Goal: Task Accomplishment & Management: Use online tool/utility

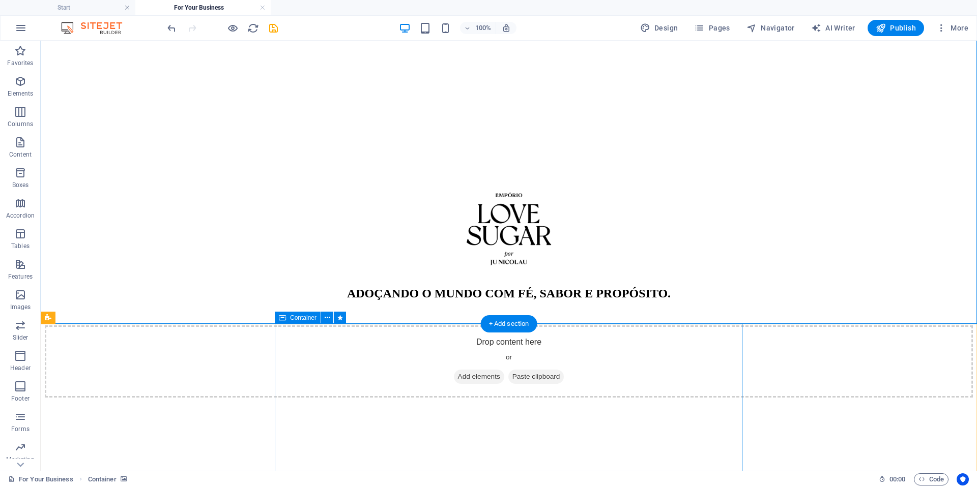
scroll to position [309, 0]
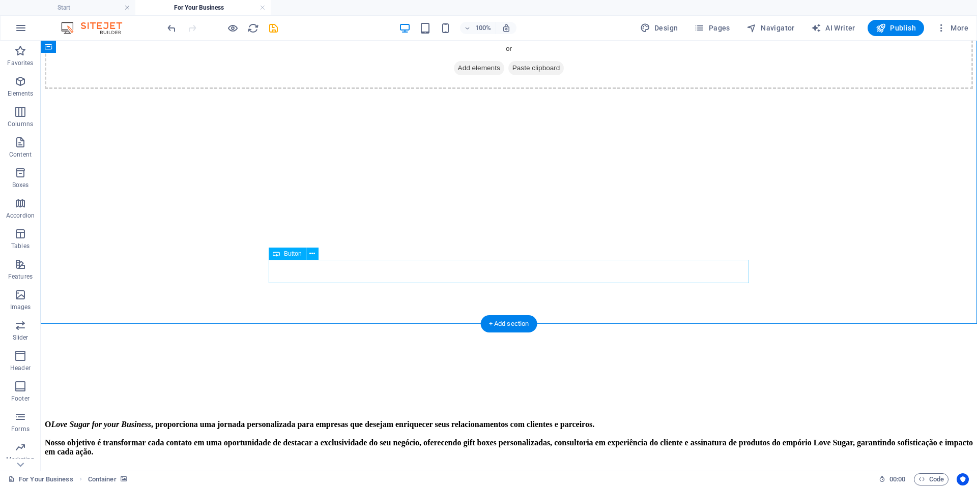
click at [314, 258] on icon at bounding box center [312, 254] width 6 height 11
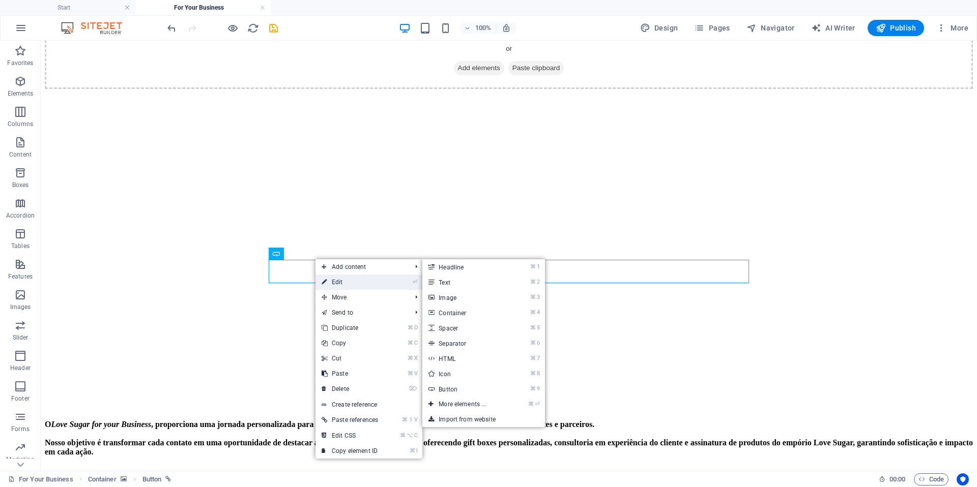
click at [346, 286] on link "⏎ Edit" at bounding box center [349, 282] width 69 height 15
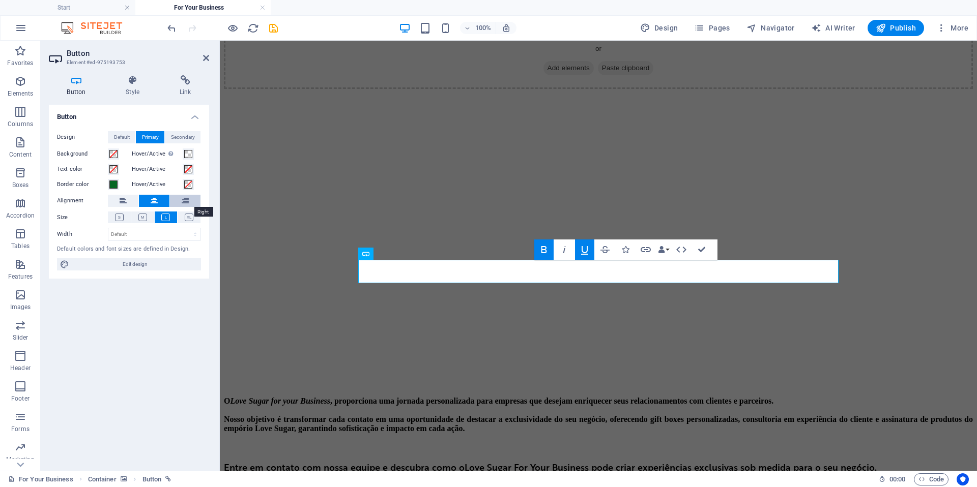
click at [182, 201] on icon at bounding box center [185, 201] width 7 height 12
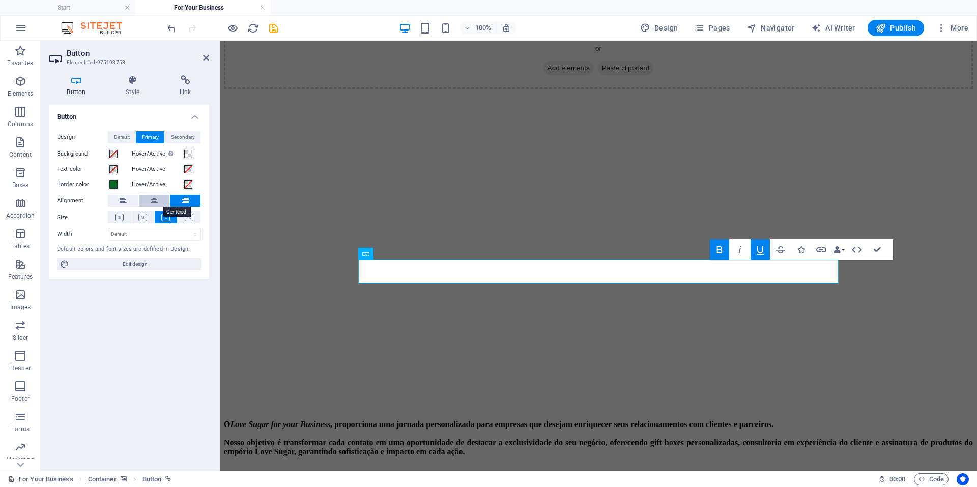
click at [167, 203] on button at bounding box center [154, 201] width 31 height 12
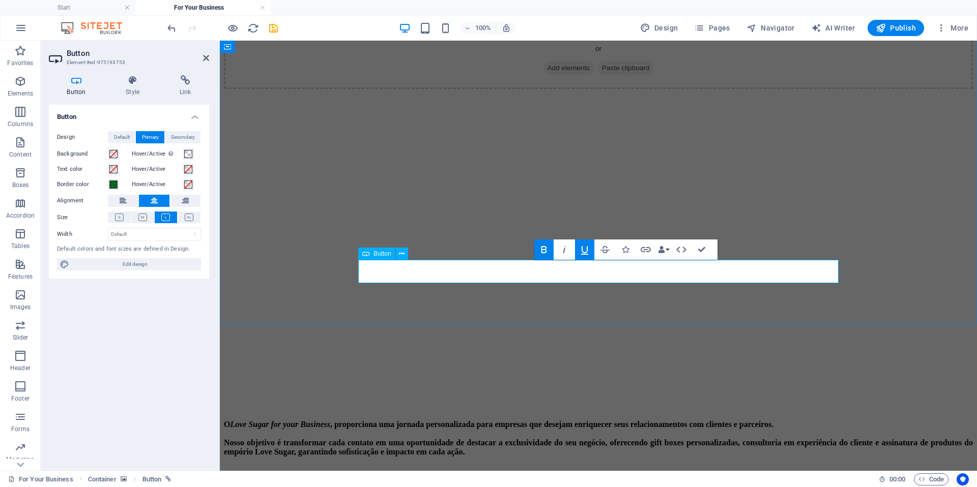
drag, startPoint x: 657, startPoint y: 274, endPoint x: 519, endPoint y: 275, distance: 137.3
click at [548, 252] on icon "button" at bounding box center [544, 250] width 12 height 12
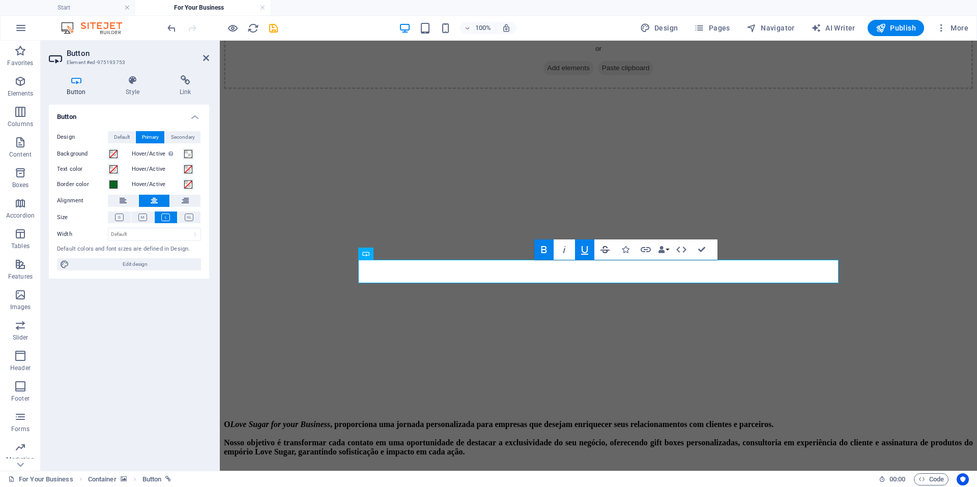
click at [610, 251] on icon "button" at bounding box center [605, 250] width 12 height 12
click at [188, 155] on span at bounding box center [188, 154] width 8 height 8
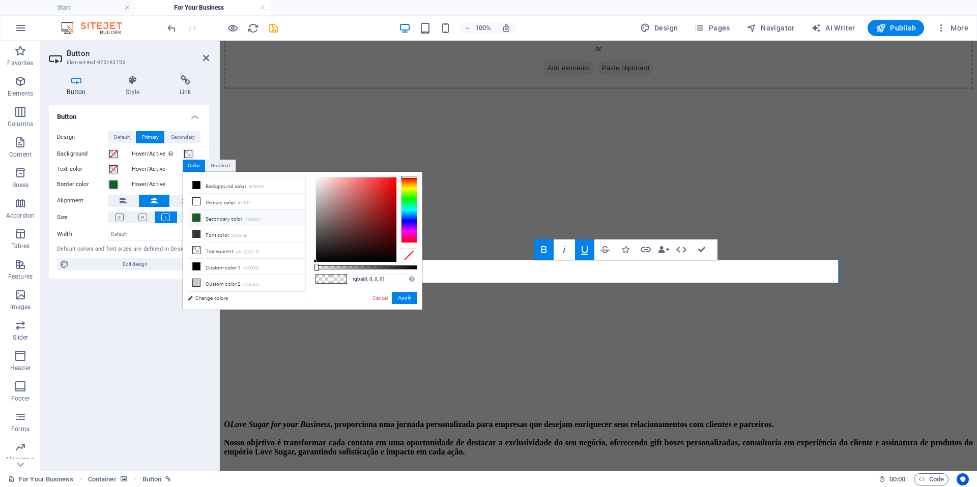
click at [225, 222] on li "Secondary color #066624" at bounding box center [246, 218] width 117 height 16
type input "#066624"
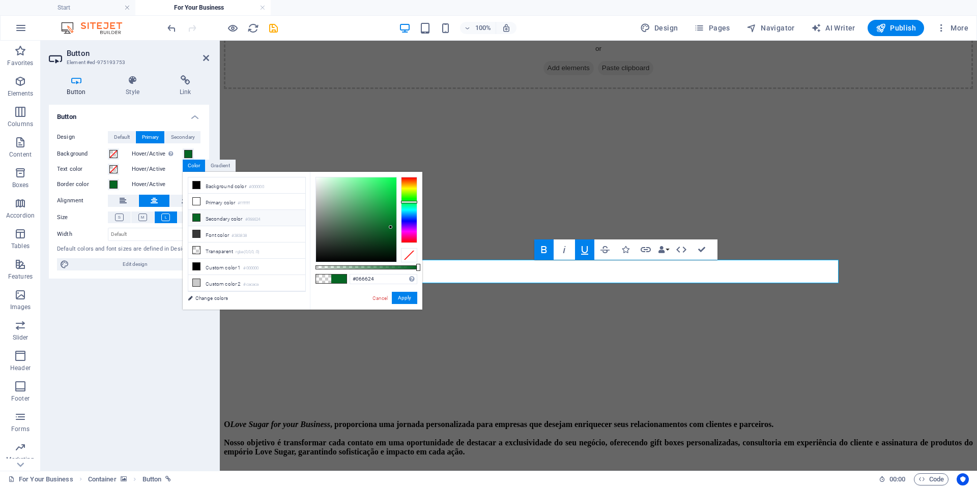
click at [157, 168] on label "Hover/Active" at bounding box center [157, 169] width 51 height 12
click at [183, 168] on button "Hover/Active" at bounding box center [188, 169] width 11 height 11
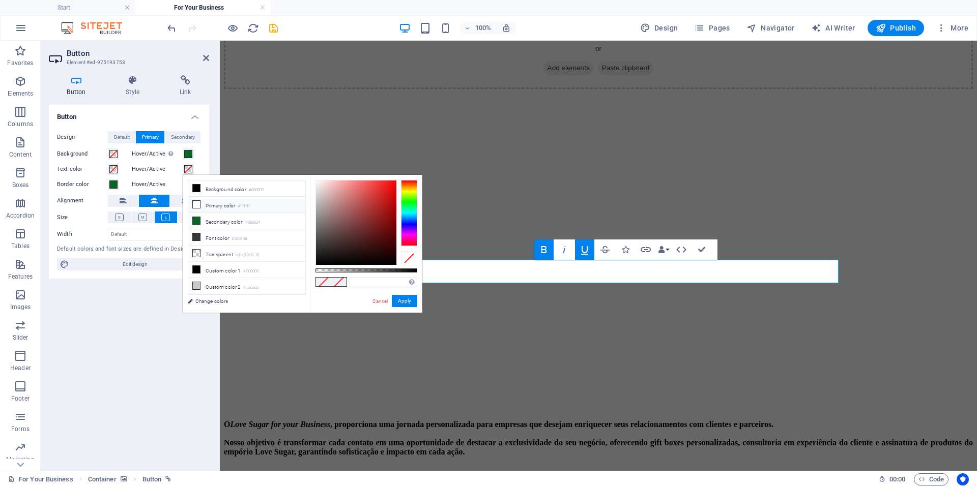
click at [208, 207] on li "Primary color #ffffff" at bounding box center [246, 205] width 117 height 16
type input "#ffffff"
click at [409, 303] on button "Apply" at bounding box center [404, 301] width 25 height 12
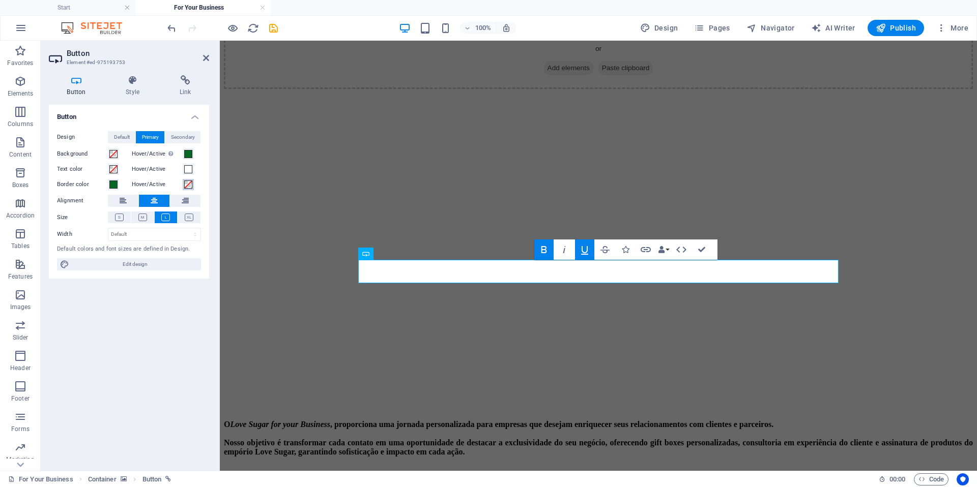
click at [188, 185] on span at bounding box center [188, 185] width 8 height 8
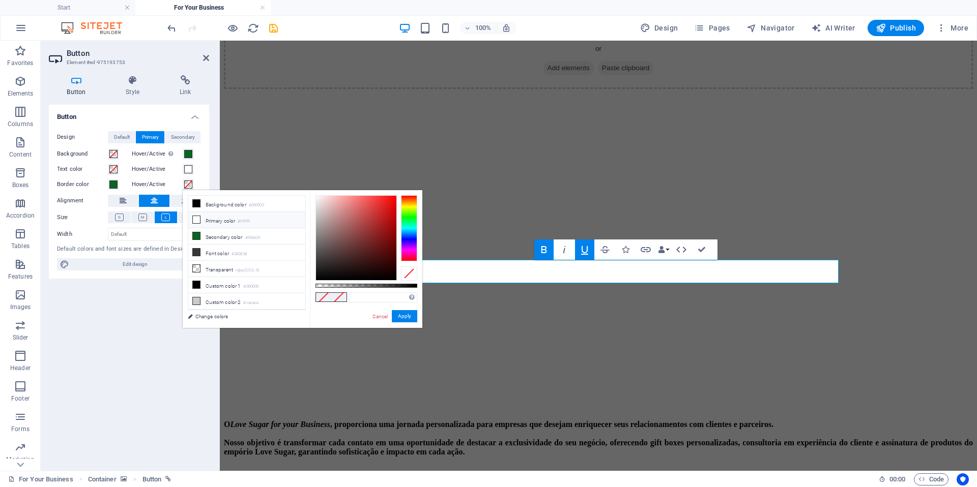
click at [196, 219] on icon at bounding box center [196, 219] width 7 height 7
type input "#ffffff"
click at [404, 321] on button "Apply" at bounding box center [404, 316] width 25 height 12
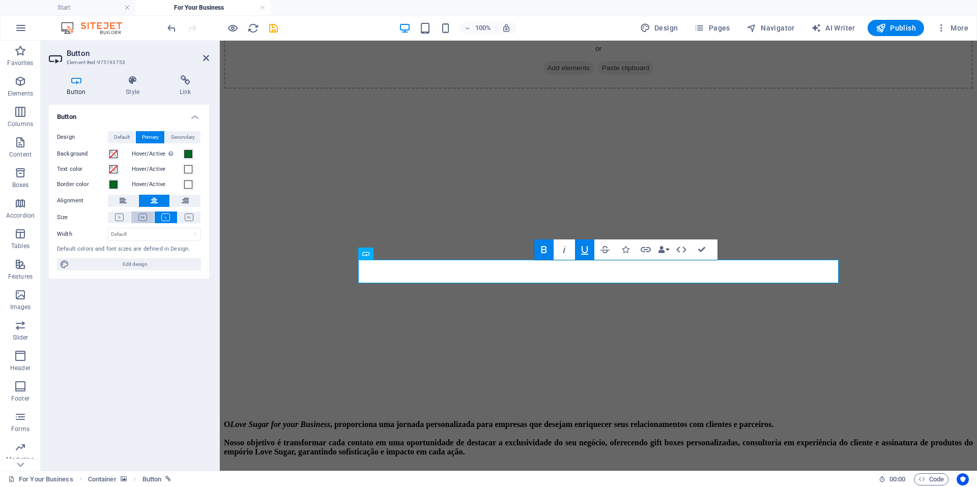
click at [137, 219] on button at bounding box center [142, 218] width 23 height 12
click at [164, 220] on icon at bounding box center [165, 218] width 9 height 8
click at [174, 139] on span "Secondary" at bounding box center [183, 137] width 24 height 12
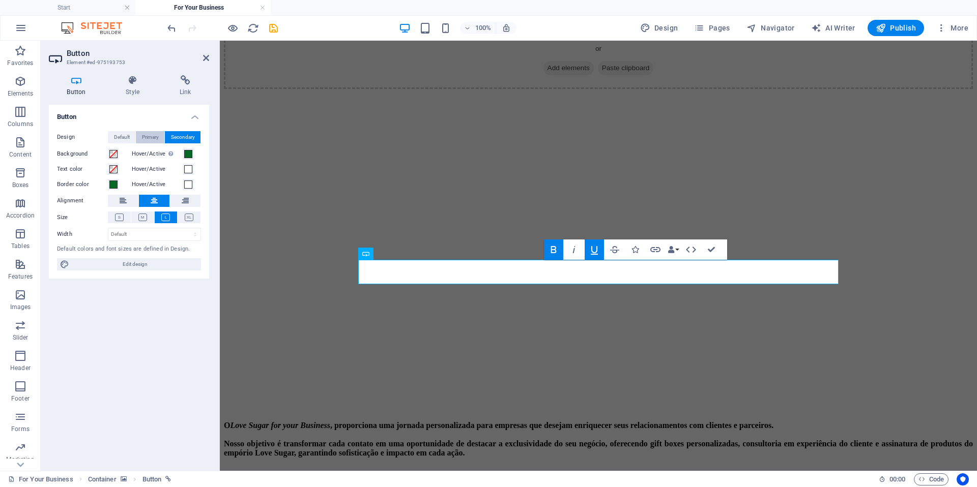
click at [154, 140] on span "Primary" at bounding box center [150, 137] width 17 height 12
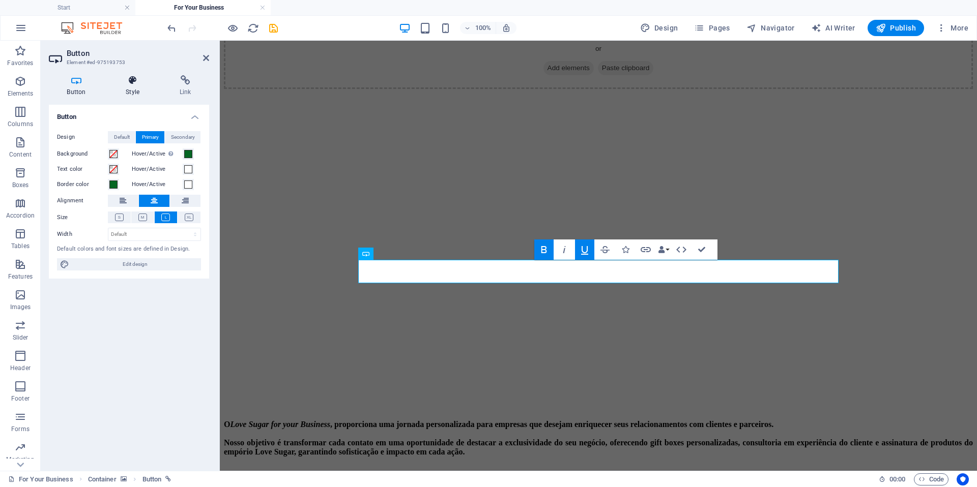
click at [130, 85] on h4 "Style" at bounding box center [135, 85] width 54 height 21
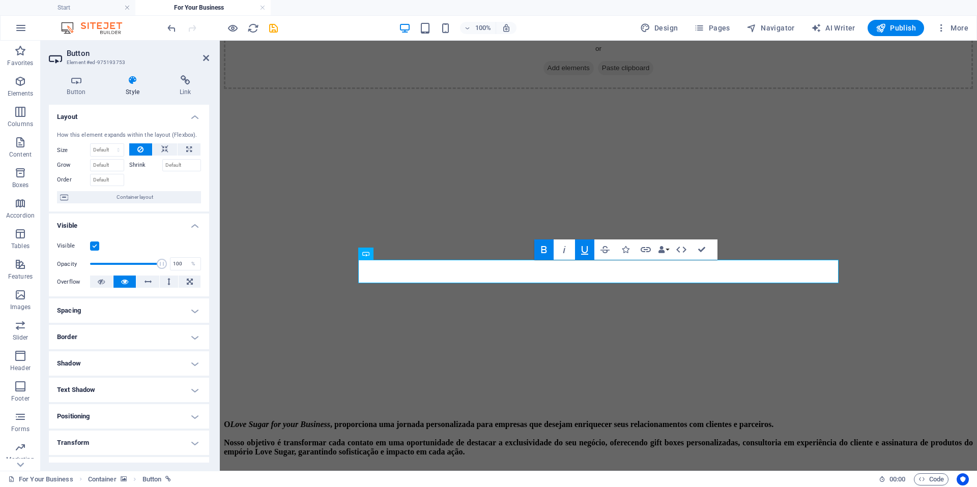
click at [199, 308] on h4 "Spacing" at bounding box center [129, 311] width 160 height 24
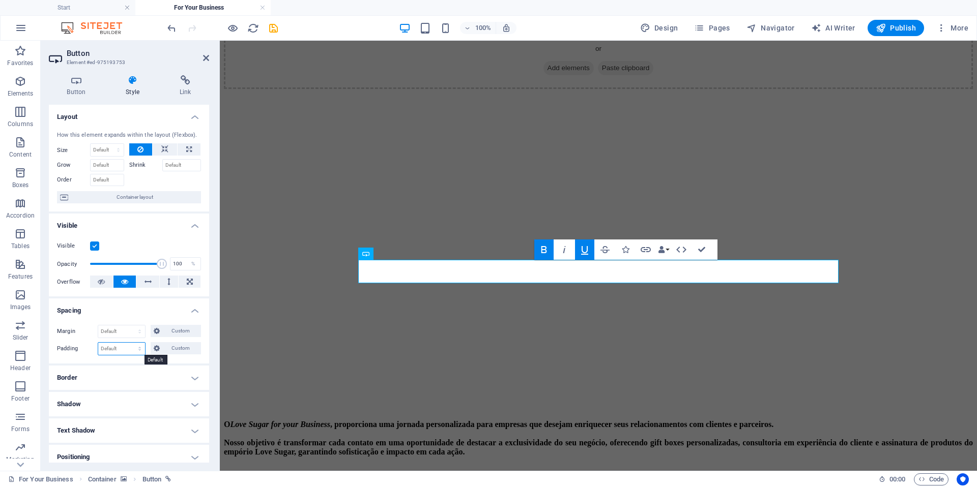
click at [142, 349] on select "Default px rem % vh vw Custom" at bounding box center [121, 349] width 47 height 12
select select "px"
click at [130, 343] on select "Default px rem % vh vw Custom" at bounding box center [121, 349] width 47 height 12
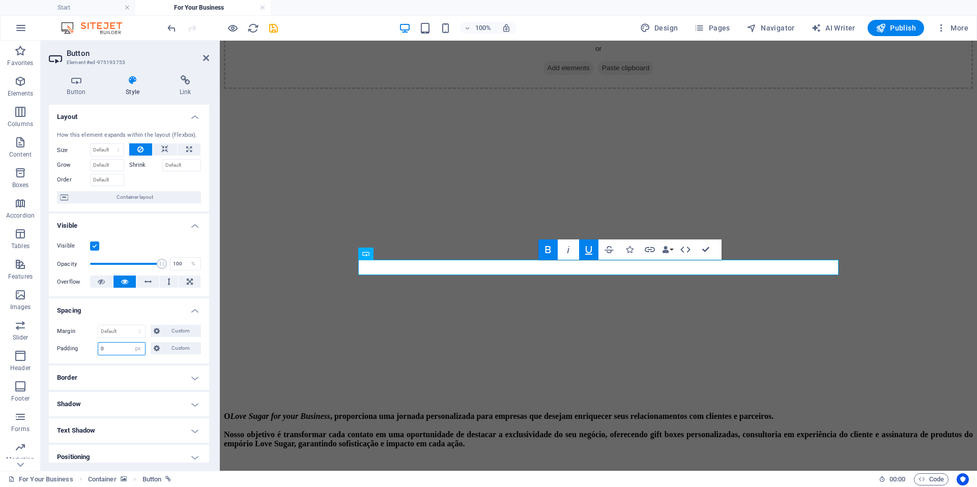
type input "2"
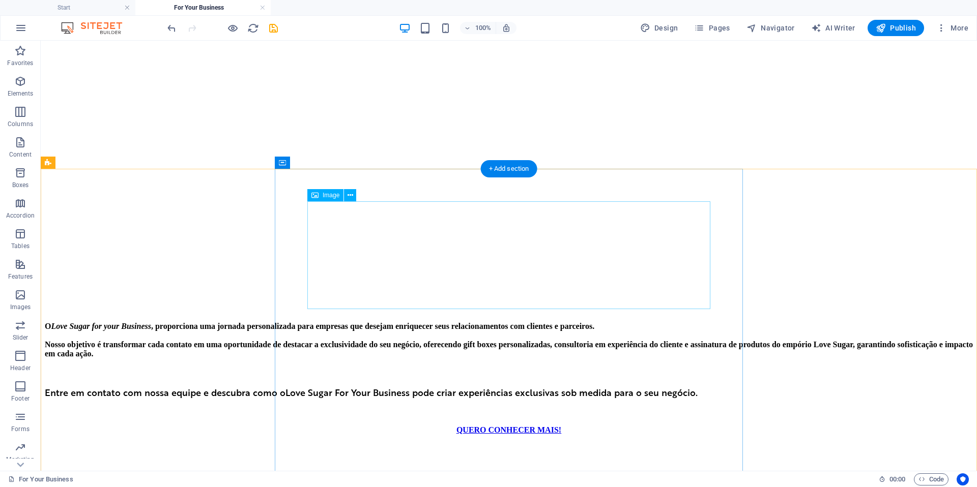
scroll to position [356, 0]
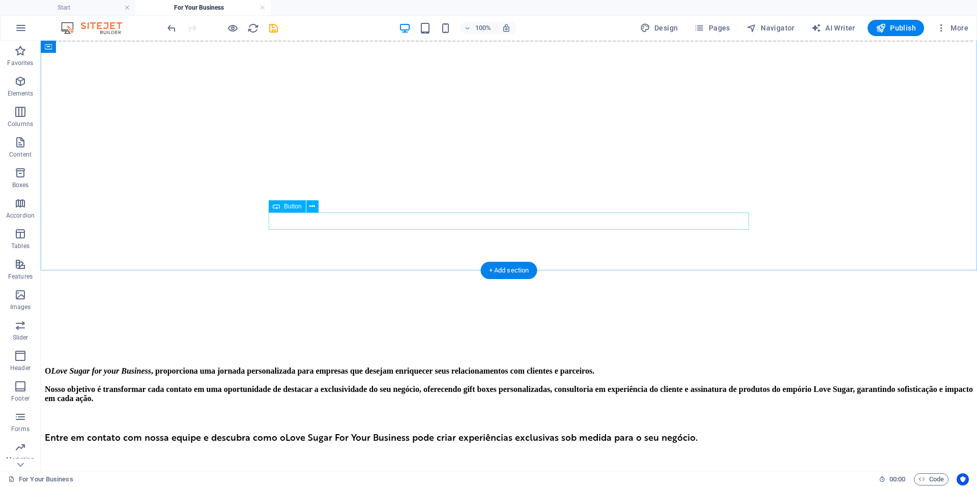
click at [558, 470] on div "QUERO CONHECER MAIS!" at bounding box center [509, 474] width 928 height 9
click at [313, 205] on icon at bounding box center [312, 206] width 6 height 11
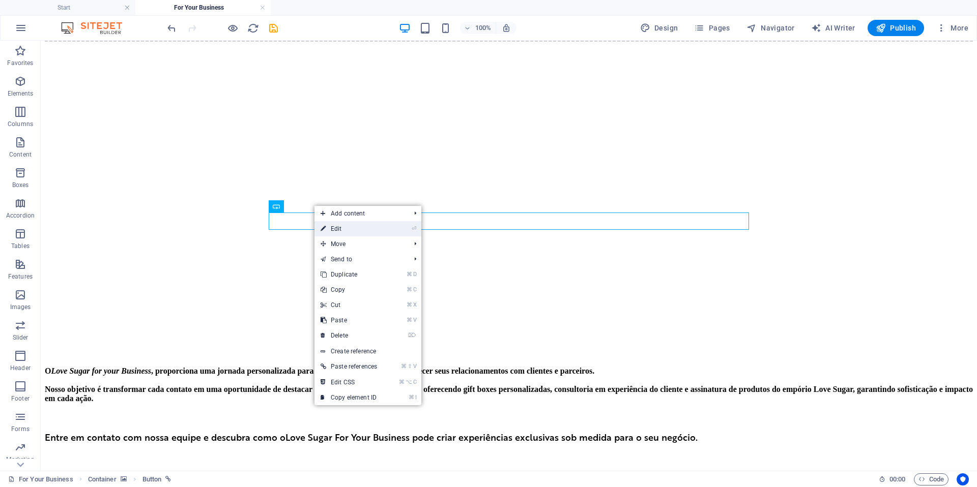
click at [336, 230] on link "⏎ Edit" at bounding box center [348, 228] width 69 height 15
select select "px"
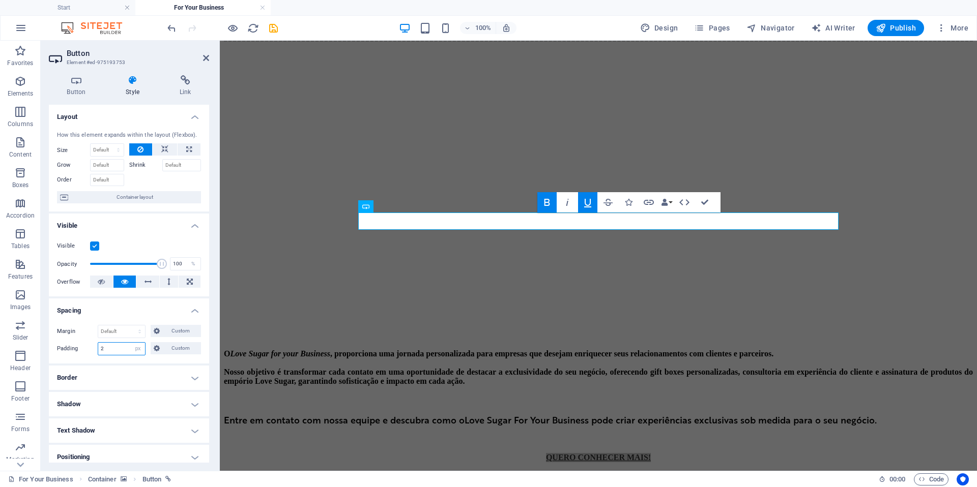
drag, startPoint x: 116, startPoint y: 350, endPoint x: 88, endPoint y: 352, distance: 28.0
click at [88, 352] on div "Padding 2 Default px rem % vh vw Custom Custom" at bounding box center [129, 348] width 144 height 13
type input "5"
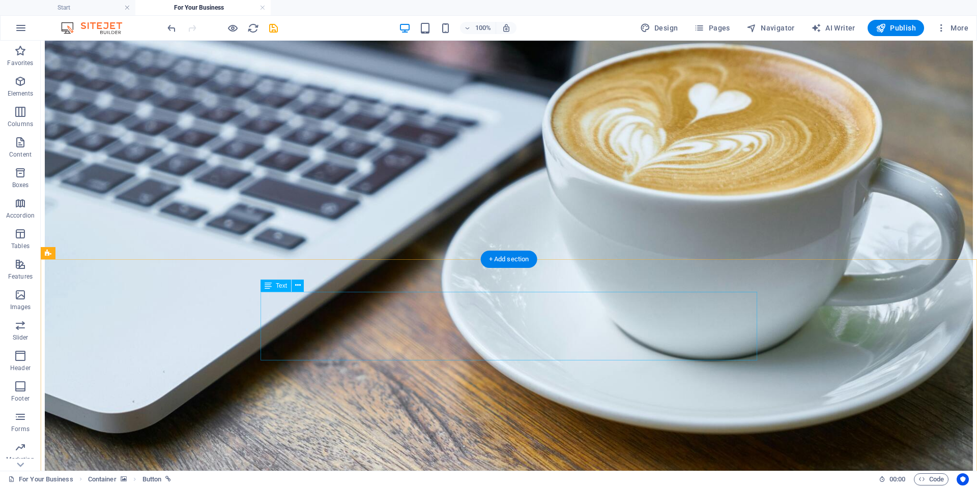
scroll to position [1571, 0]
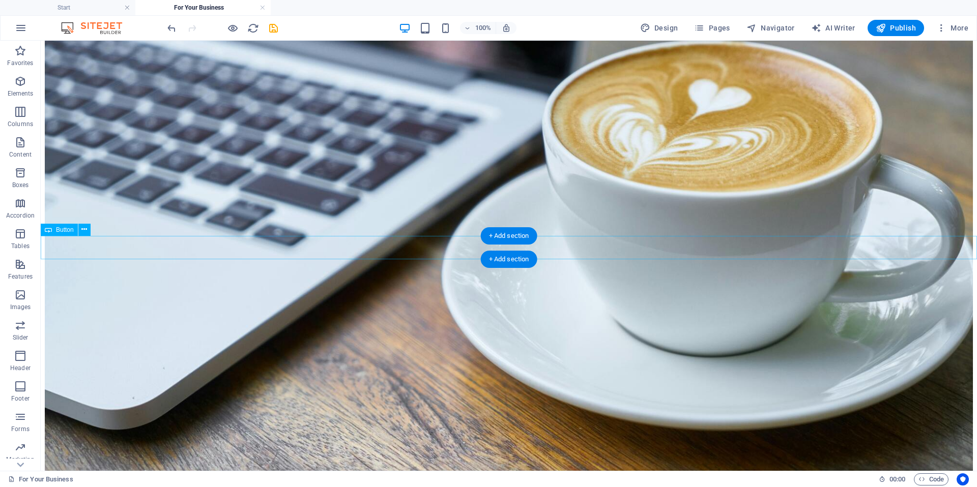
click at [84, 234] on icon at bounding box center [84, 229] width 6 height 11
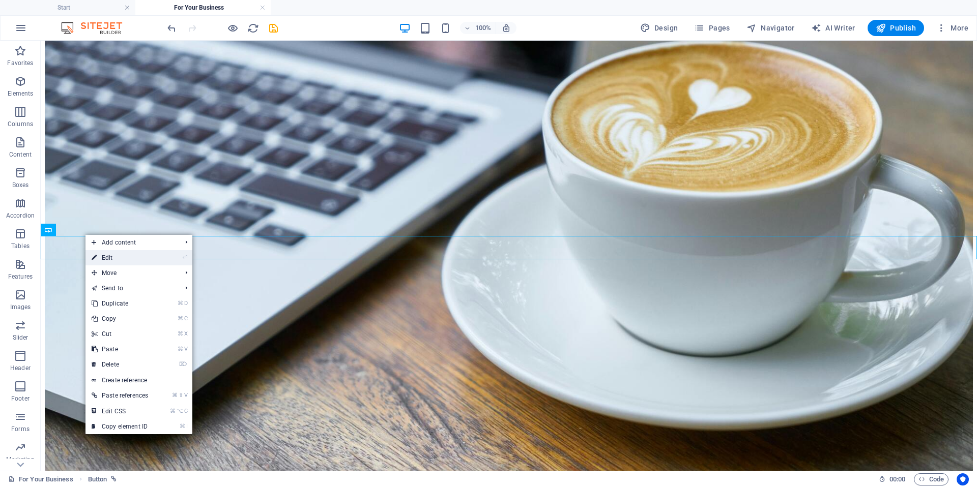
click at [100, 258] on link "⏎ Edit" at bounding box center [119, 257] width 69 height 15
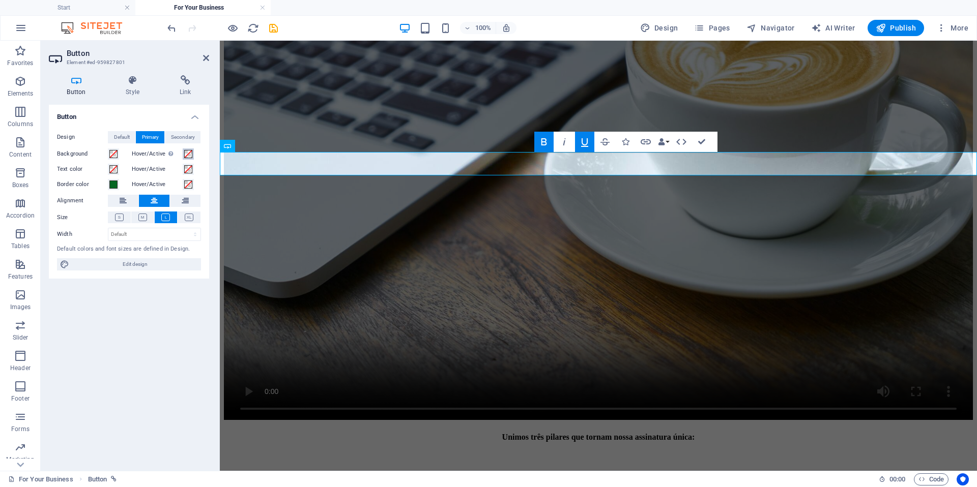
click at [186, 155] on span at bounding box center [188, 154] width 8 height 8
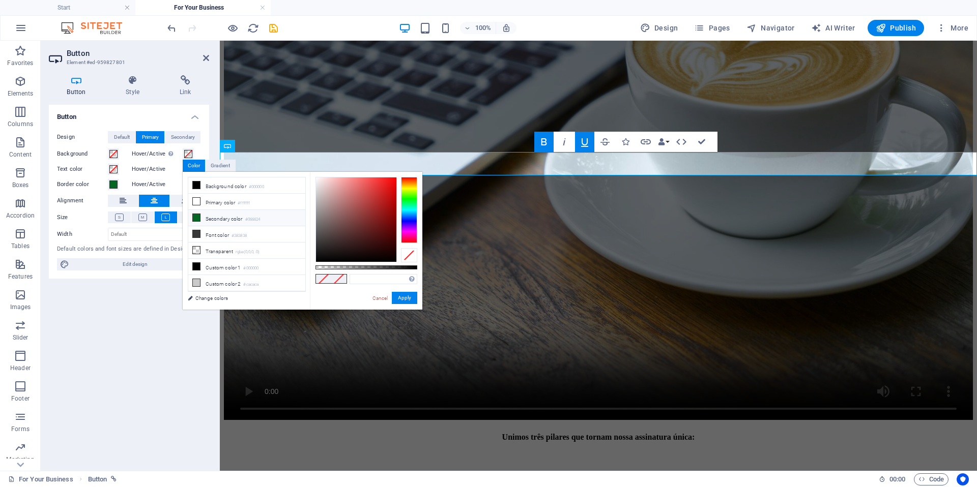
click at [217, 221] on li "Secondary color #066624" at bounding box center [246, 218] width 117 height 16
type input "#066624"
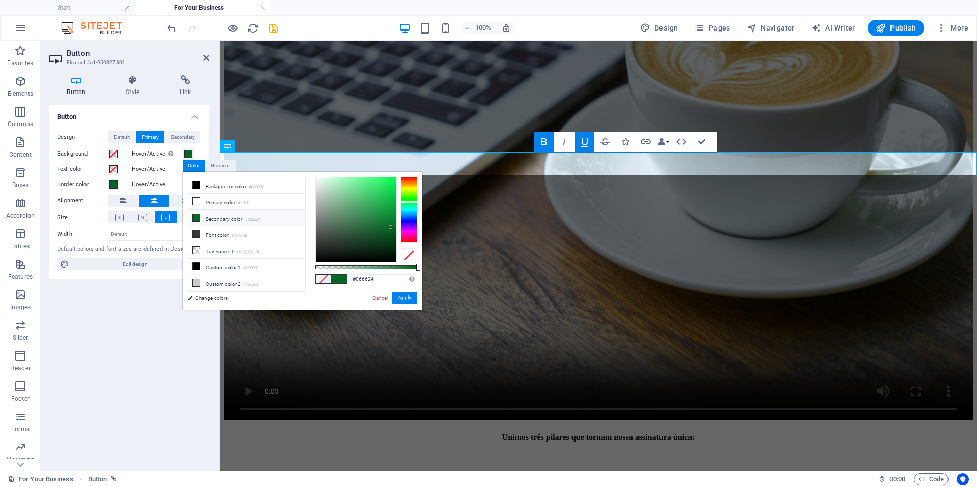
click at [165, 170] on label "Hover/Active" at bounding box center [157, 169] width 51 height 12
click at [183, 170] on button "Hover/Active" at bounding box center [188, 169] width 11 height 11
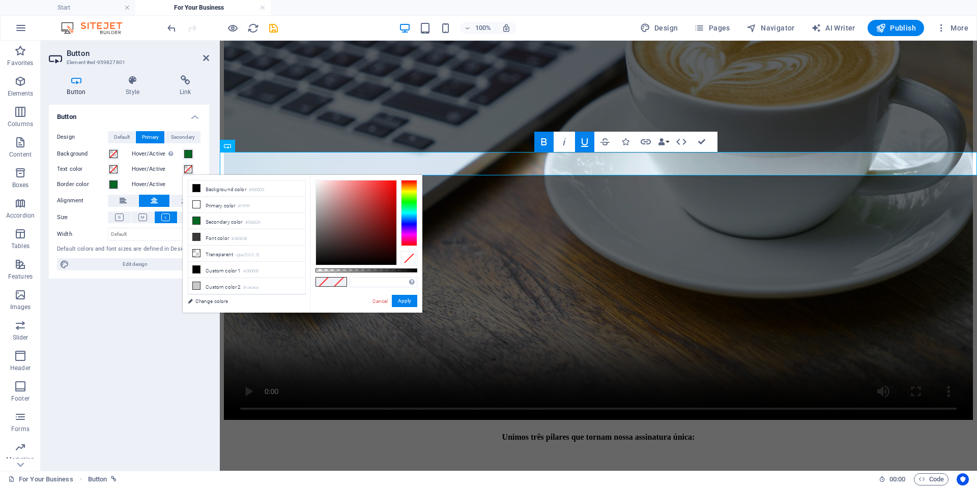
click at [191, 170] on span at bounding box center [188, 169] width 8 height 8
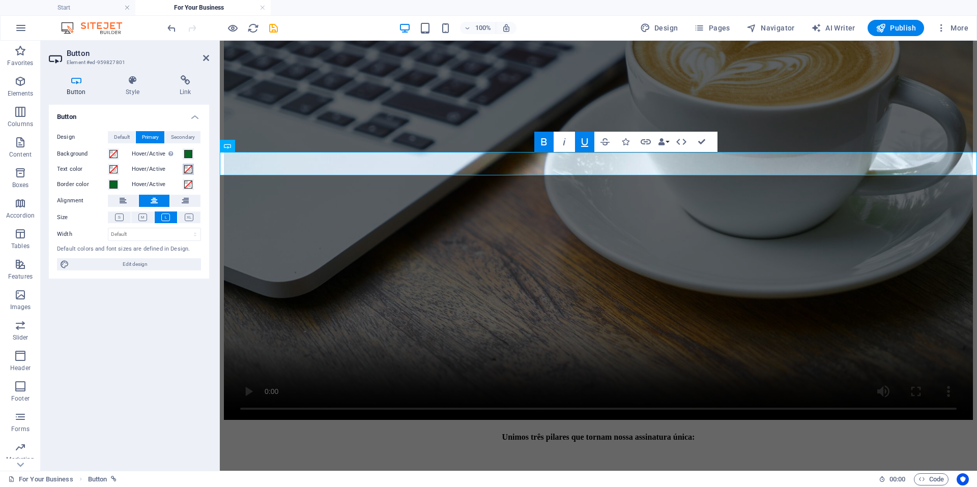
click at [192, 171] on span at bounding box center [188, 169] width 8 height 8
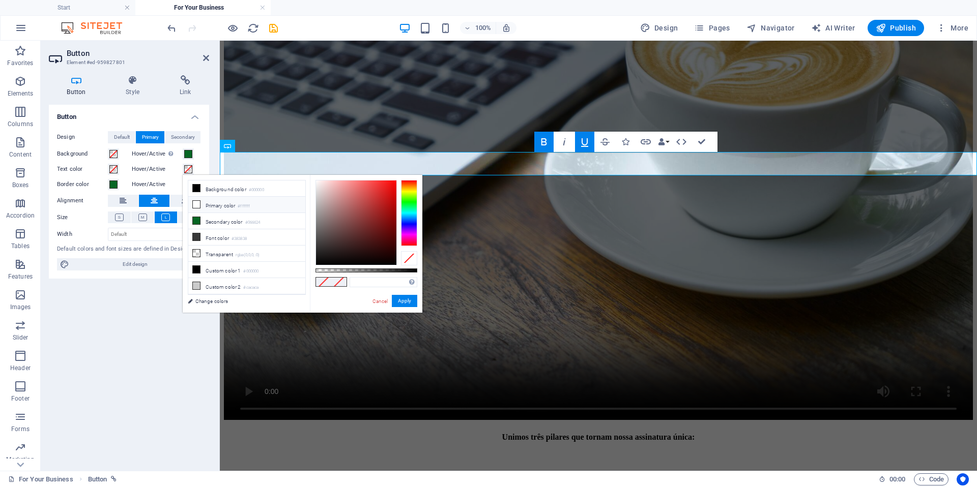
click at [212, 208] on li "Primary color #ffffff" at bounding box center [246, 205] width 117 height 16
type input "#ffffff"
click at [173, 185] on label "Hover/Active" at bounding box center [157, 185] width 51 height 12
click at [183, 185] on button "Hover/Active" at bounding box center [188, 184] width 11 height 11
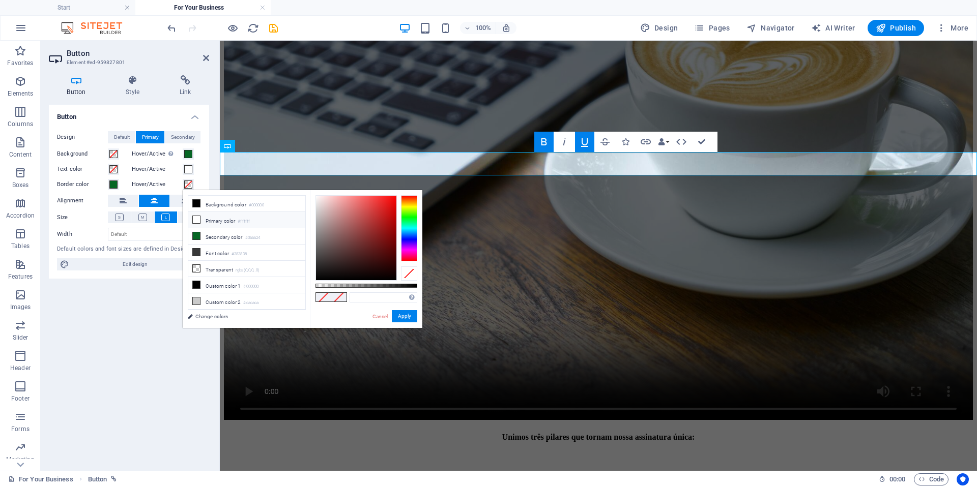
click at [204, 215] on li "Primary color #ffffff" at bounding box center [246, 220] width 117 height 16
type input "#ffffff"
click at [410, 319] on button "Apply" at bounding box center [404, 316] width 25 height 12
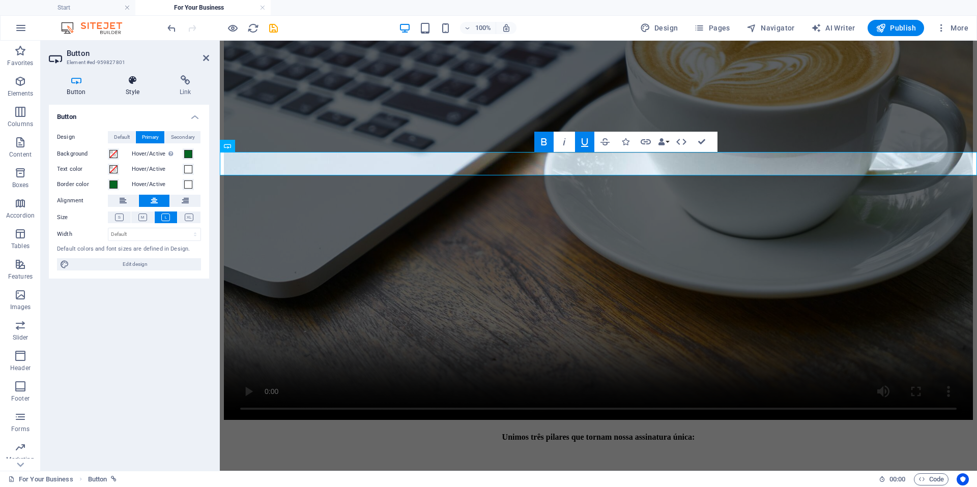
click at [139, 91] on h4 "Style" at bounding box center [135, 85] width 54 height 21
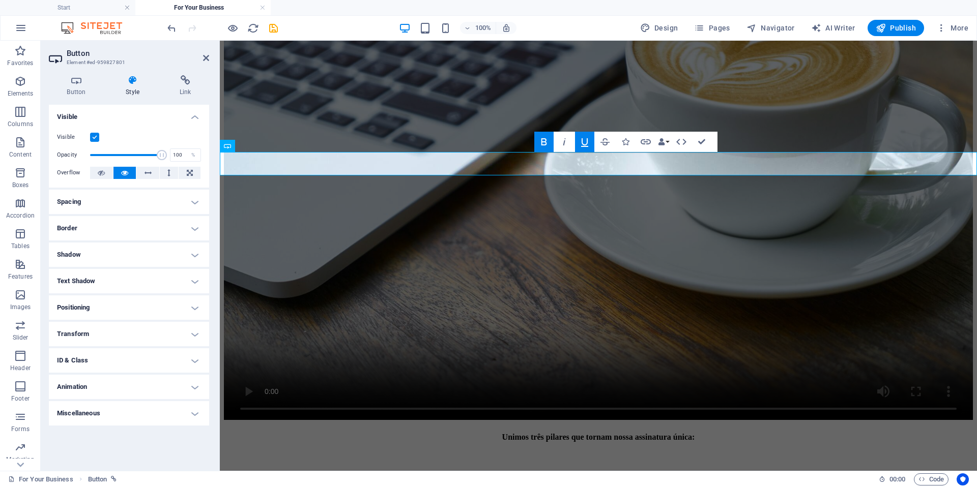
click at [142, 205] on h4 "Spacing" at bounding box center [129, 202] width 160 height 24
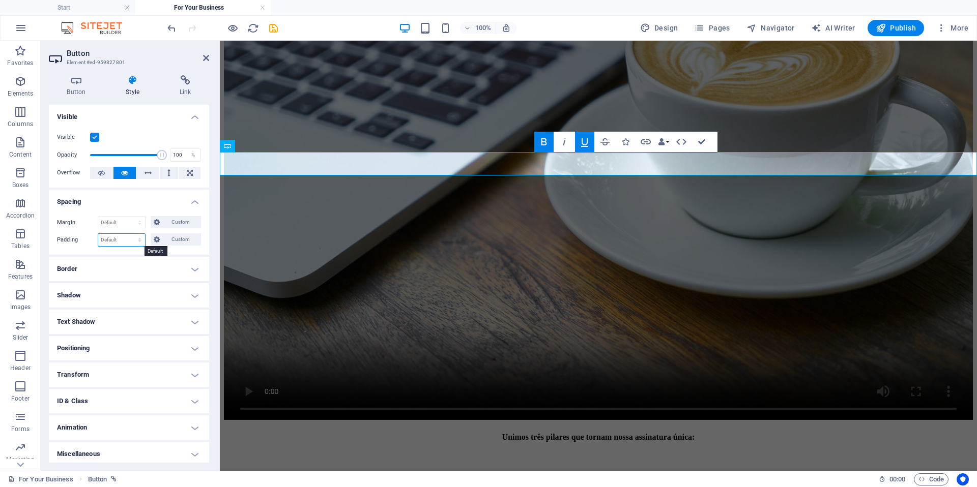
click at [131, 241] on select "Default px rem % vh vw Custom" at bounding box center [121, 240] width 47 height 12
select select "px"
click at [130, 234] on select "Default px rem % vh vw Custom" at bounding box center [121, 240] width 47 height 12
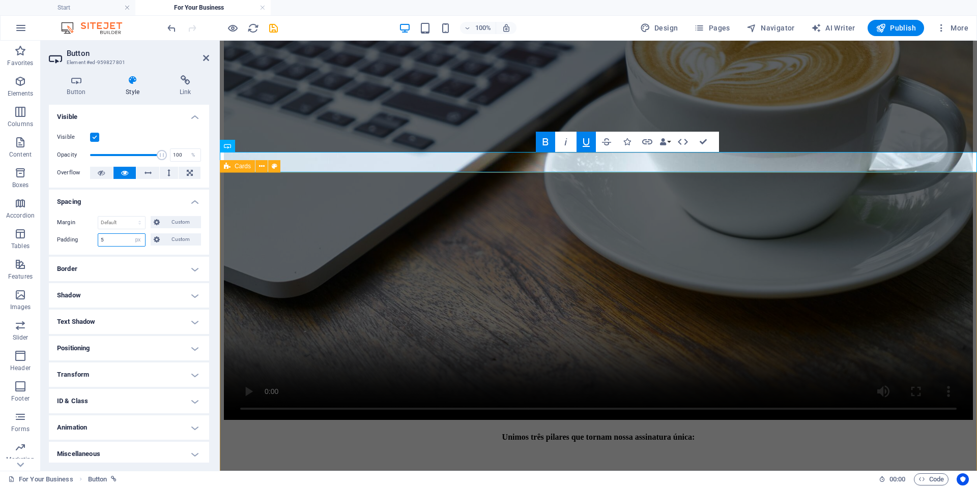
type input "5"
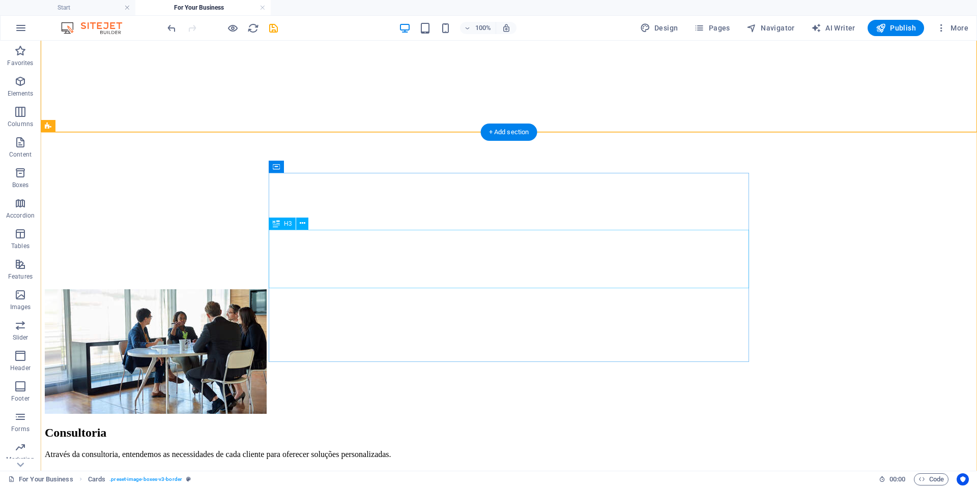
scroll to position [2190, 0]
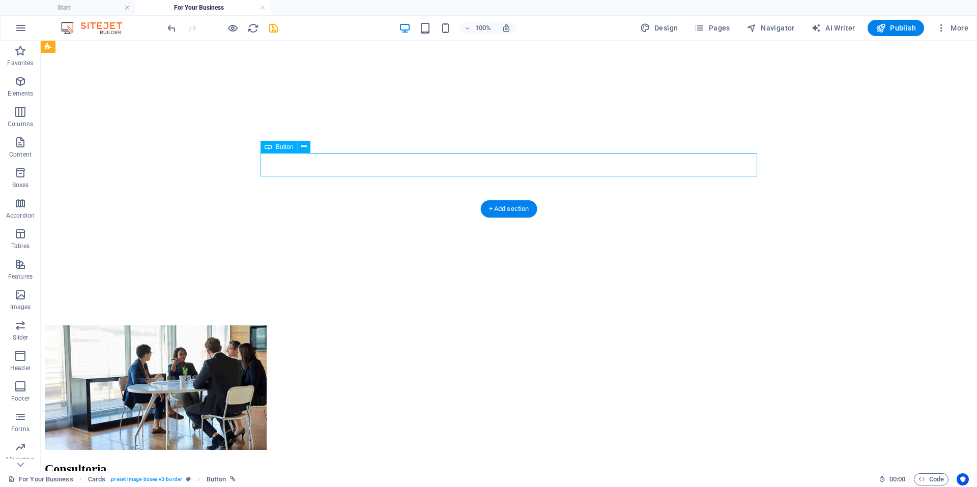
click at [304, 147] on icon at bounding box center [304, 146] width 6 height 11
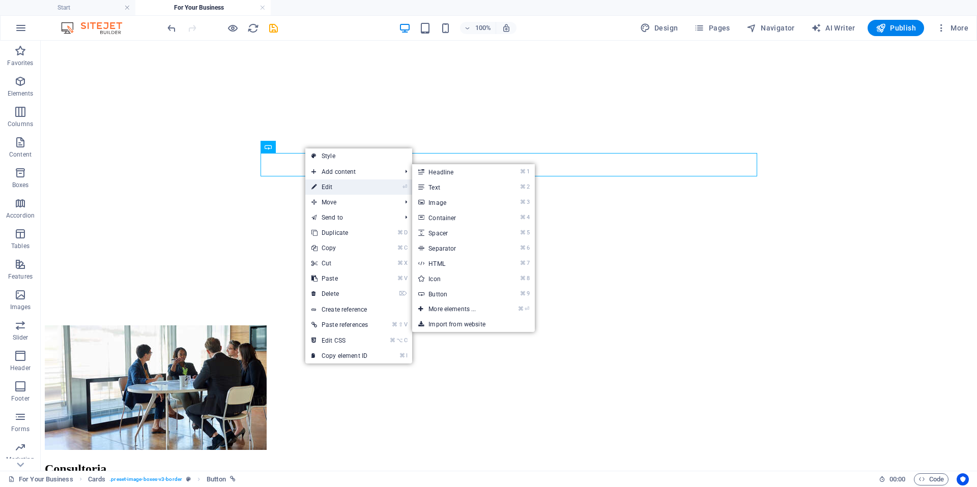
click at [333, 192] on link "⏎ Edit" at bounding box center [339, 187] width 69 height 15
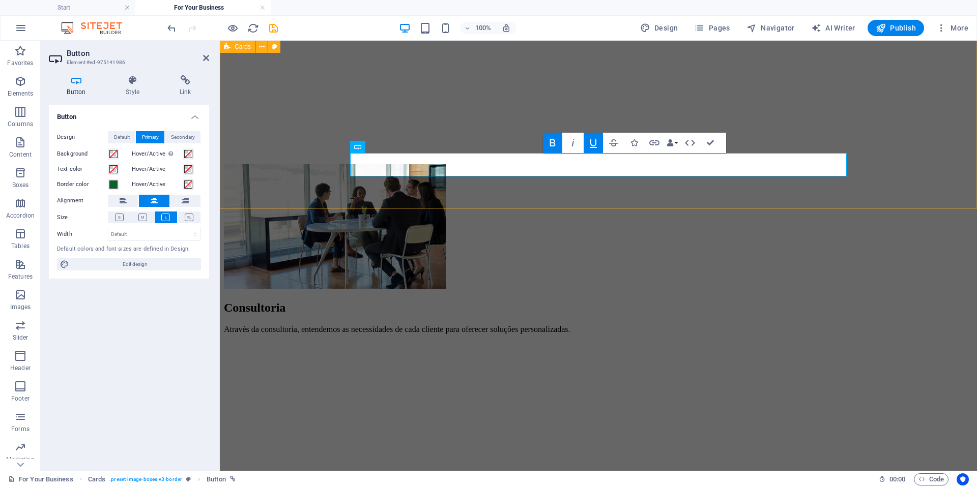
scroll to position [2106, 0]
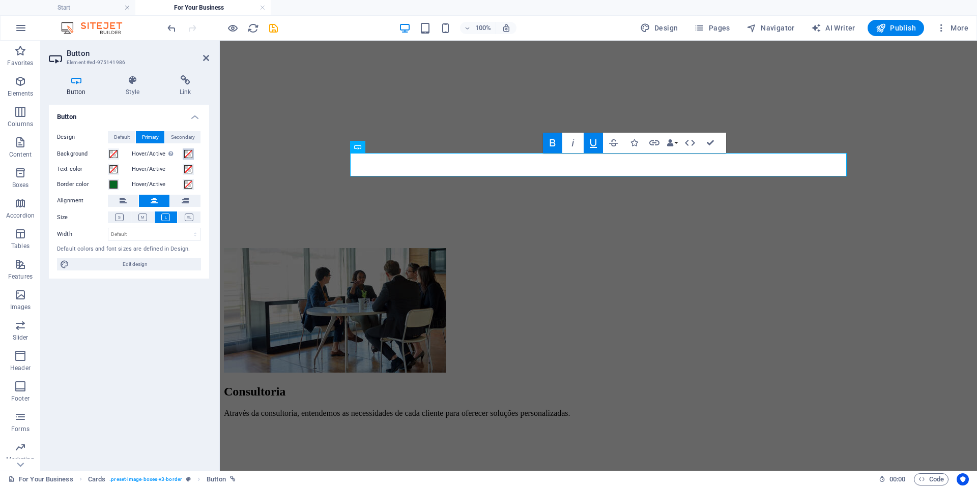
click at [188, 154] on span at bounding box center [188, 154] width 8 height 8
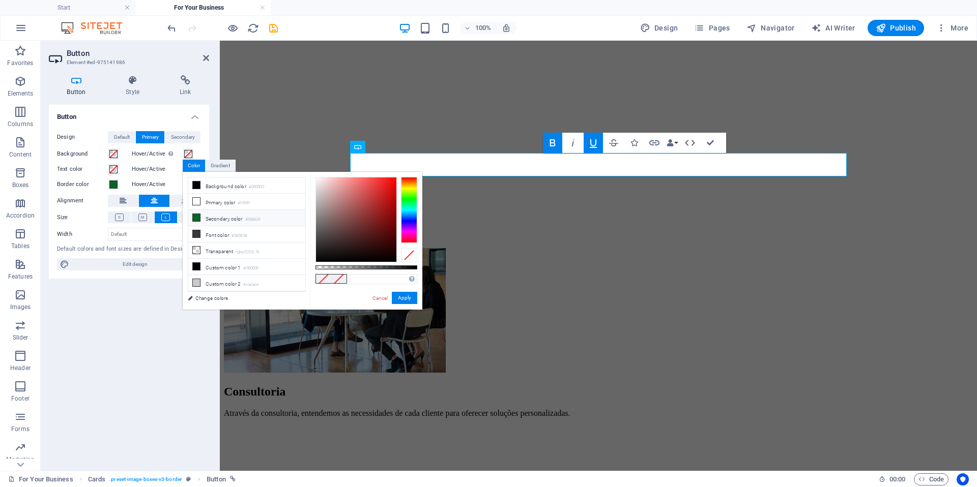
click at [229, 219] on li "Secondary color #066624" at bounding box center [246, 218] width 117 height 16
type input "#066624"
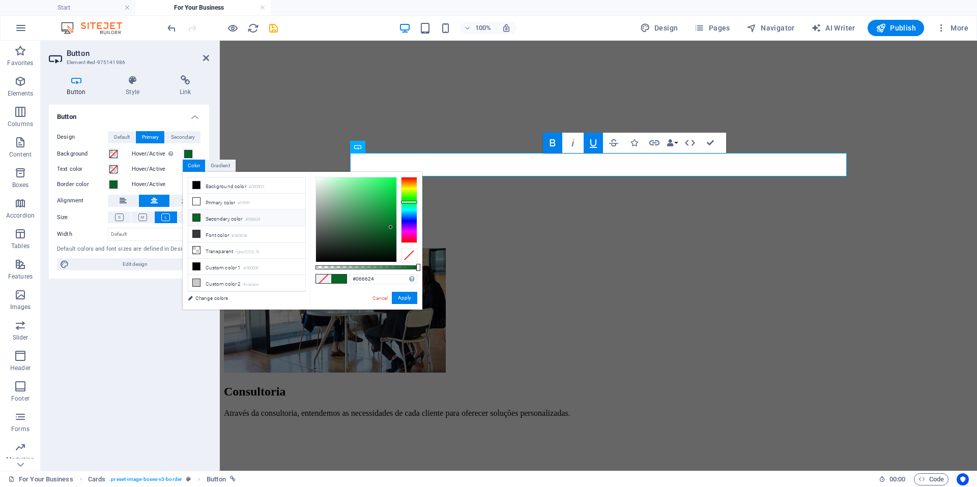
click at [168, 169] on label "Hover/Active" at bounding box center [157, 169] width 51 height 12
click at [183, 169] on button "Hover/Active" at bounding box center [188, 169] width 11 height 11
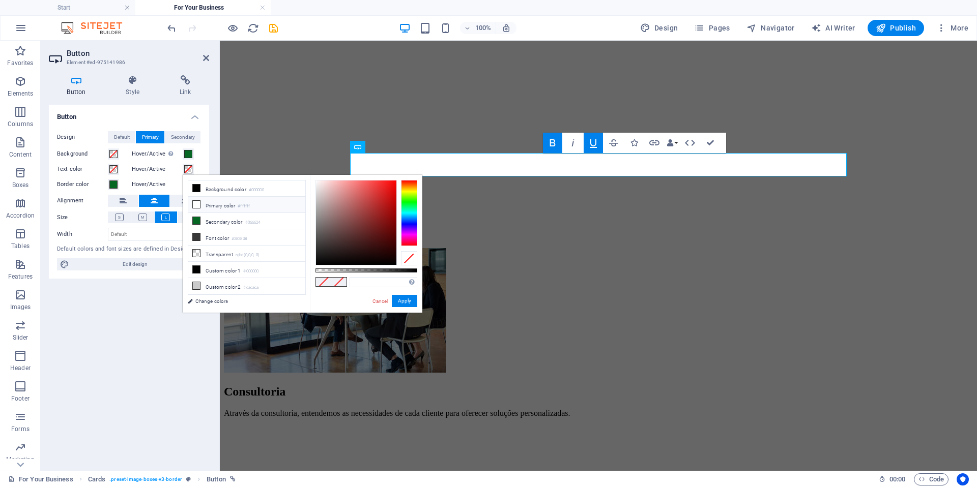
click at [204, 209] on li "Primary color #ffffff" at bounding box center [246, 205] width 117 height 16
type input "#ffffff"
click at [160, 184] on label "Hover/Active" at bounding box center [157, 185] width 51 height 12
click at [183, 184] on button "Hover/Active" at bounding box center [188, 184] width 11 height 11
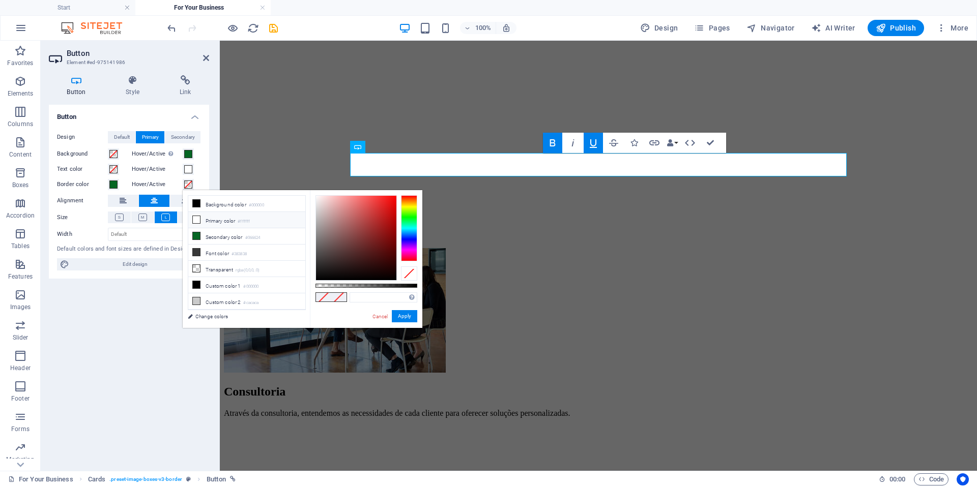
click at [210, 222] on li "Primary color #ffffff" at bounding box center [246, 220] width 117 height 16
type input "#ffffff"
click at [405, 317] on button "Apply" at bounding box center [404, 316] width 25 height 12
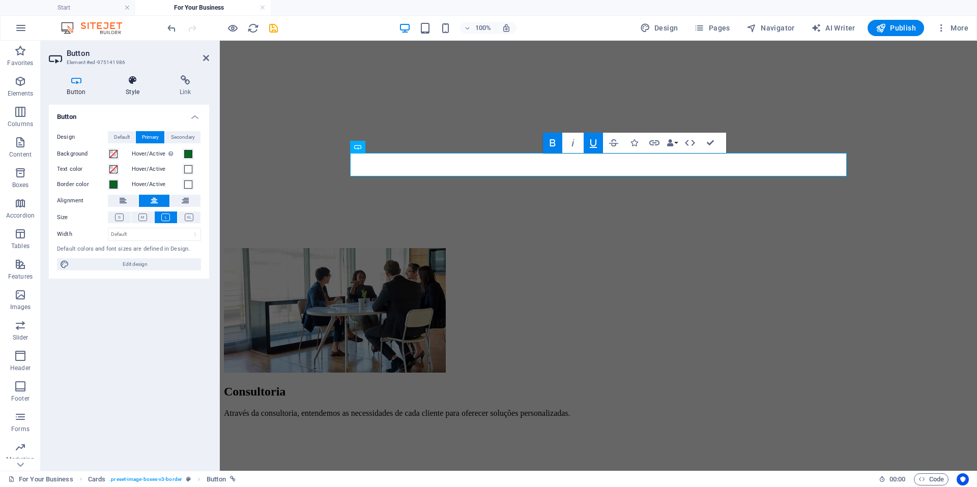
click at [131, 90] on h4 "Style" at bounding box center [135, 85] width 54 height 21
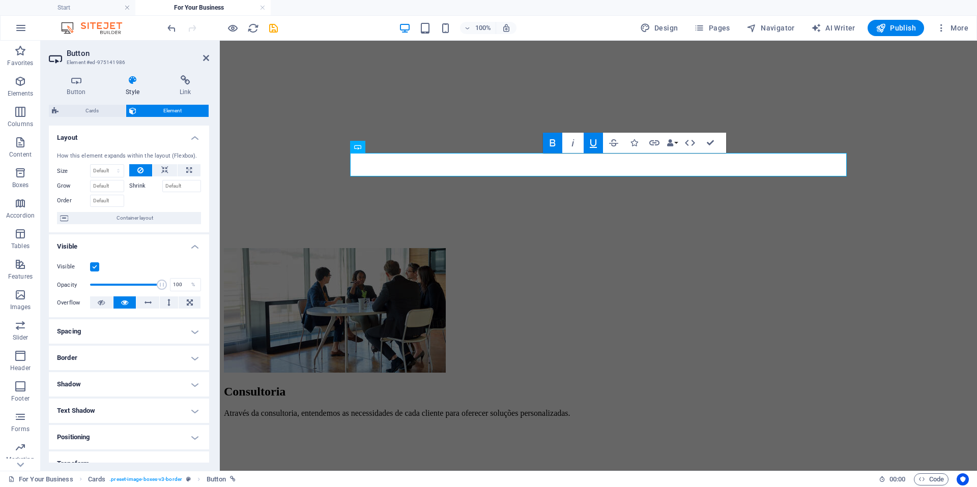
click at [116, 337] on h4 "Spacing" at bounding box center [129, 331] width 160 height 24
click at [122, 370] on select "Default px rem % vh vw Custom" at bounding box center [121, 370] width 47 height 12
select select "px"
click at [130, 364] on select "Default px rem % vh vw Custom" at bounding box center [121, 370] width 47 height 12
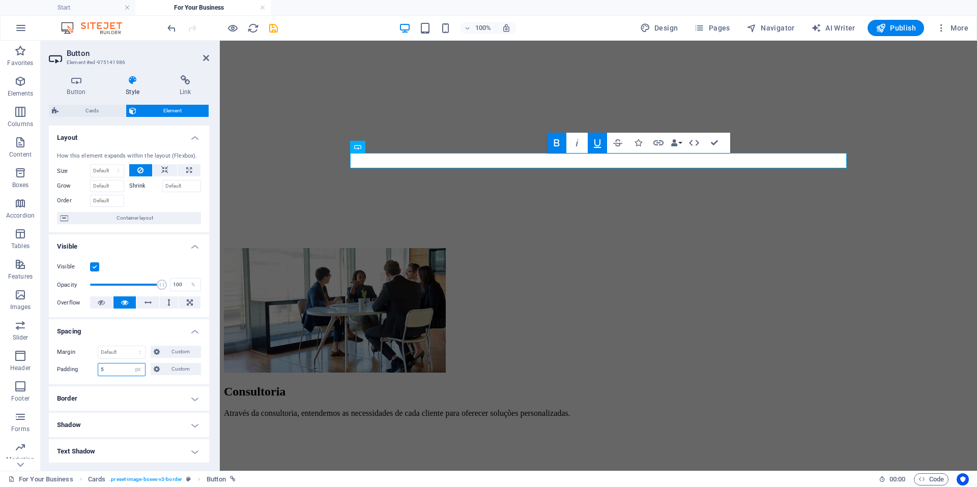
type input "5"
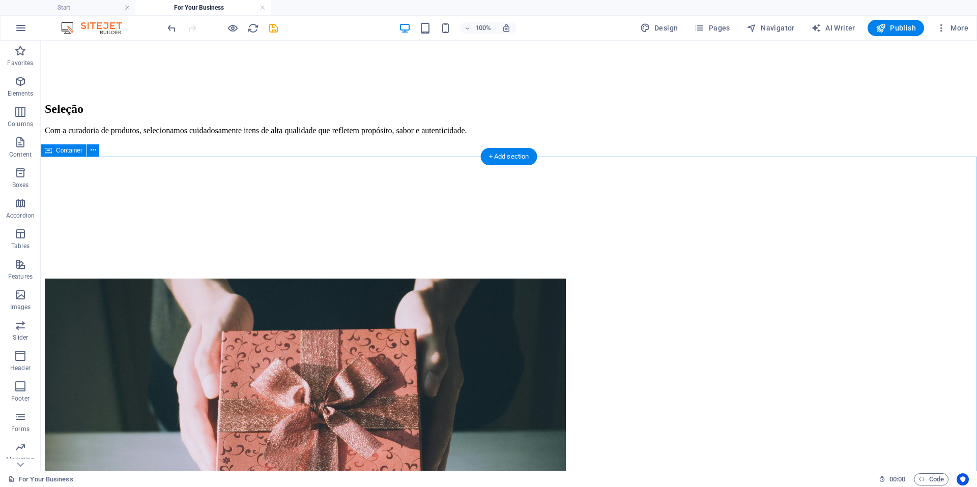
scroll to position [2822, 0]
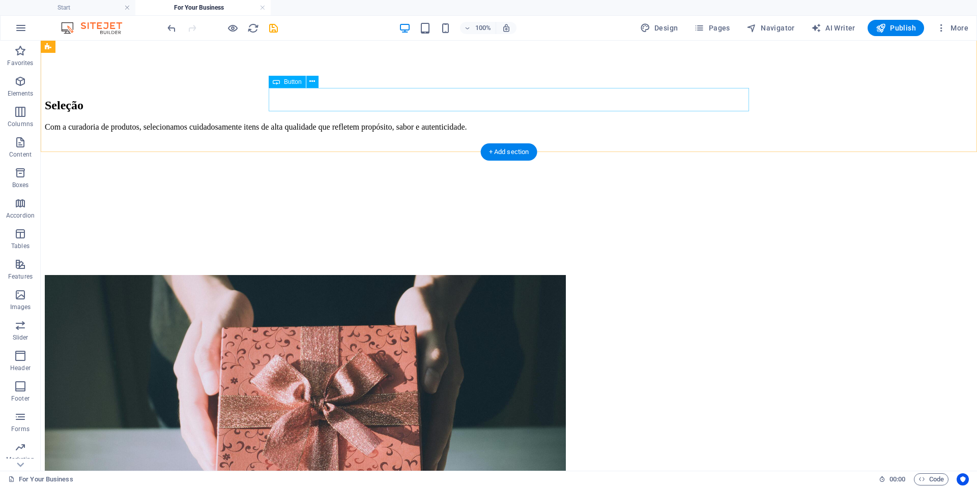
click at [310, 82] on icon at bounding box center [312, 81] width 6 height 11
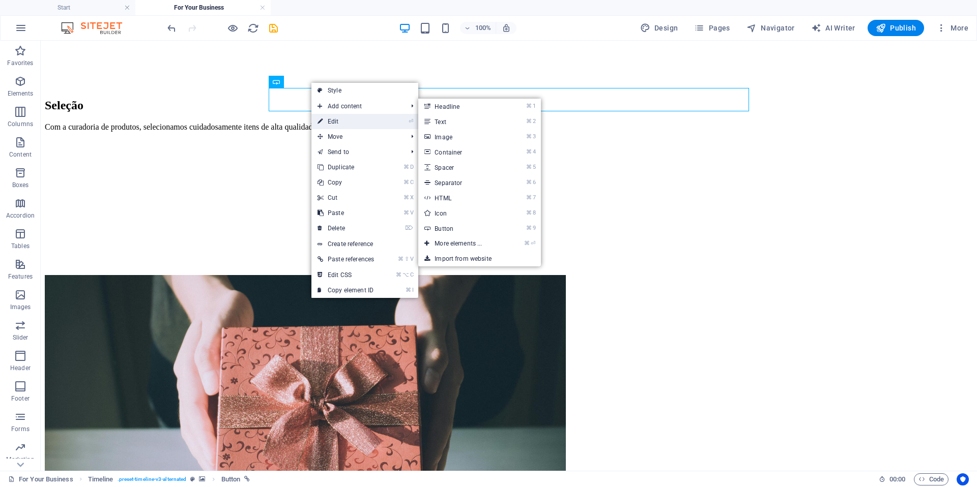
click at [340, 122] on link "⏎ Edit" at bounding box center [345, 121] width 69 height 15
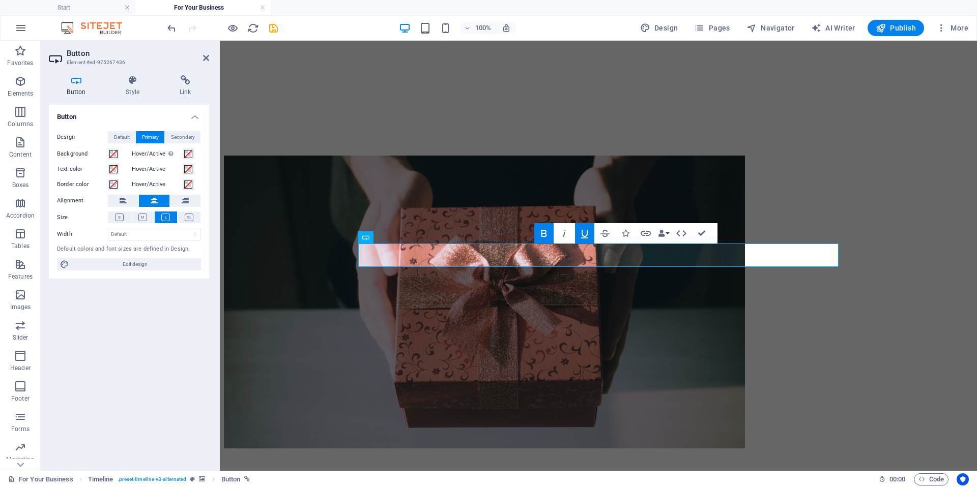
scroll to position [2582, 0]
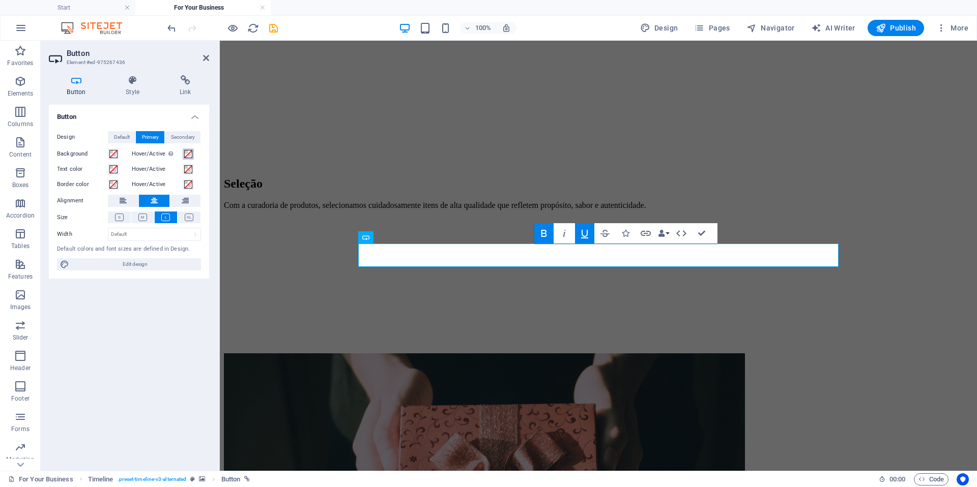
click at [184, 154] on span at bounding box center [188, 154] width 8 height 8
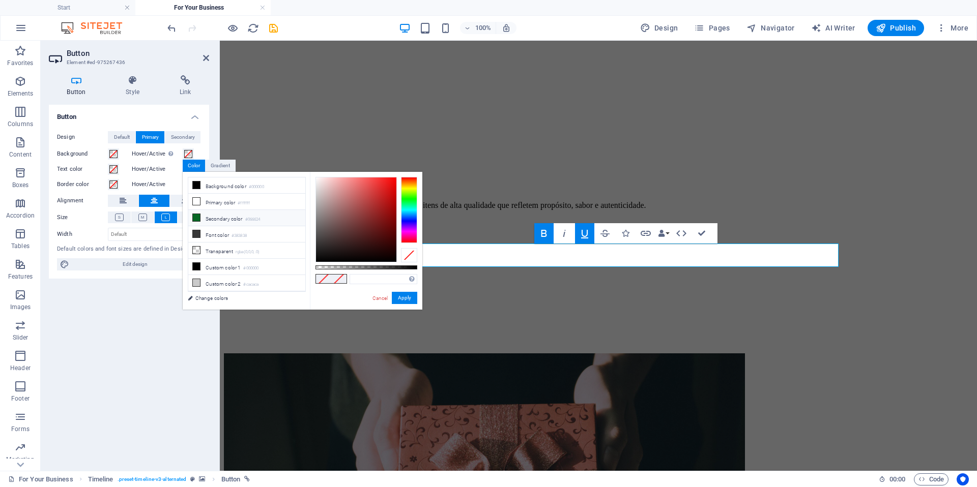
click at [214, 217] on li "Secondary color #066624" at bounding box center [246, 218] width 117 height 16
type input "#066624"
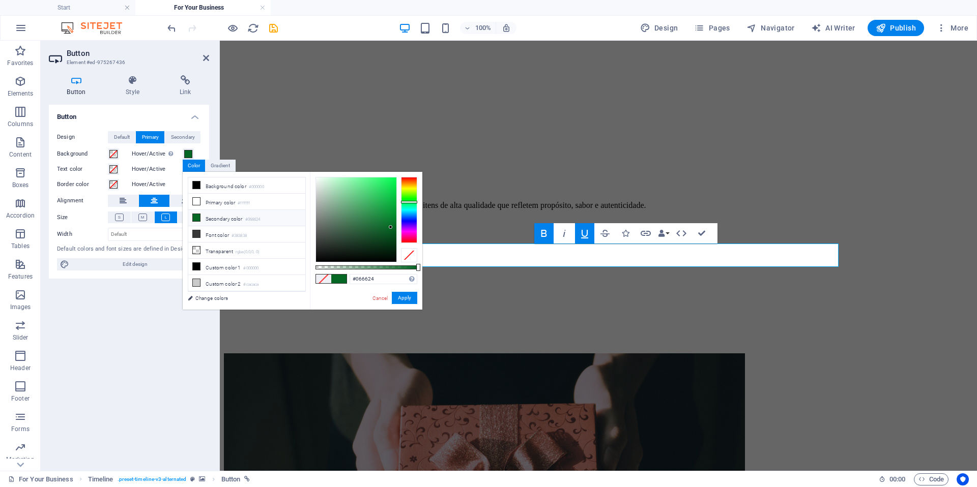
click at [172, 169] on label "Hover/Active" at bounding box center [157, 169] width 51 height 12
click at [183, 169] on button "Hover/Active" at bounding box center [188, 169] width 11 height 11
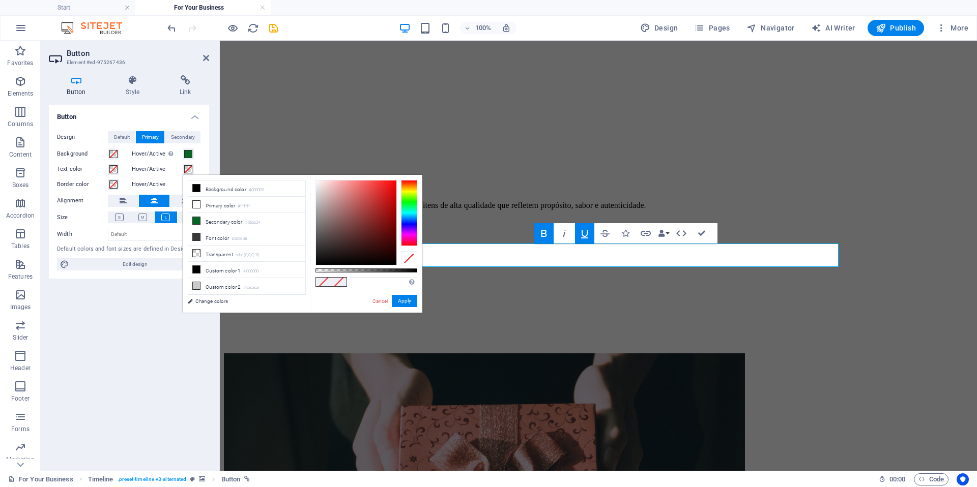
click at [188, 170] on span at bounding box center [188, 169] width 8 height 8
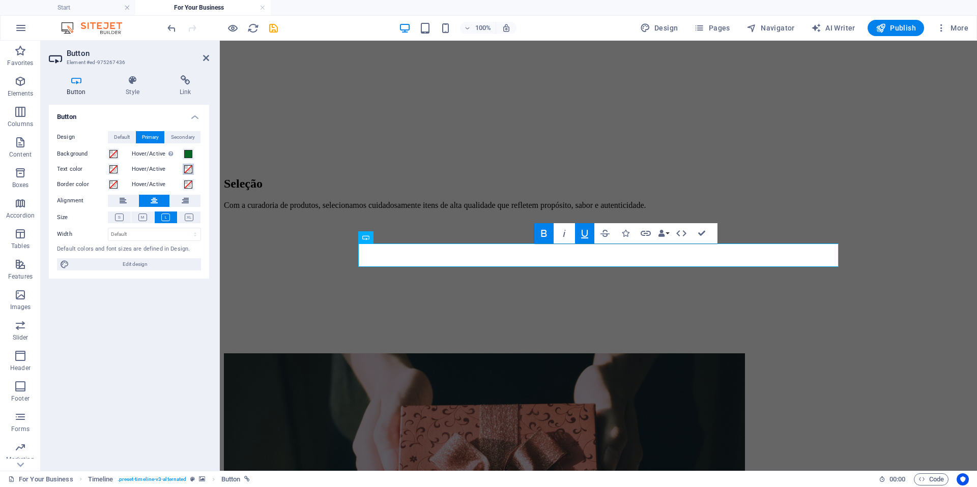
click at [189, 170] on span at bounding box center [188, 169] width 8 height 8
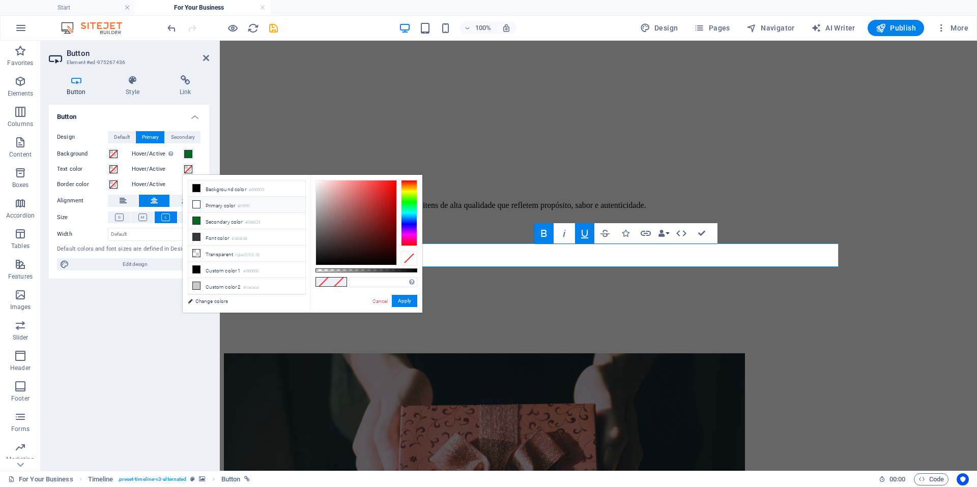
click at [203, 203] on li "Primary color #ffffff" at bounding box center [246, 205] width 117 height 16
type input "#ffffff"
click at [171, 185] on label "Hover/Active" at bounding box center [157, 185] width 51 height 12
click at [183, 185] on button "Hover/Active" at bounding box center [188, 184] width 11 height 11
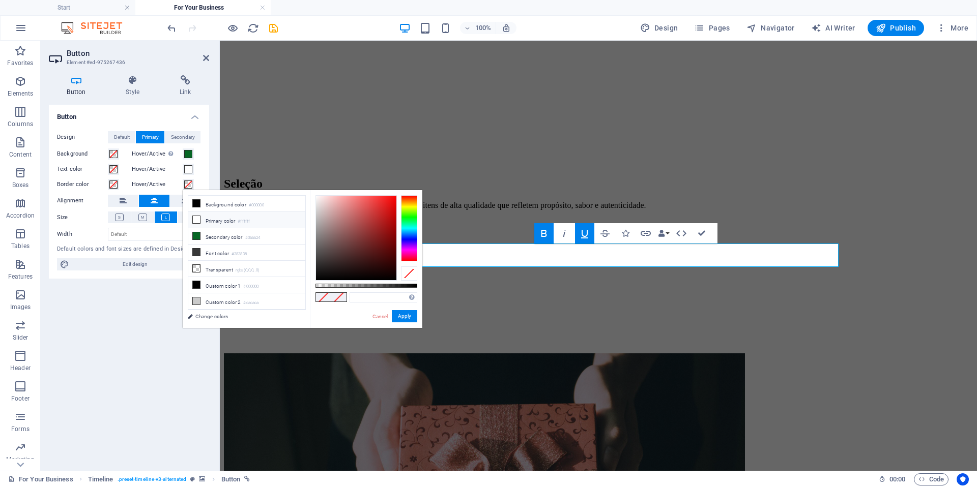
click at [215, 221] on li "Primary color #ffffff" at bounding box center [246, 220] width 117 height 16
type input "#ffffff"
drag, startPoint x: 397, startPoint y: 320, endPoint x: 177, endPoint y: 279, distance: 224.0
click at [397, 320] on button "Apply" at bounding box center [404, 316] width 25 height 12
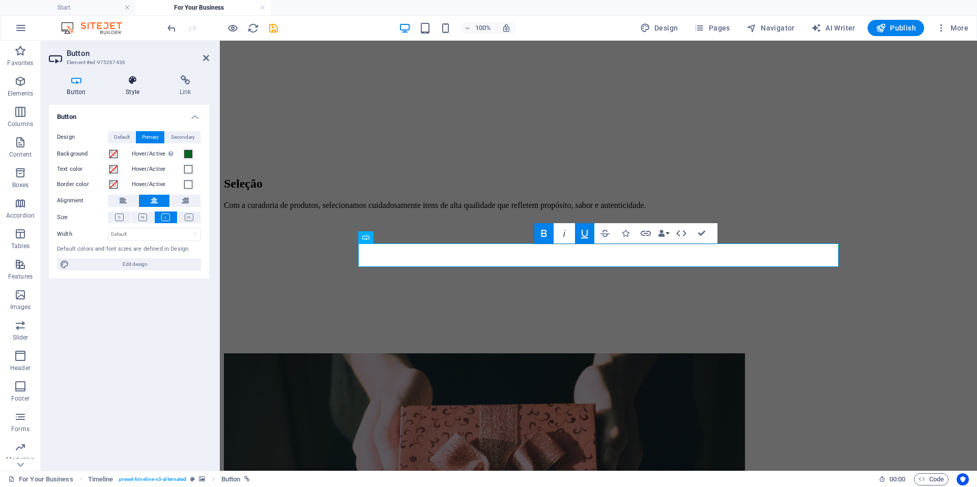
click at [137, 90] on h4 "Style" at bounding box center [135, 85] width 54 height 21
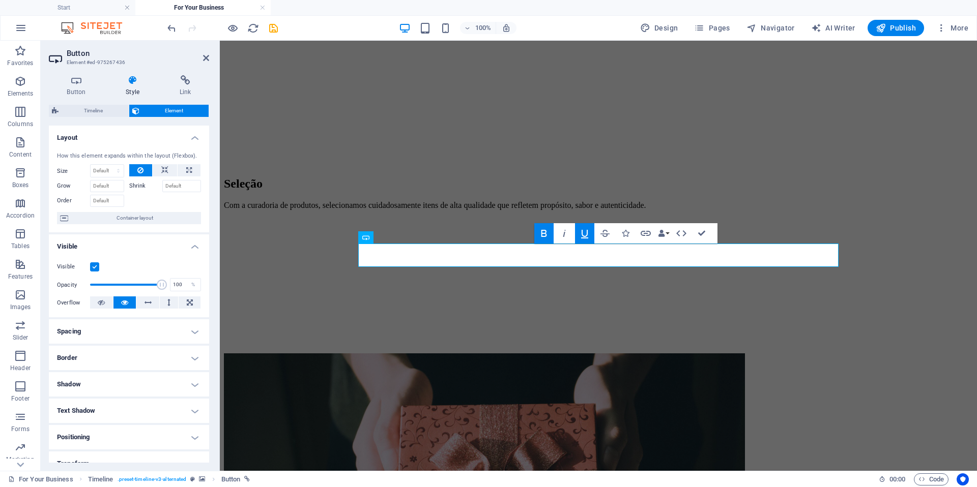
click at [121, 355] on h4 "Border" at bounding box center [129, 358] width 160 height 24
click at [79, 431] on h4 "Shadow" at bounding box center [129, 426] width 160 height 24
click at [112, 329] on h4 "Spacing" at bounding box center [129, 331] width 160 height 24
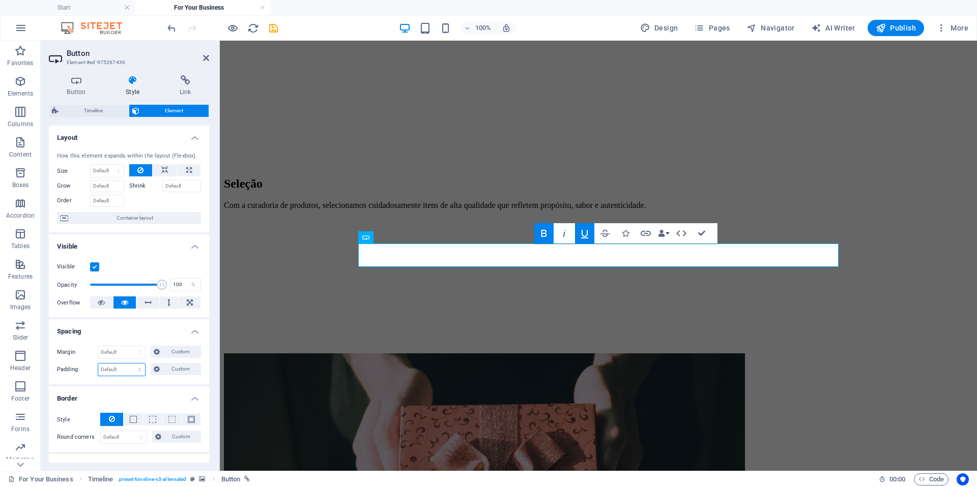
click at [107, 367] on select "Default px rem % vh vw Custom" at bounding box center [121, 370] width 47 height 12
select select "px"
click at [130, 364] on select "Default px rem % vh vw Custom" at bounding box center [121, 370] width 47 height 12
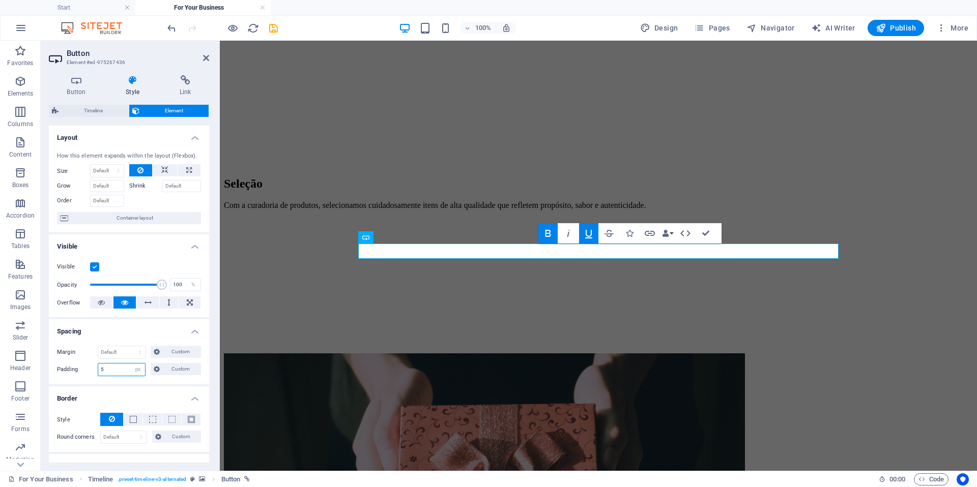
type input "5"
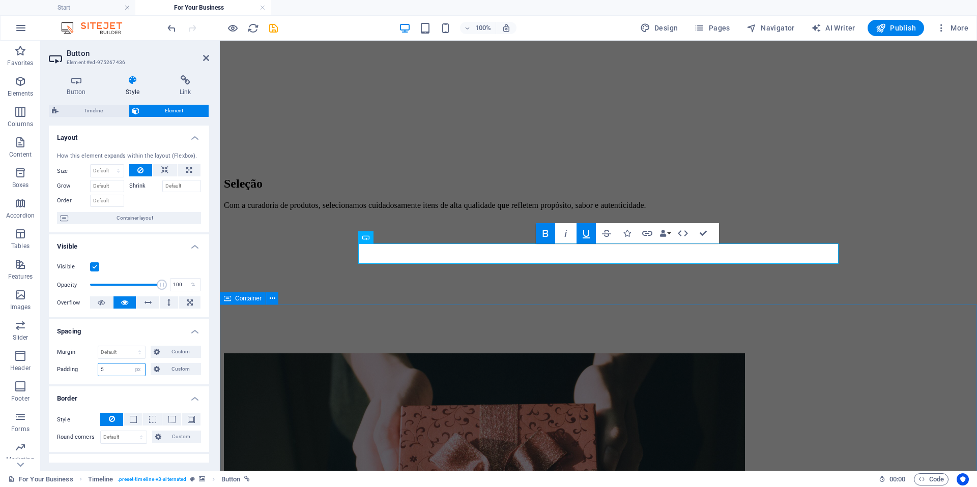
click at [252, 300] on span "Container" at bounding box center [248, 299] width 26 height 6
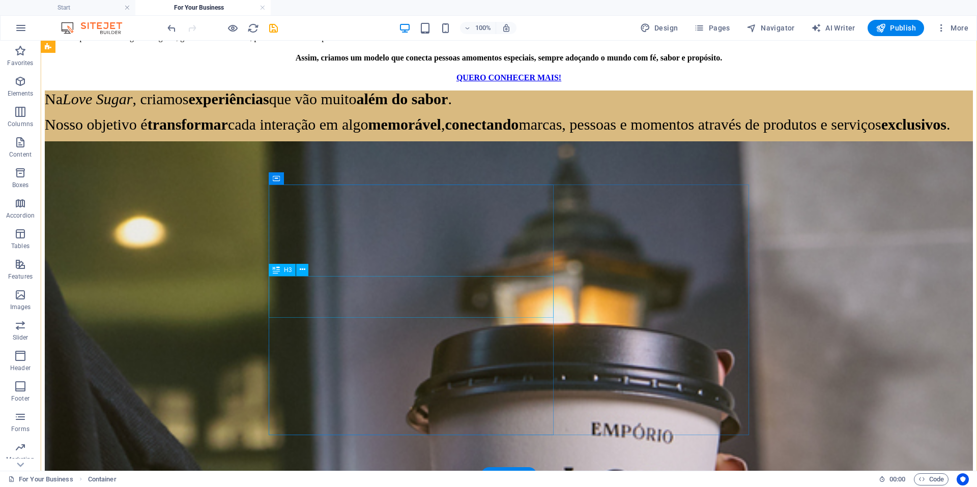
scroll to position [3857, 0]
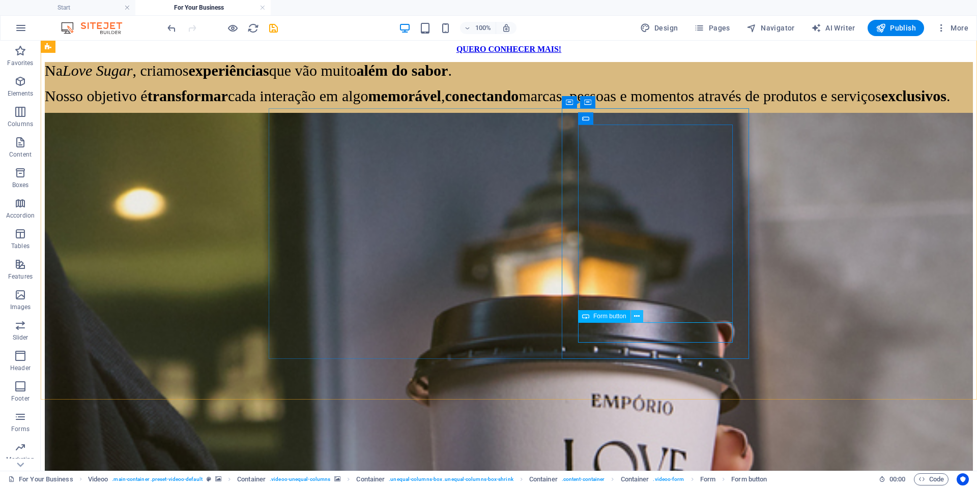
click at [633, 310] on button at bounding box center [637, 316] width 12 height 12
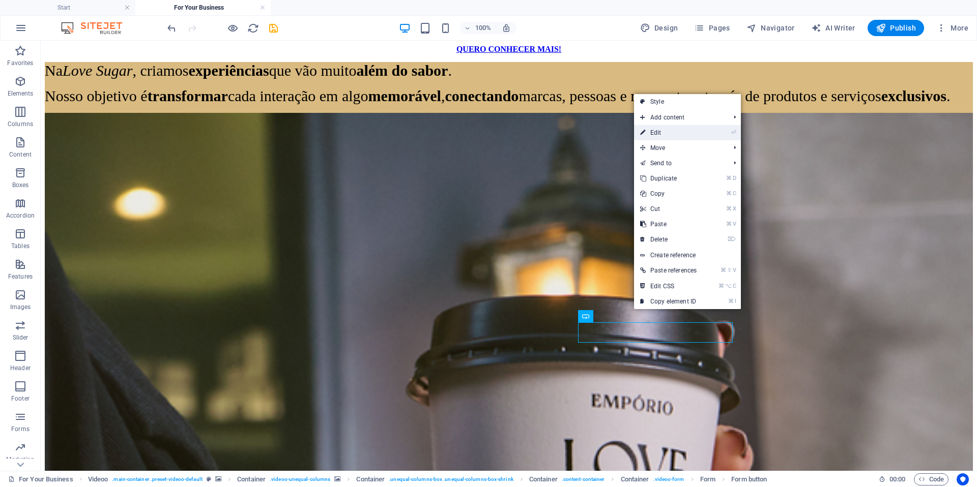
click at [669, 131] on link "⏎ Edit" at bounding box center [668, 132] width 69 height 15
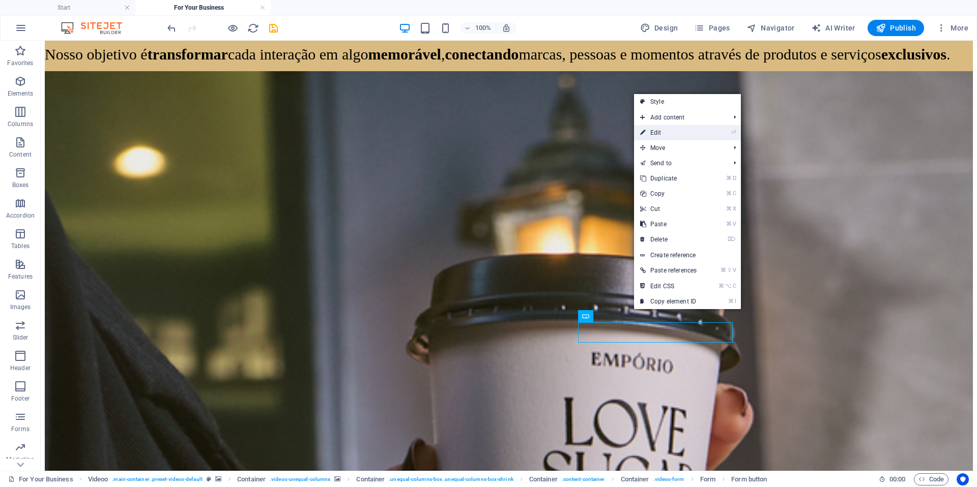
scroll to position [3753, 0]
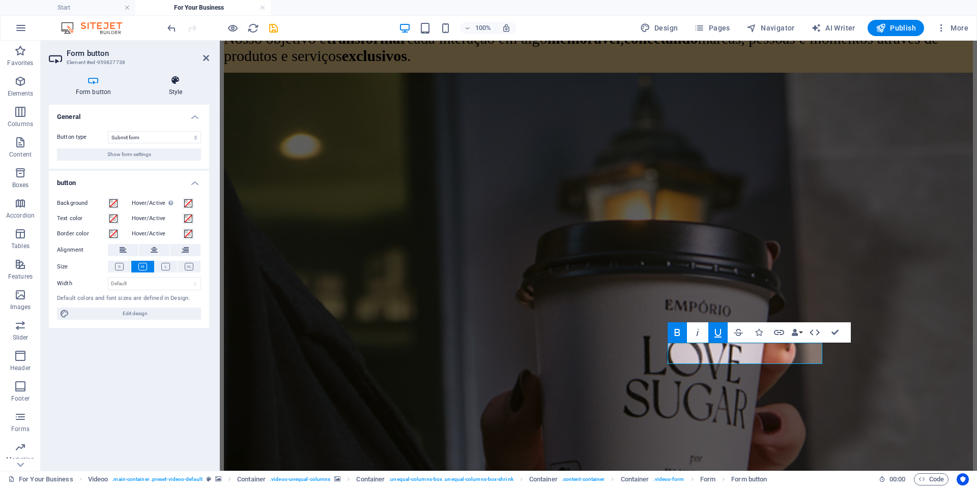
click at [166, 84] on icon at bounding box center [175, 80] width 67 height 10
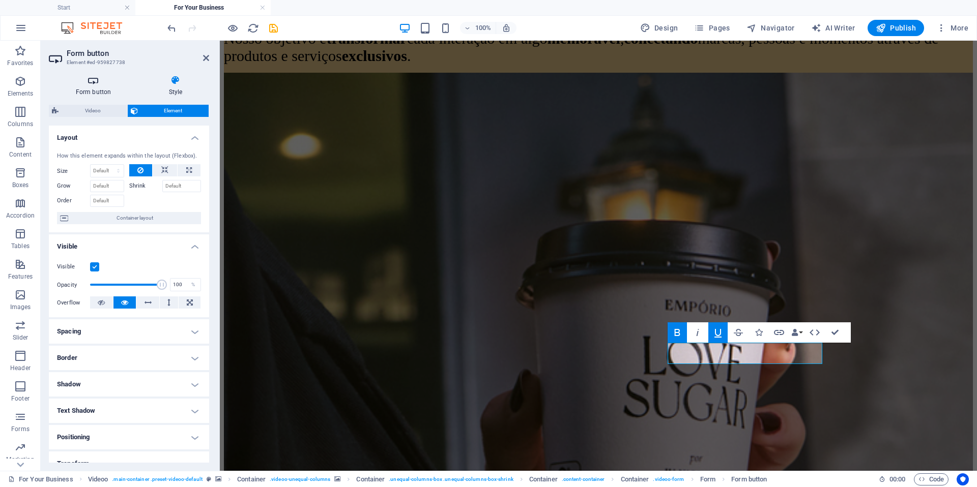
click at [97, 84] on icon at bounding box center [93, 80] width 89 height 10
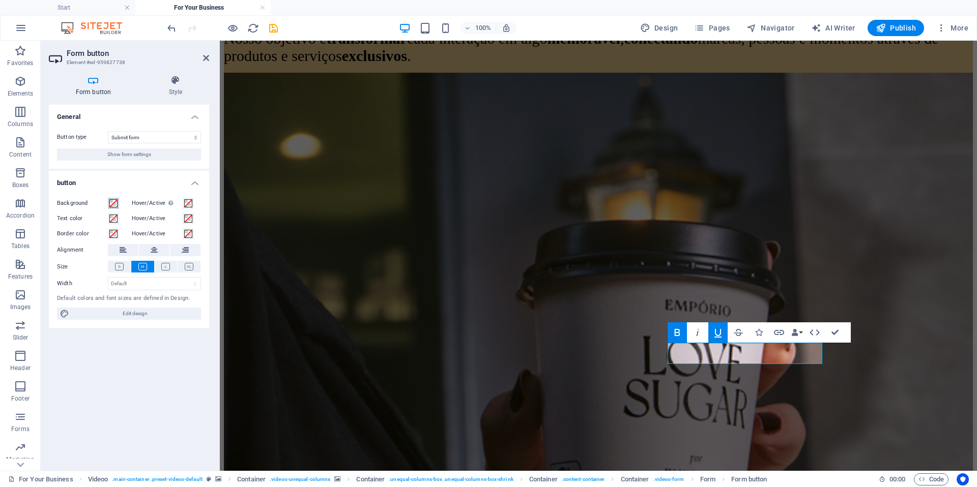
click at [110, 203] on span at bounding box center [113, 203] width 8 height 8
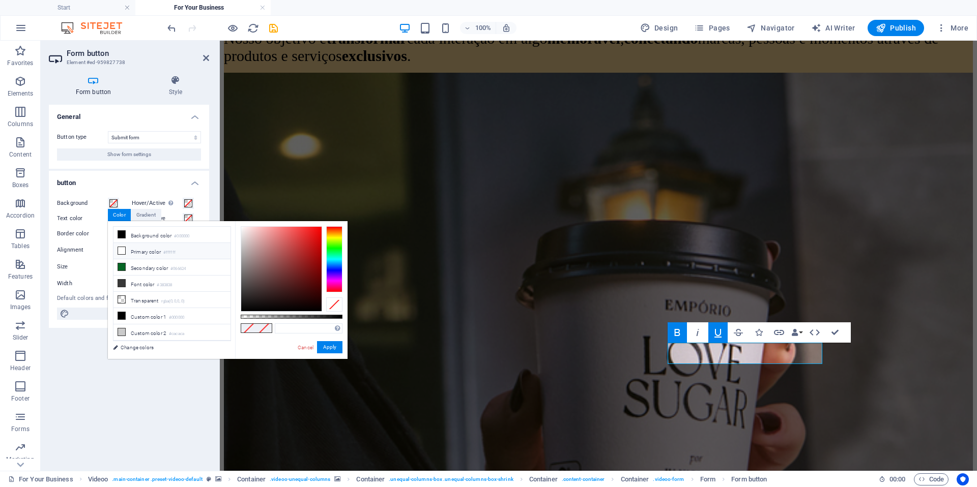
click at [132, 255] on li "Primary color #ffffff" at bounding box center [171, 251] width 117 height 16
type input "#ffffff"
click at [187, 203] on span at bounding box center [188, 203] width 8 height 8
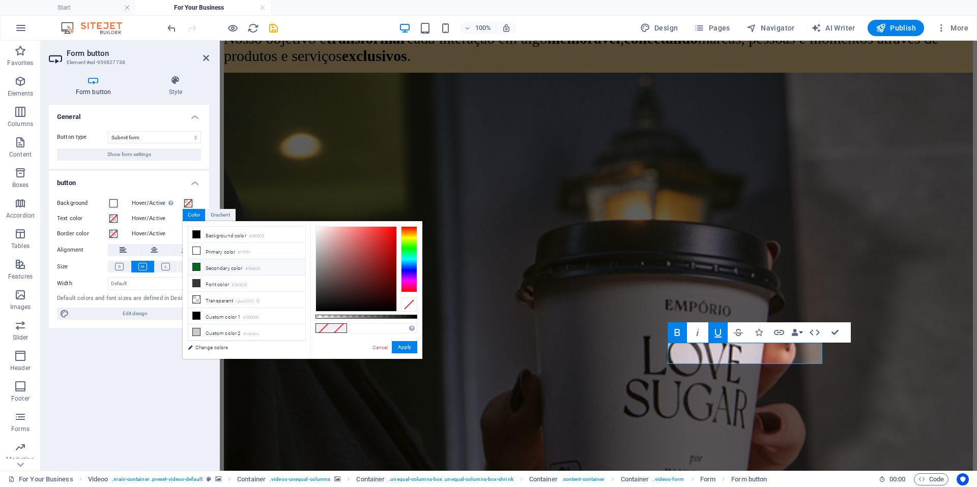
click at [212, 269] on li "Secondary color #066624" at bounding box center [246, 267] width 117 height 16
type input "#066624"
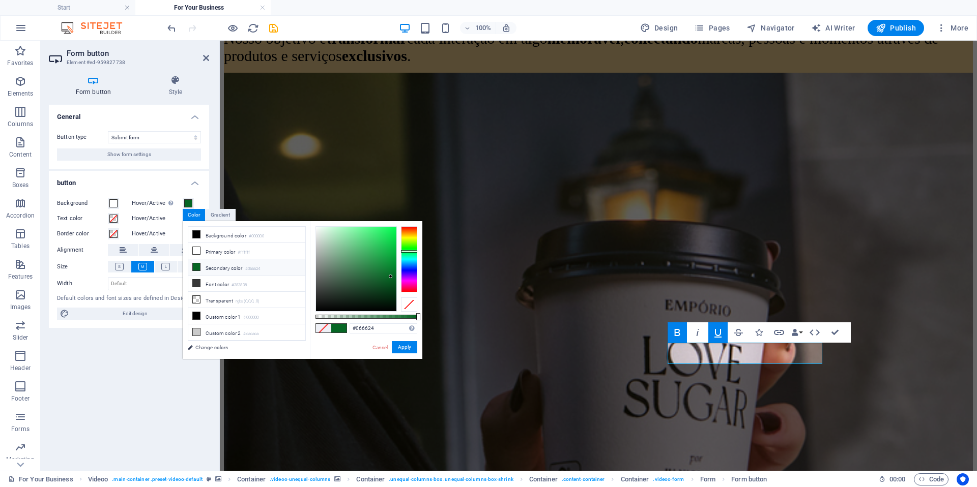
click at [129, 220] on div "Hover/Active" at bounding box center [165, 218] width 72 height 15
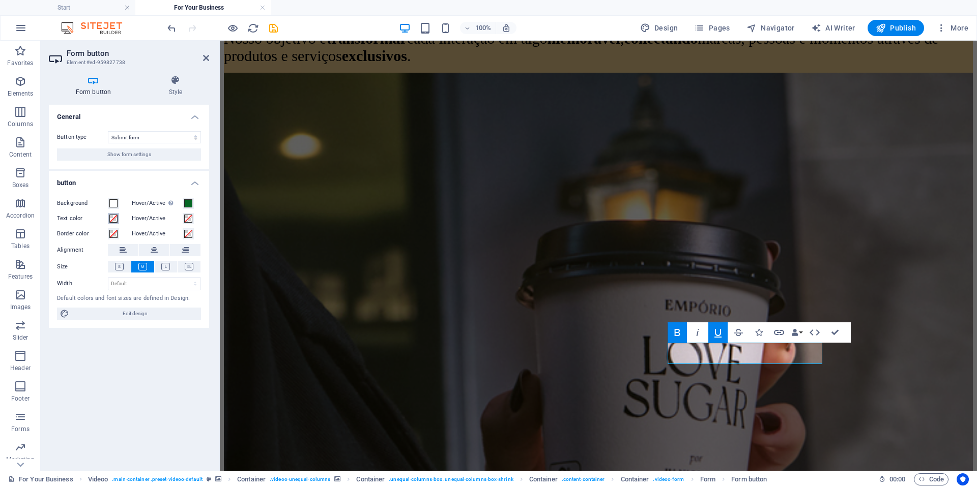
click at [112, 221] on span at bounding box center [113, 219] width 8 height 8
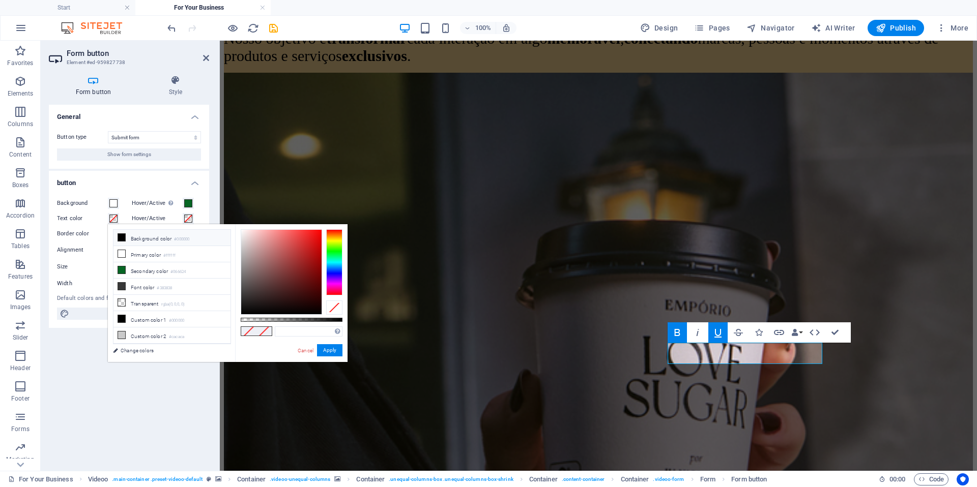
click at [130, 241] on li "Background color #000000" at bounding box center [171, 238] width 117 height 16
type input "#000000"
click at [186, 218] on span at bounding box center [188, 219] width 8 height 8
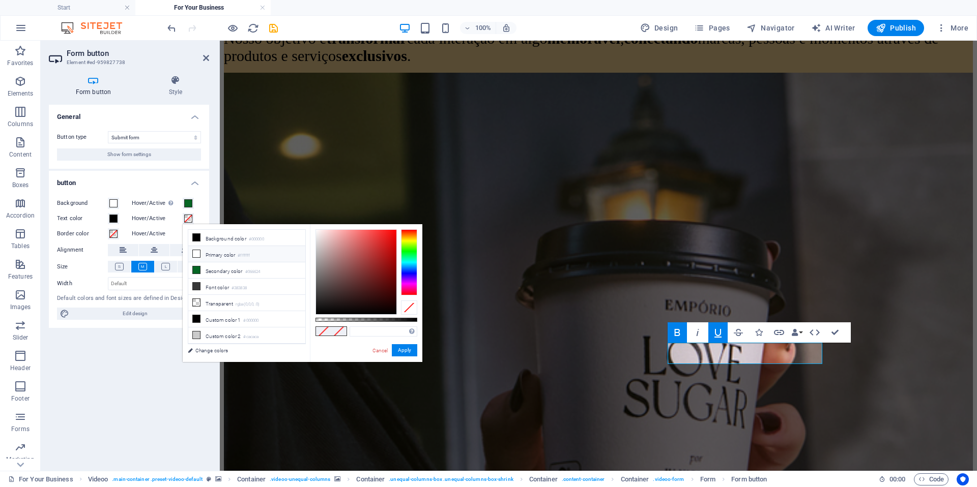
click at [210, 257] on li "Primary color #ffffff" at bounding box center [246, 254] width 117 height 16
type input "#ffffff"
click at [194, 254] on icon at bounding box center [196, 253] width 7 height 7
click at [114, 234] on span at bounding box center [113, 234] width 8 height 8
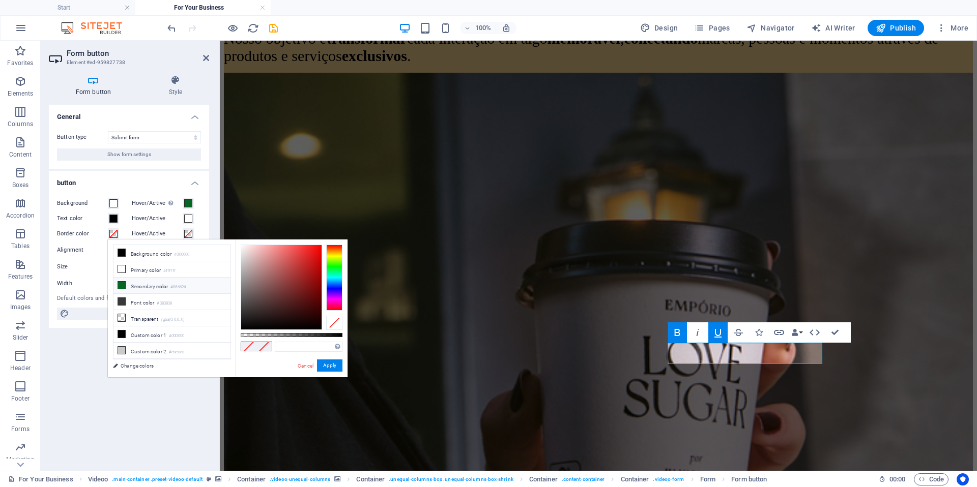
click at [130, 284] on li "Secondary color #066624" at bounding box center [171, 286] width 117 height 16
type input "#066624"
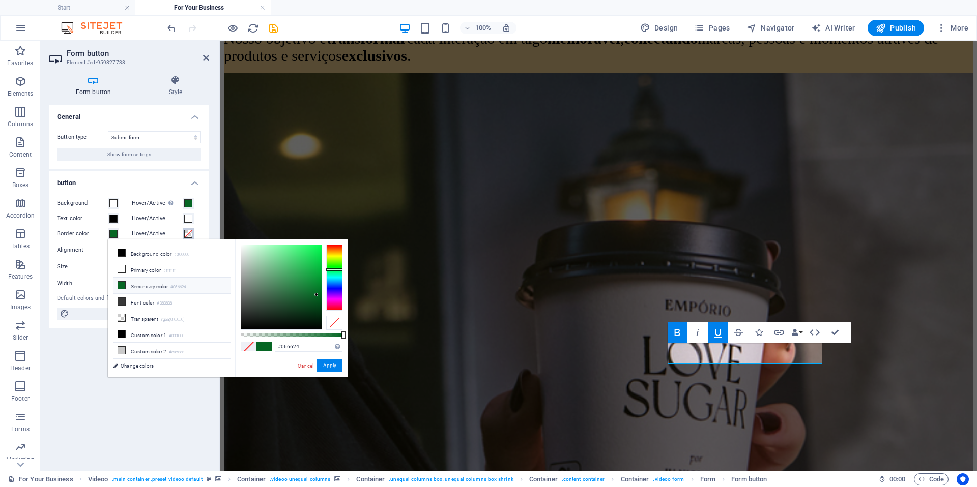
click at [186, 237] on span at bounding box center [188, 234] width 8 height 8
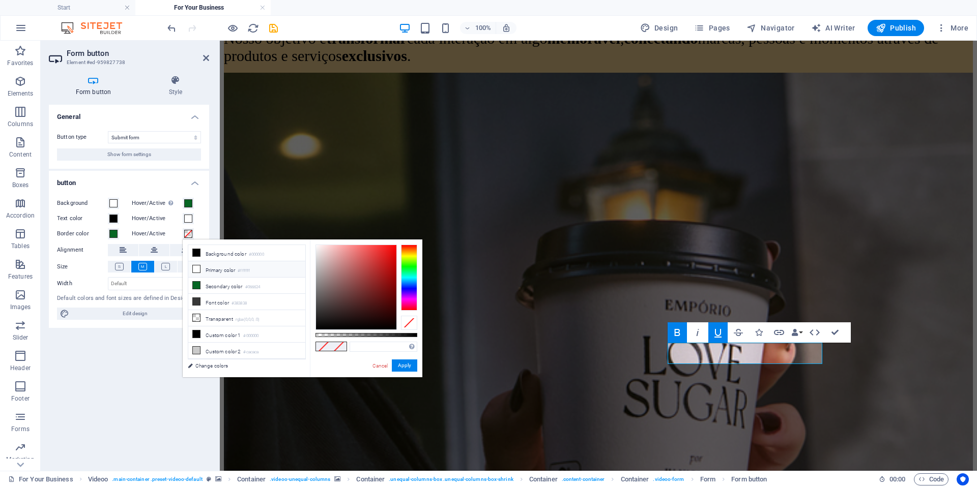
click at [195, 267] on icon at bounding box center [196, 268] width 7 height 7
type input "#ffffff"
click at [398, 362] on button "Apply" at bounding box center [404, 366] width 25 height 12
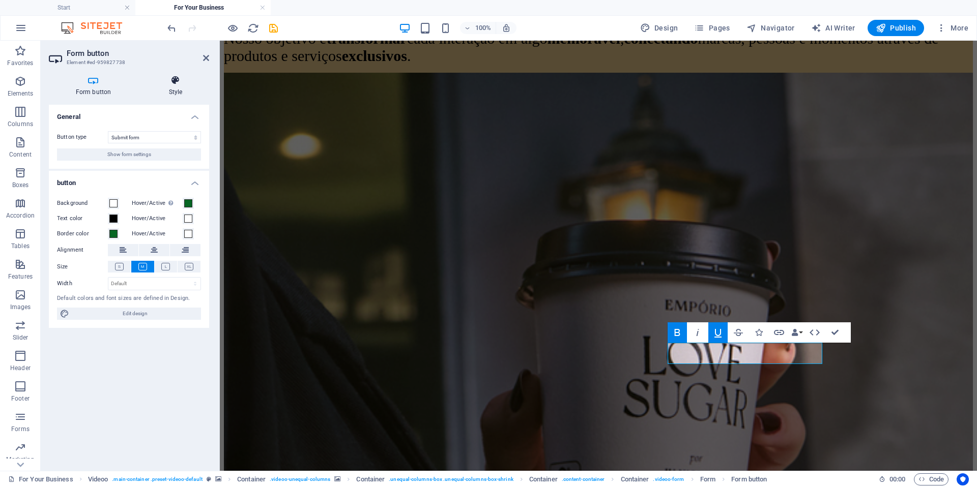
click at [171, 89] on h4 "Style" at bounding box center [175, 85] width 67 height 21
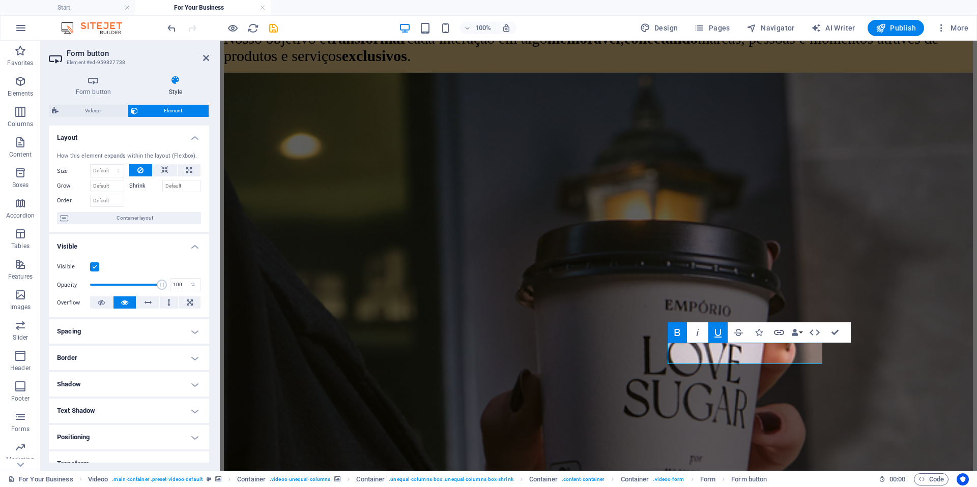
click at [133, 334] on h4 "Spacing" at bounding box center [129, 331] width 160 height 24
click at [130, 370] on select "Default px rem % vh vw Custom" at bounding box center [121, 370] width 47 height 12
select select "px"
click at [130, 364] on select "Default px rem % vh vw Custom" at bounding box center [121, 370] width 47 height 12
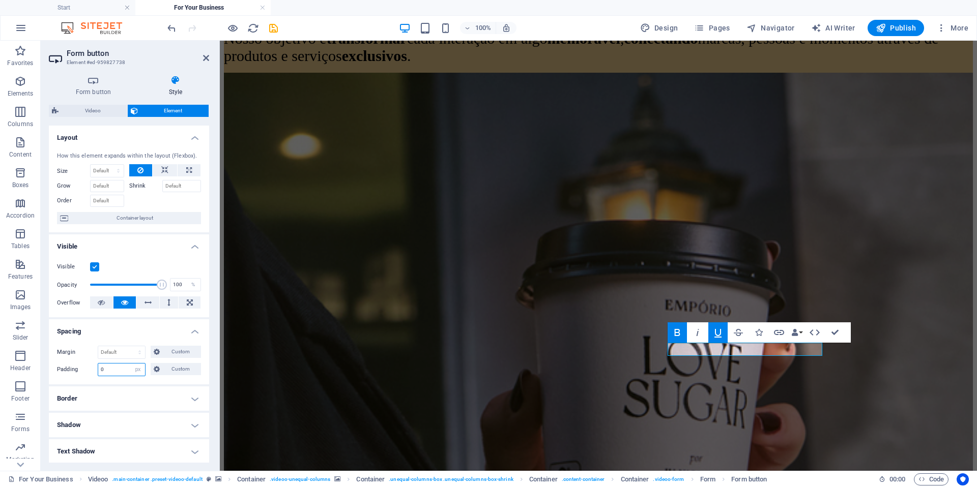
drag, startPoint x: 109, startPoint y: 368, endPoint x: 84, endPoint y: 368, distance: 24.9
click at [84, 368] on div "Padding 0 Default px rem % vh vw Custom Custom" at bounding box center [129, 369] width 144 height 13
type input "5"
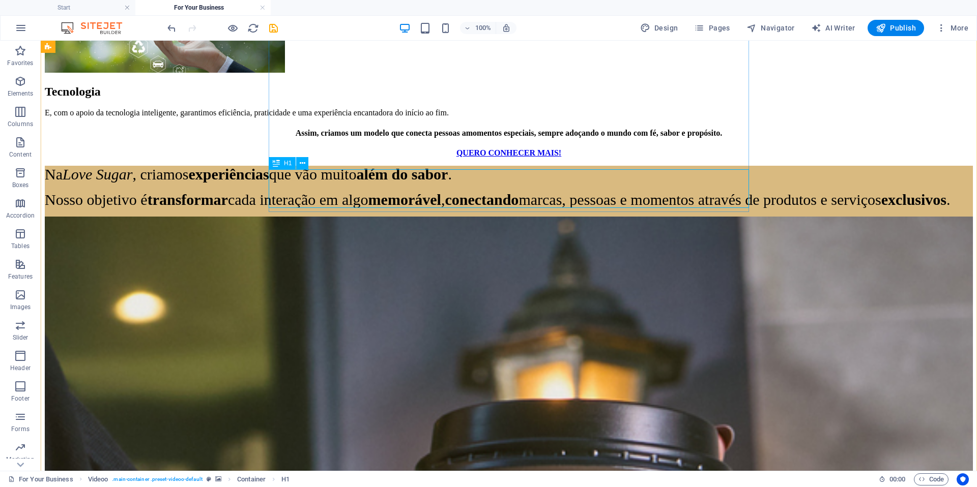
click at [289, 162] on span "H1" at bounding box center [288, 163] width 8 height 6
drag, startPoint x: 25, startPoint y: 49, endPoint x: 22, endPoint y: 53, distance: 5.5
click at [25, 49] on icon "button" at bounding box center [20, 51] width 12 height 12
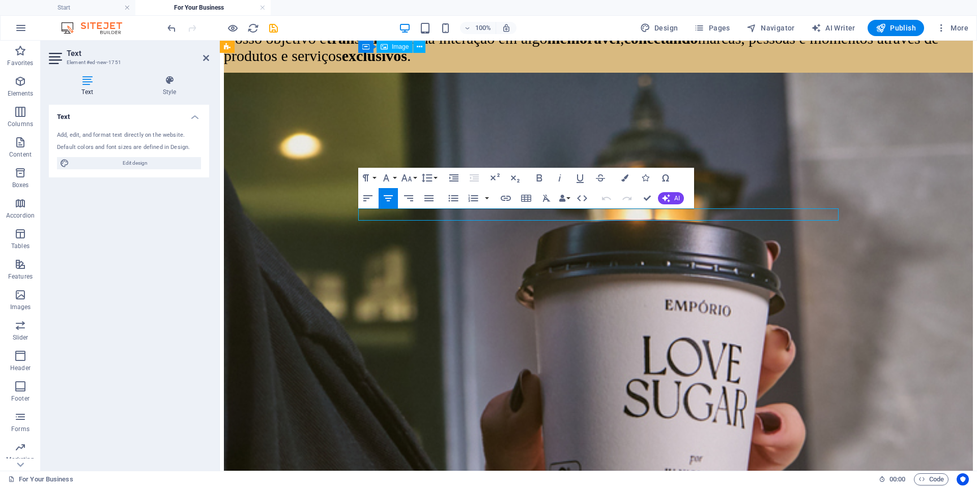
scroll to position [3669, 0]
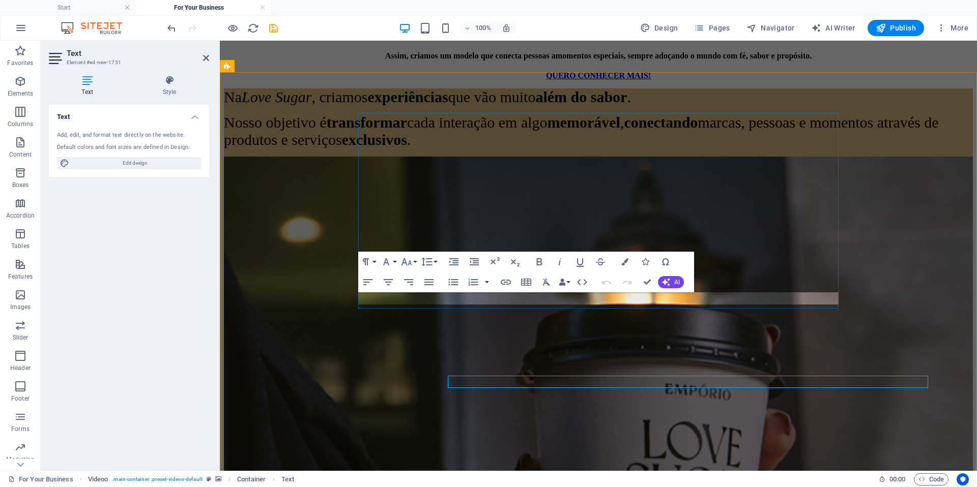
scroll to position [3585, 0]
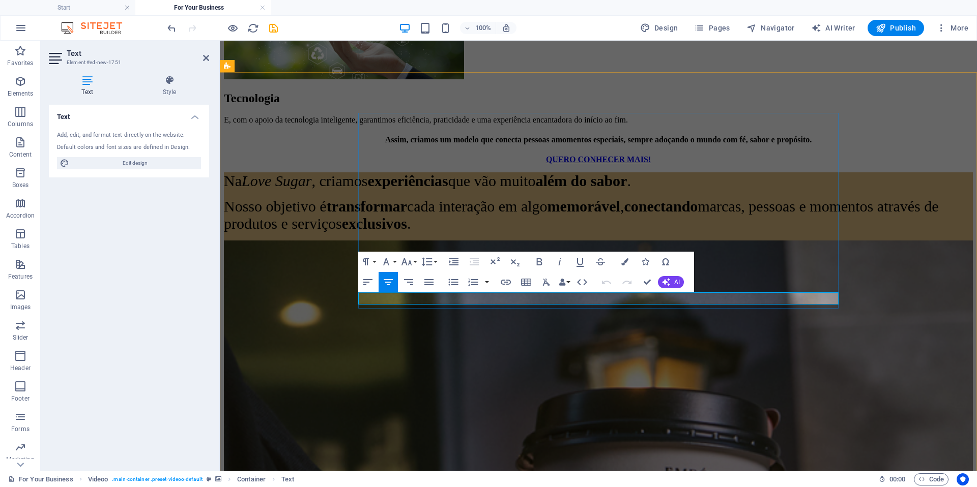
drag, startPoint x: 653, startPoint y: 300, endPoint x: 480, endPoint y: 295, distance: 173.0
click at [404, 264] on icon "button" at bounding box center [406, 262] width 12 height 12
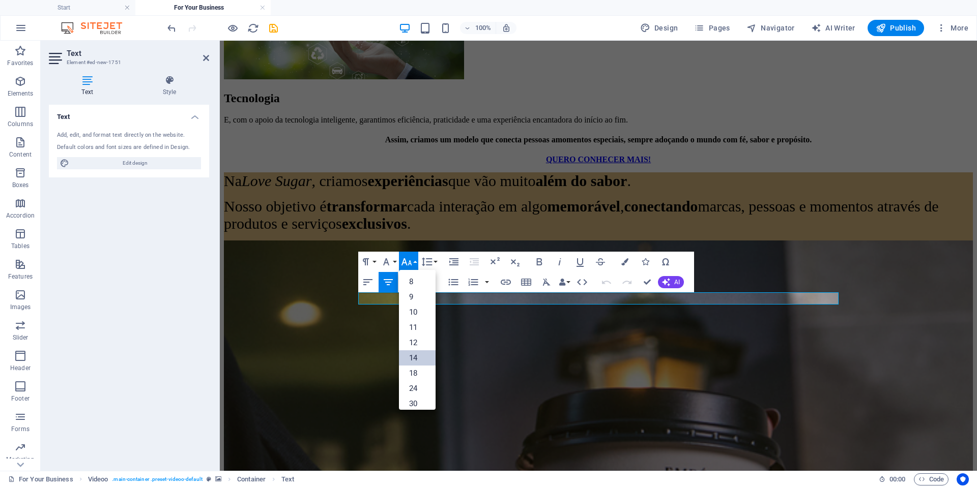
click at [415, 357] on link "14" at bounding box center [417, 357] width 37 height 15
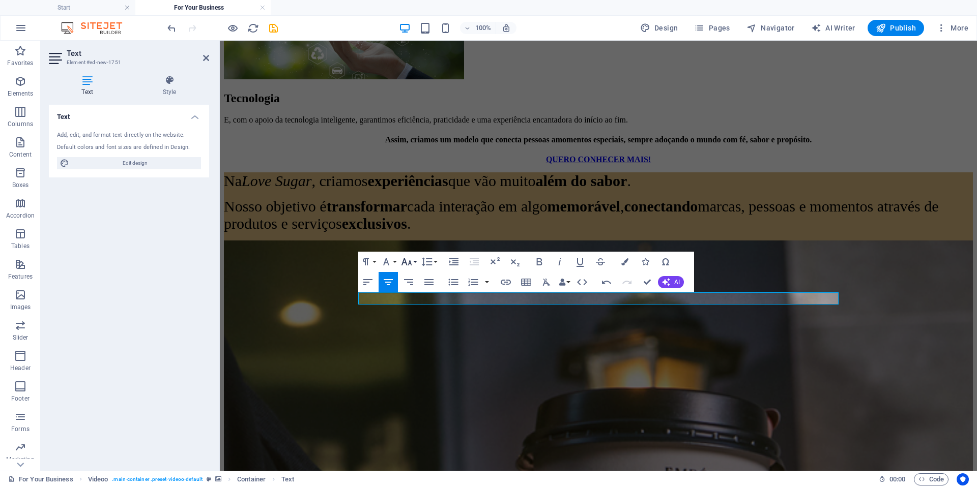
click at [407, 263] on icon "button" at bounding box center [406, 262] width 12 height 12
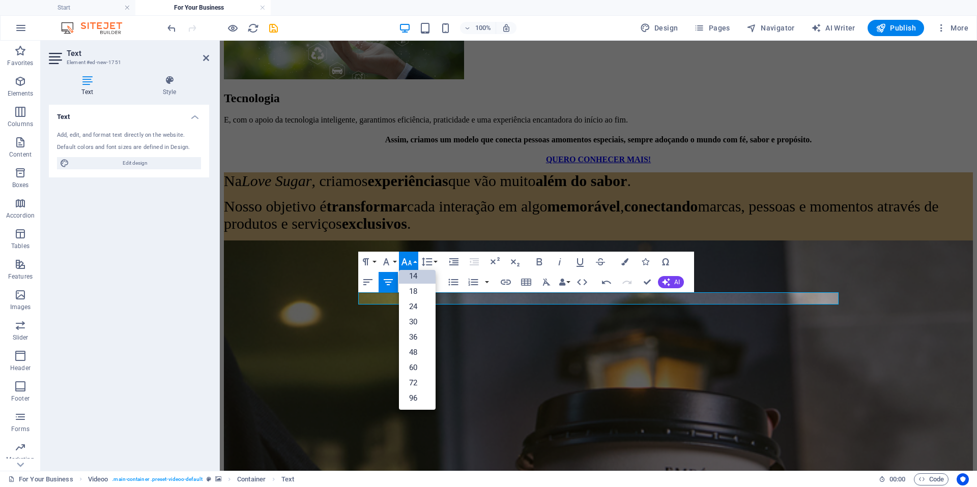
scroll to position [82, 0]
click at [413, 353] on link "48" at bounding box center [417, 352] width 37 height 15
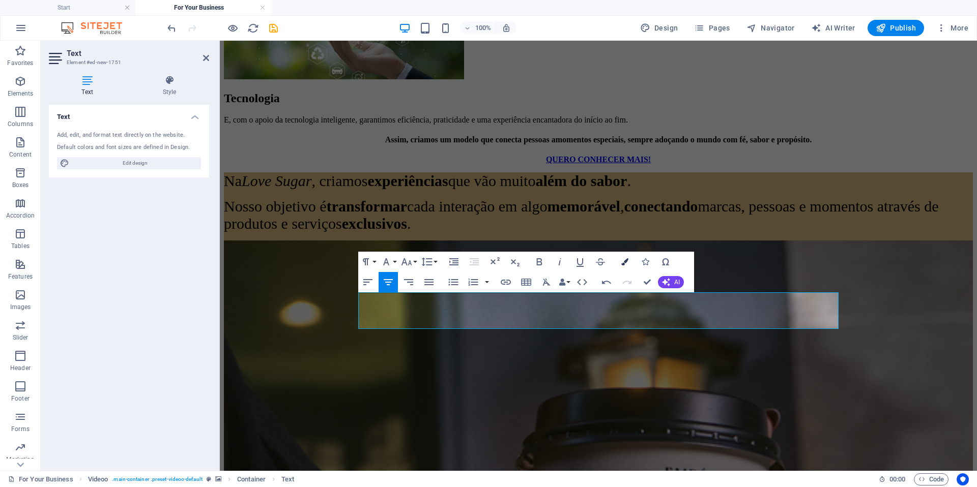
click at [626, 264] on icon "button" at bounding box center [624, 261] width 7 height 7
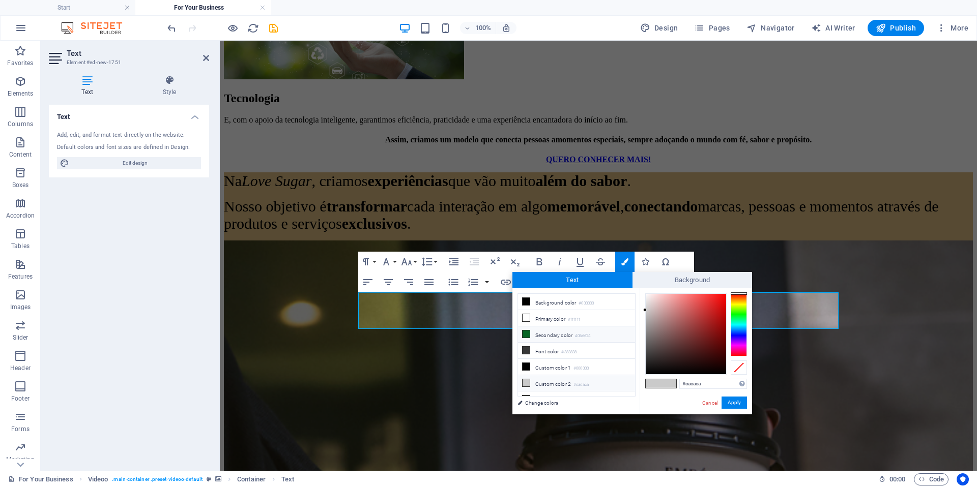
click at [573, 335] on li "Secondary color #066624" at bounding box center [576, 335] width 117 height 16
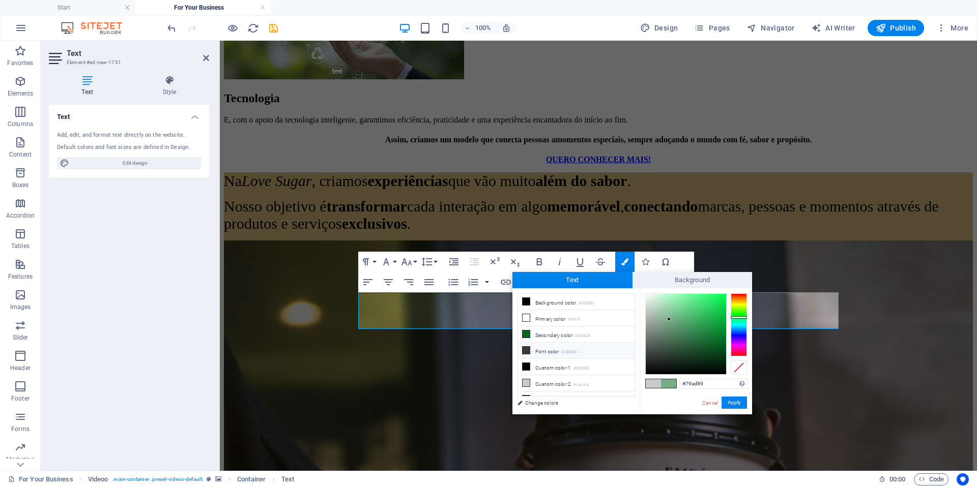
type input "#78ab88"
drag, startPoint x: 701, startPoint y: 329, endPoint x: 587, endPoint y: 343, distance: 114.8
click at [669, 320] on div at bounding box center [685, 334] width 80 height 80
click at [739, 401] on button "Apply" at bounding box center [733, 403] width 25 height 12
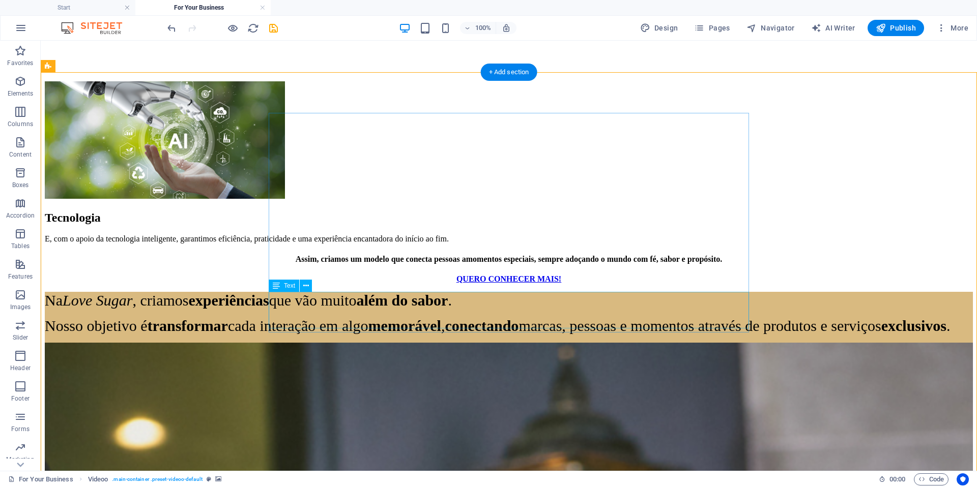
scroll to position [3669, 0]
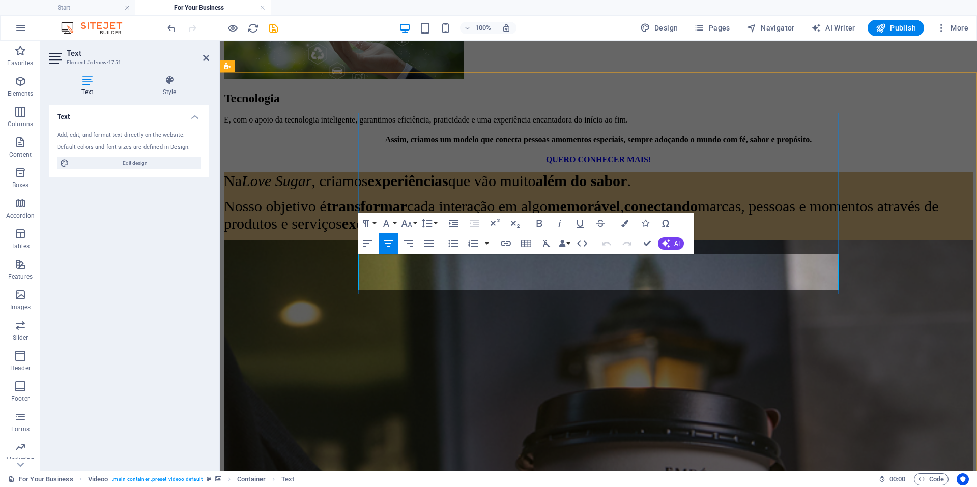
drag, startPoint x: 425, startPoint y: 275, endPoint x: 790, endPoint y: 257, distance: 365.6
click at [396, 225] on button "Font Family" at bounding box center [387, 223] width 19 height 20
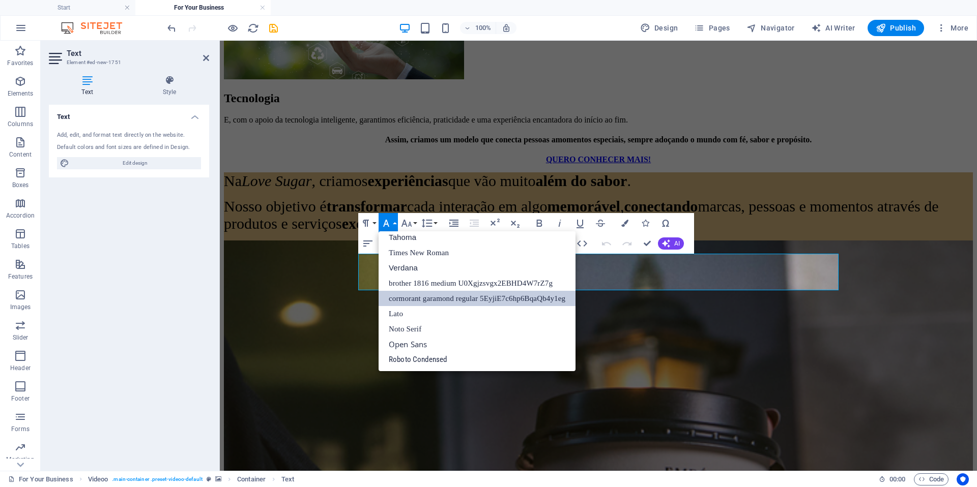
scroll to position [51, 0]
click at [424, 298] on link "cormorant garamond regular 5EyjiE7c6hp6BqaQb4y1eg" at bounding box center [476, 298] width 197 height 15
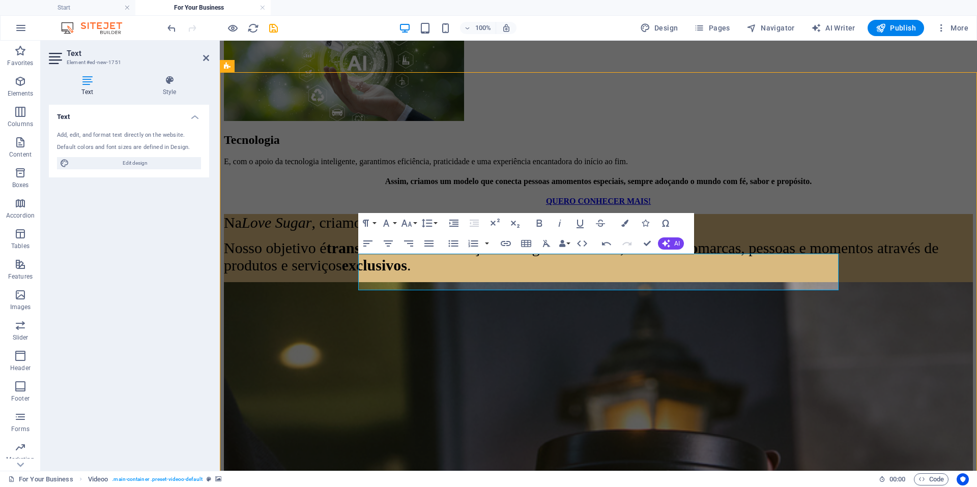
scroll to position [3669, 0]
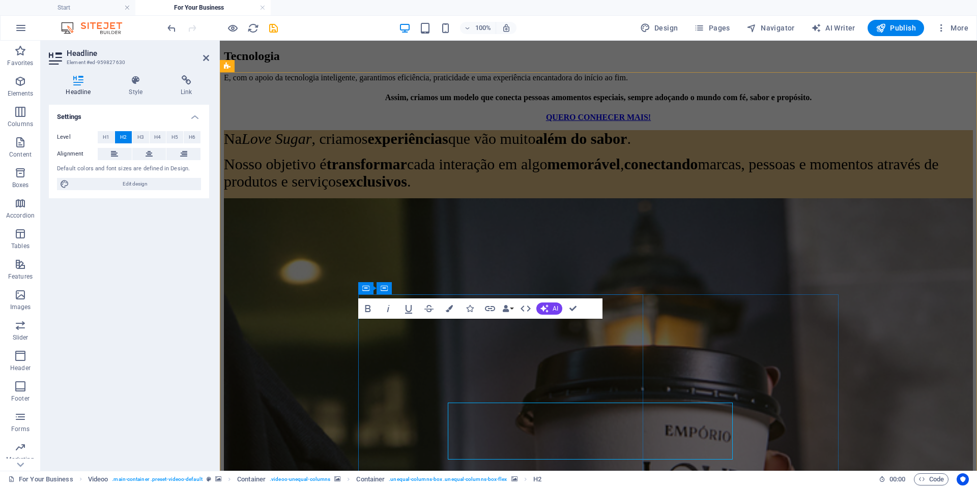
scroll to position [3585, 0]
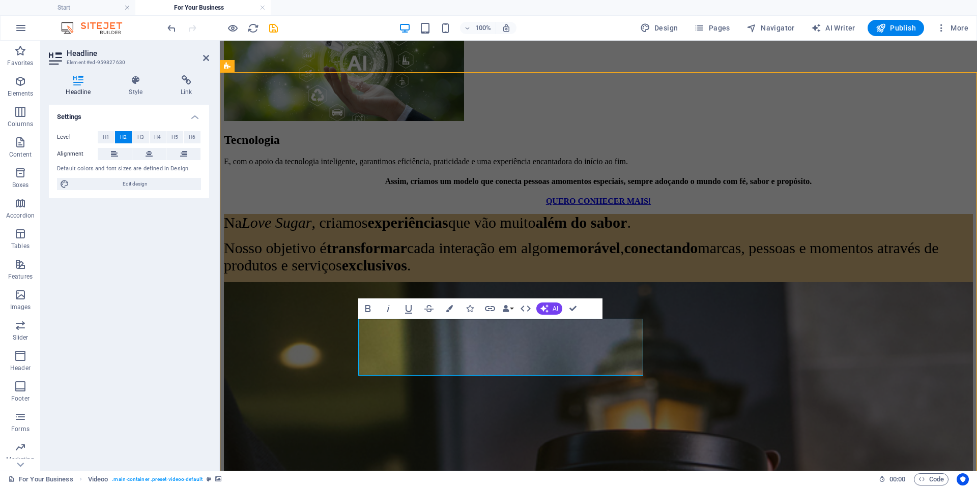
scroll to position [3669, 0]
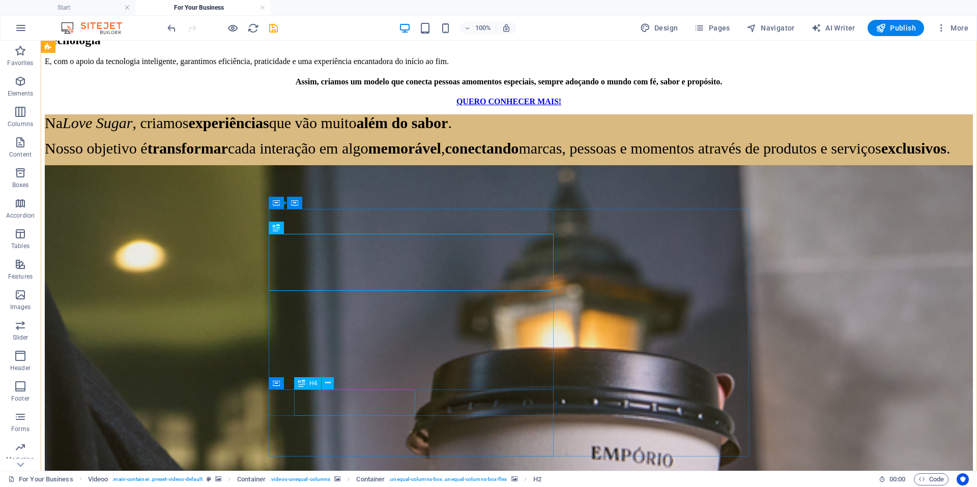
scroll to position [3852, 0]
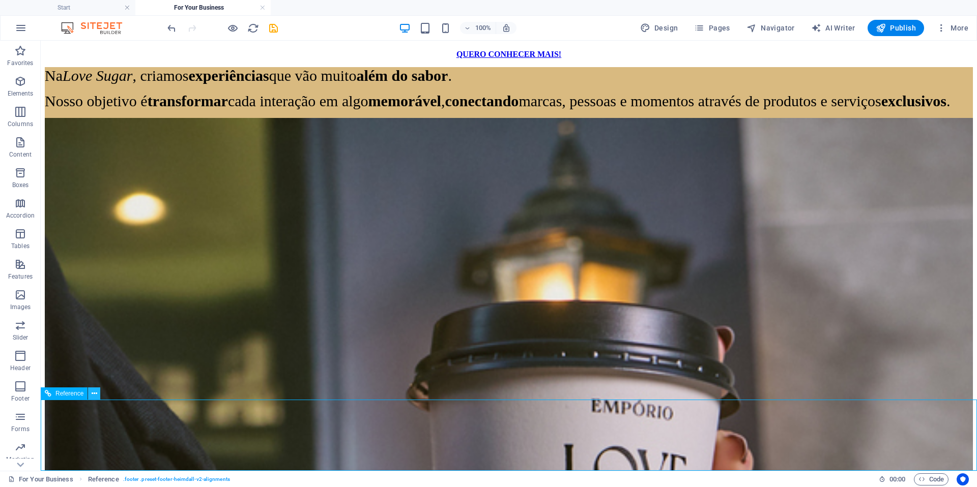
click at [96, 392] on icon at bounding box center [95, 394] width 6 height 11
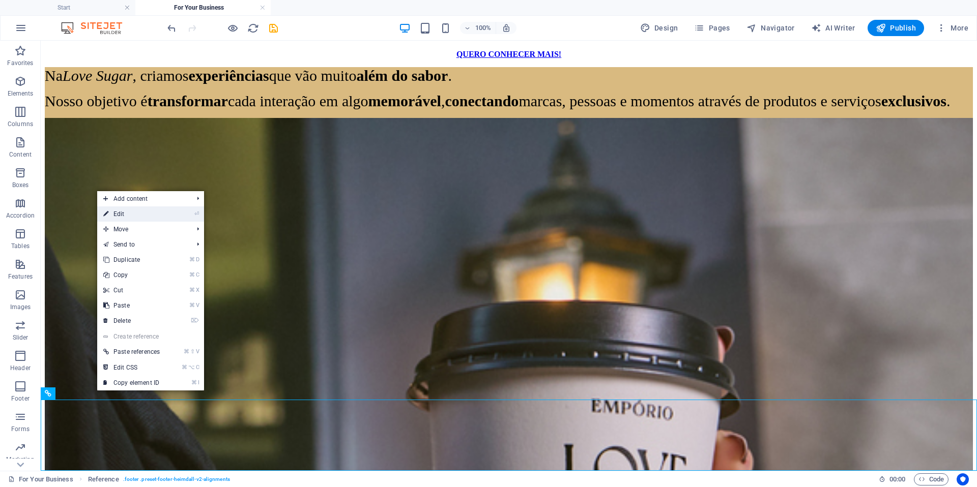
click at [169, 219] on li "⏎ Edit" at bounding box center [150, 213] width 107 height 15
click at [158, 212] on link "⏎ Edit" at bounding box center [131, 213] width 69 height 15
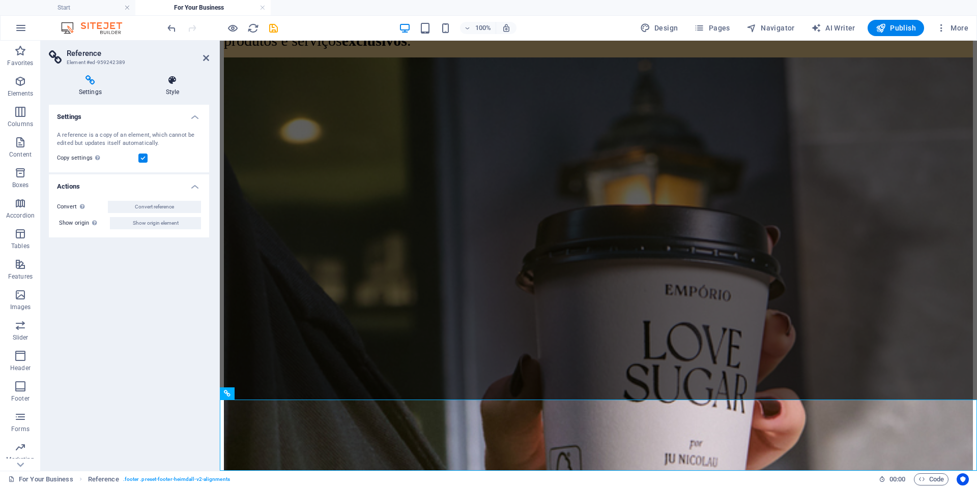
click at [168, 87] on h4 "Style" at bounding box center [172, 85] width 73 height 21
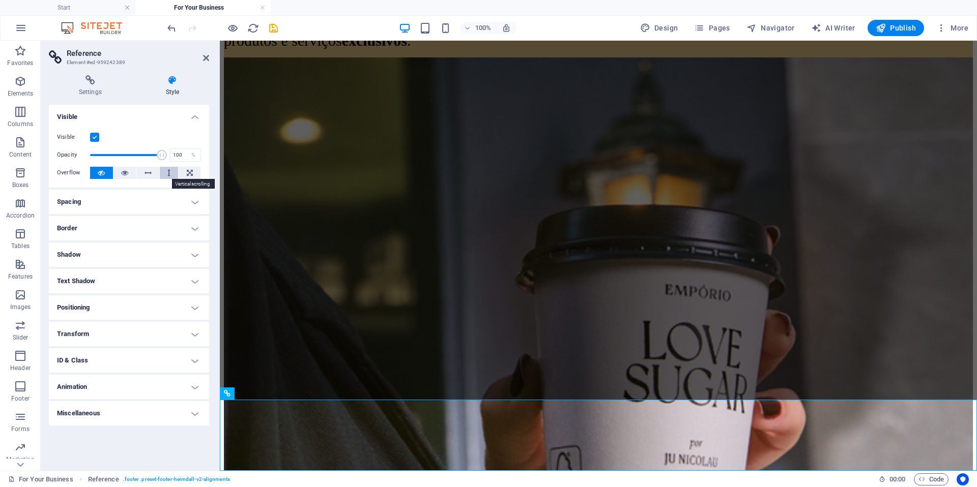
click at [170, 175] on button at bounding box center [169, 173] width 19 height 12
click at [157, 200] on h4 "Spacing" at bounding box center [129, 202] width 160 height 24
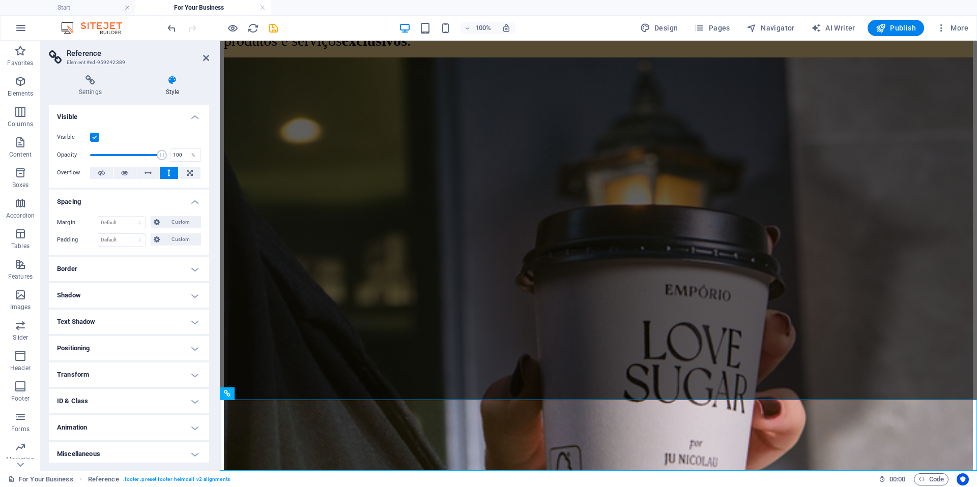
scroll to position [4, 0]
click at [139, 350] on h4 "Positioning" at bounding box center [129, 345] width 160 height 24
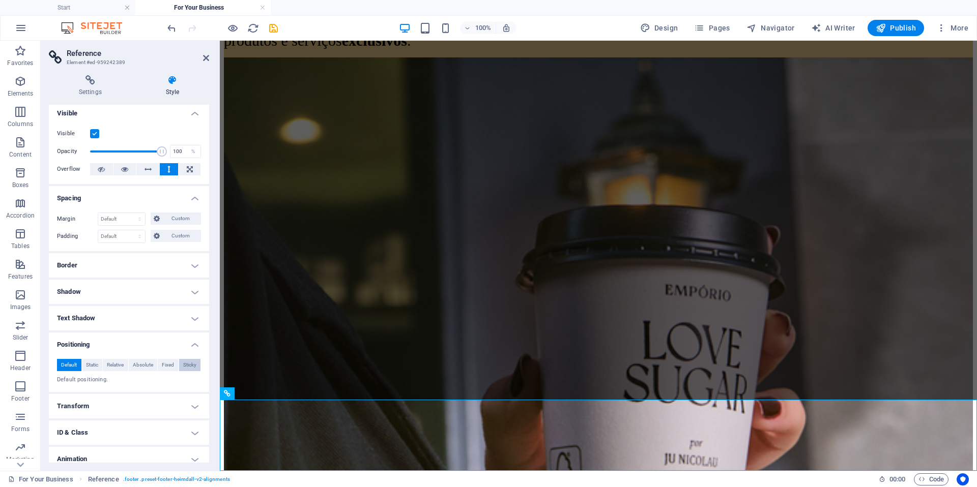
click at [189, 366] on span "Sticky" at bounding box center [189, 365] width 13 height 12
click at [163, 367] on span "Fixed" at bounding box center [168, 365] width 12 height 12
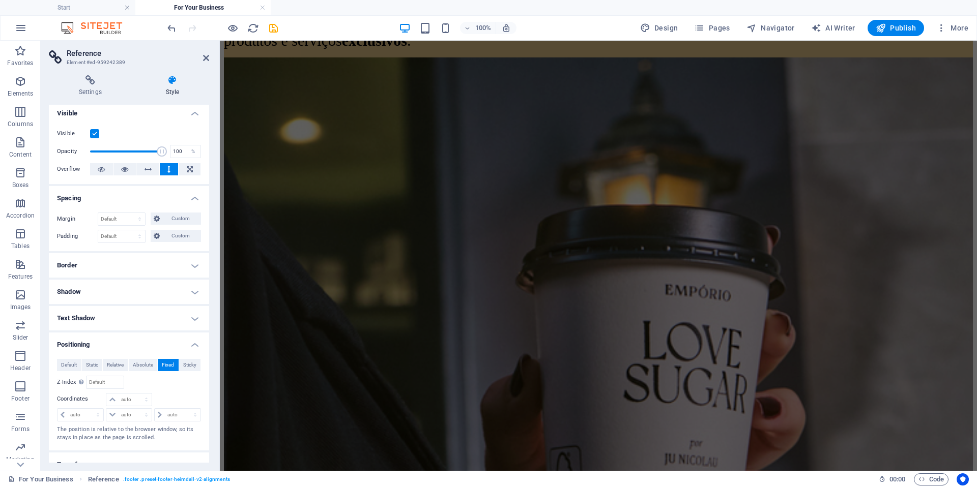
scroll to position [3697, 0]
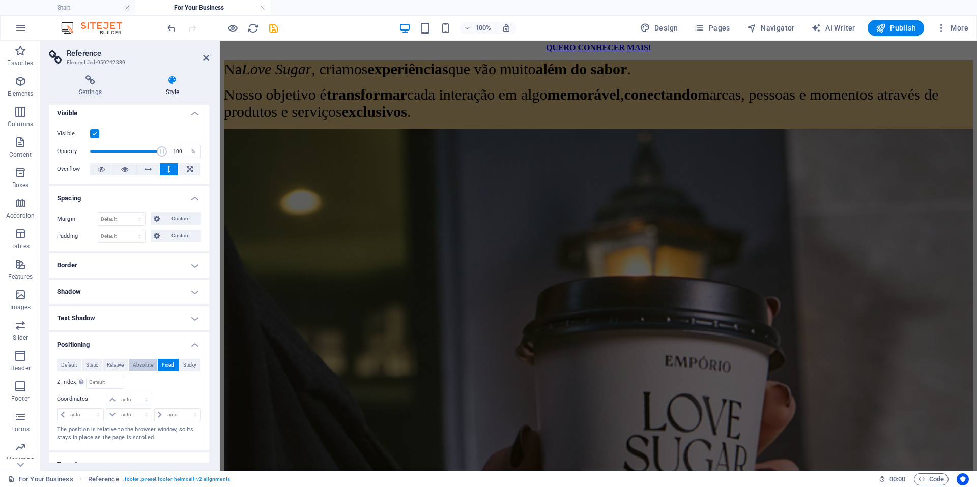
click at [147, 368] on span "Absolute" at bounding box center [143, 365] width 20 height 12
click at [107, 366] on span "Relative" at bounding box center [115, 365] width 17 height 12
click at [94, 367] on span "Static" at bounding box center [92, 365] width 12 height 12
click at [73, 366] on span "Default" at bounding box center [69, 365] width 16 height 12
click at [172, 38] on div "100% Design Pages Navigator AI Writer Publish More" at bounding box center [489, 28] width 976 height 24
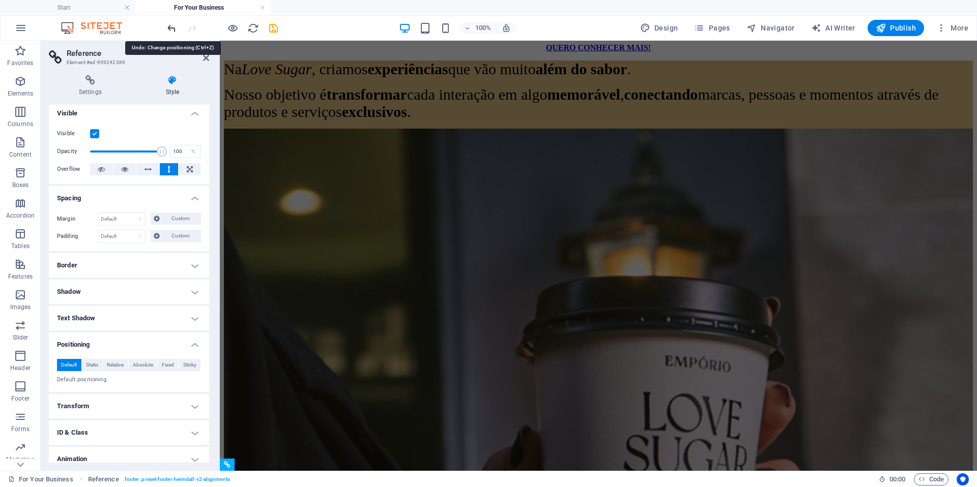
click at [172, 33] on icon "undo" at bounding box center [172, 28] width 12 height 12
click at [171, 28] on icon "undo" at bounding box center [172, 28] width 12 height 12
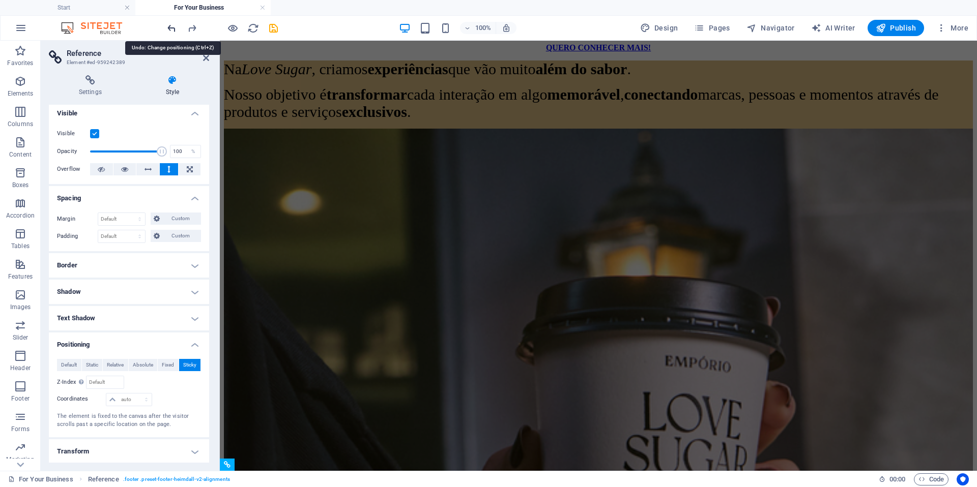
click at [171, 28] on icon "undo" at bounding box center [172, 28] width 12 height 12
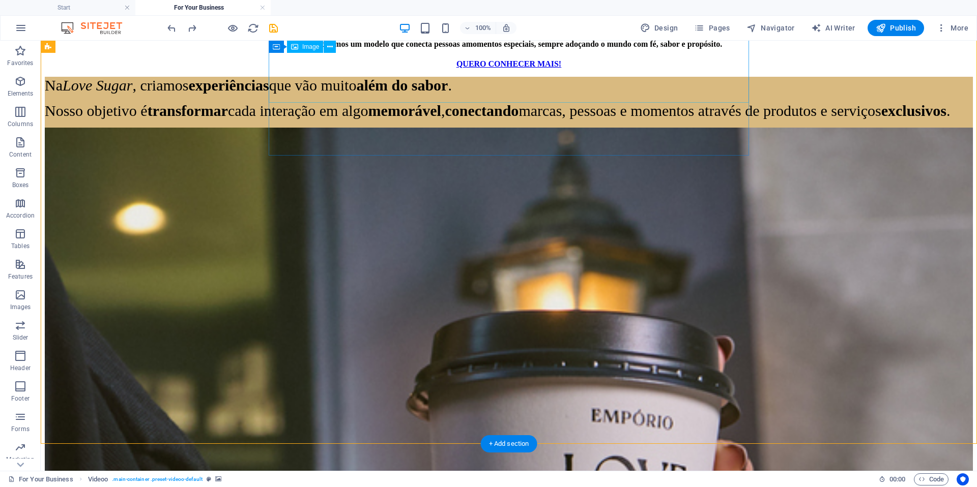
scroll to position [3852, 0]
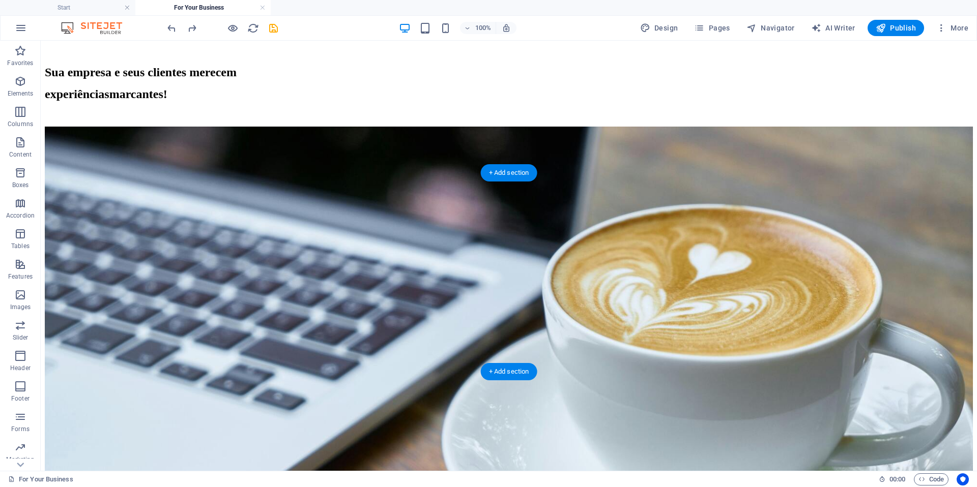
scroll to position [1405, 0]
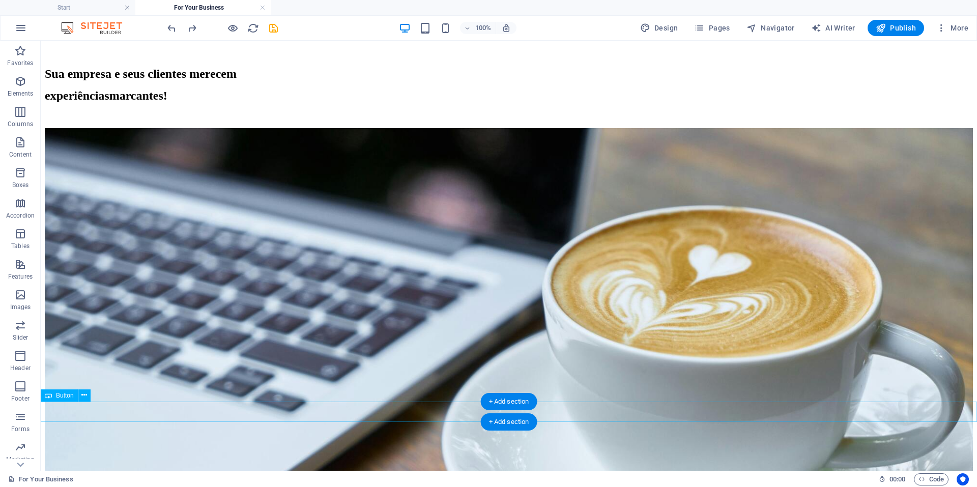
select select "px"
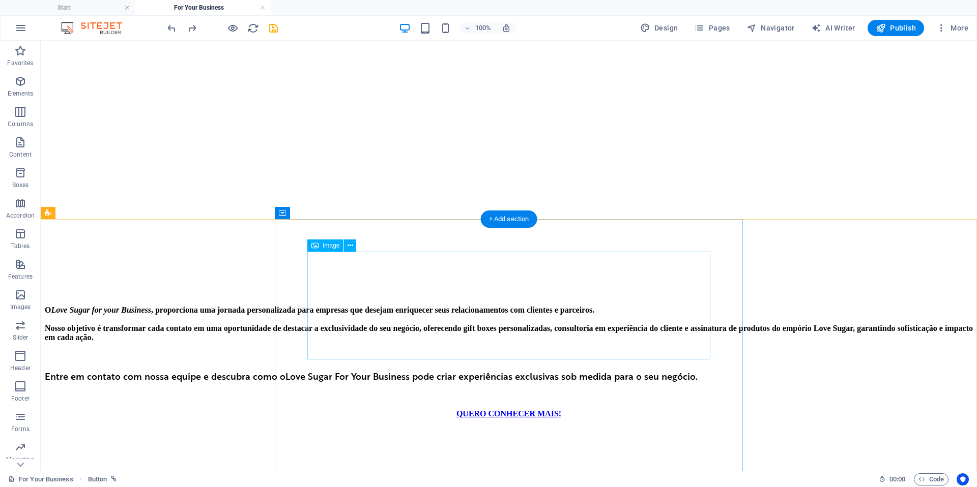
scroll to position [392, 0]
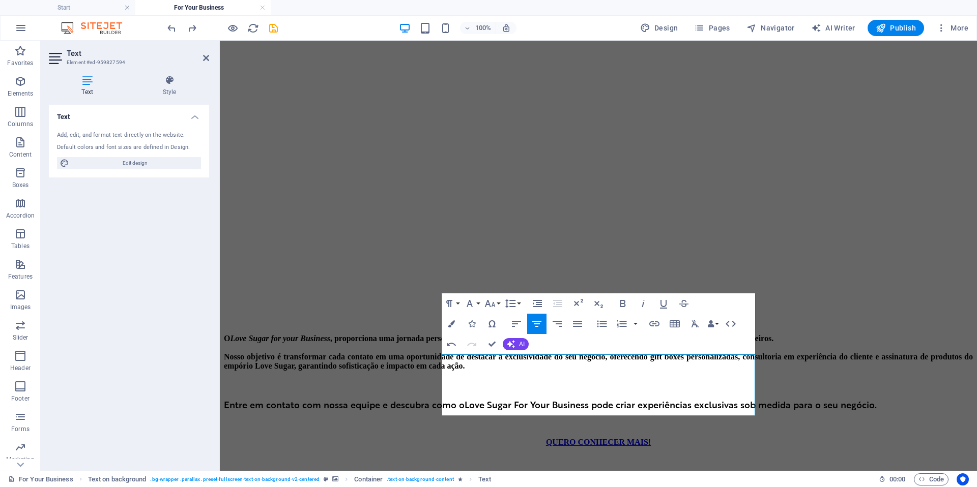
click at [365, 348] on figure at bounding box center [598, 348] width 749 height 0
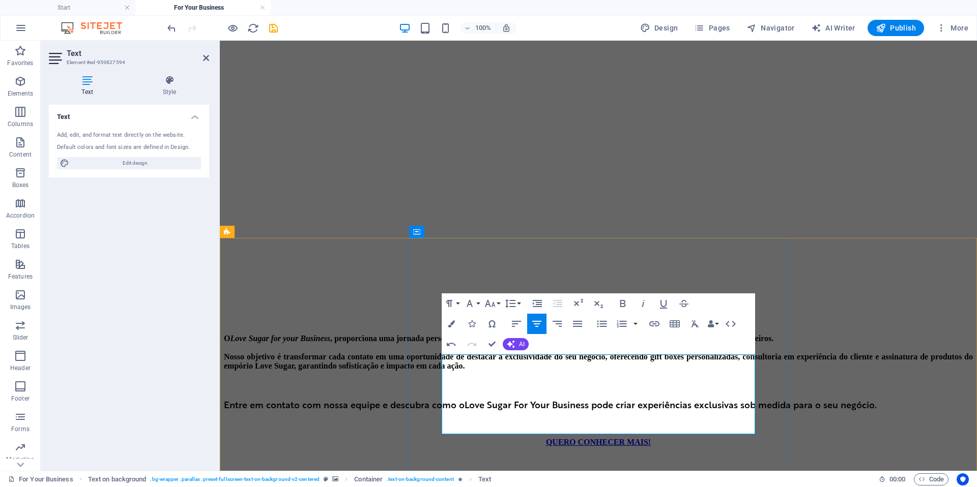
drag, startPoint x: 657, startPoint y: 417, endPoint x: 530, endPoint y: 389, distance: 129.1
click at [663, 305] on icon "button" at bounding box center [663, 304] width 12 height 12
click at [789, 348] on figure at bounding box center [598, 348] width 749 height 0
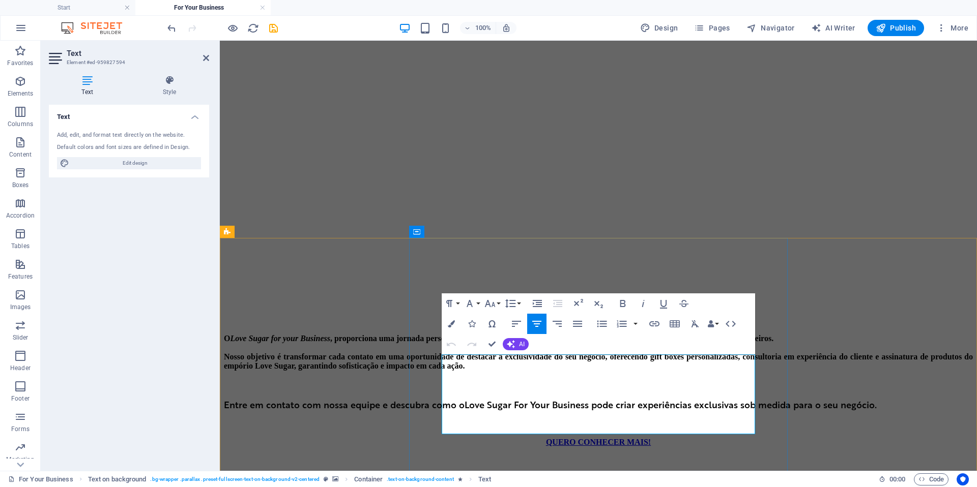
drag, startPoint x: 536, startPoint y: 415, endPoint x: 692, endPoint y: 414, distance: 156.2
click at [663, 305] on icon "button" at bounding box center [663, 304] width 12 height 12
click at [819, 348] on figure at bounding box center [598, 348] width 749 height 0
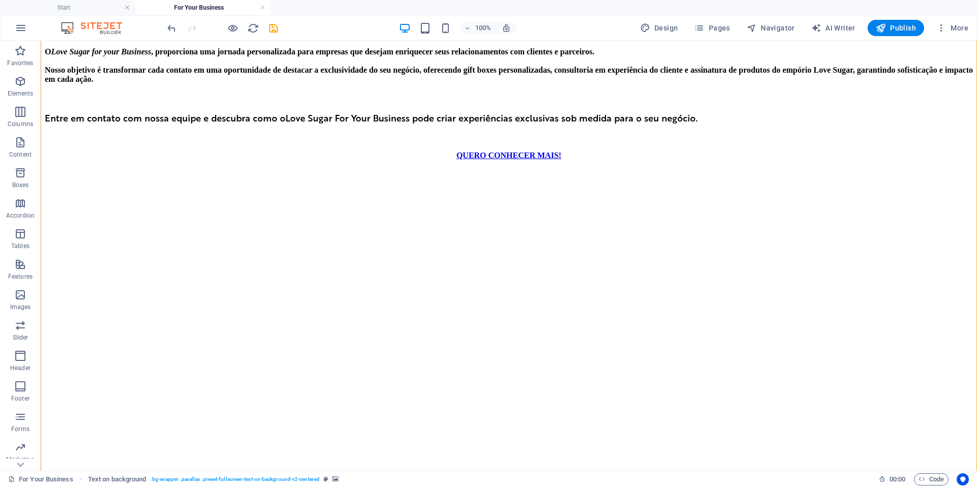
scroll to position [661, 0]
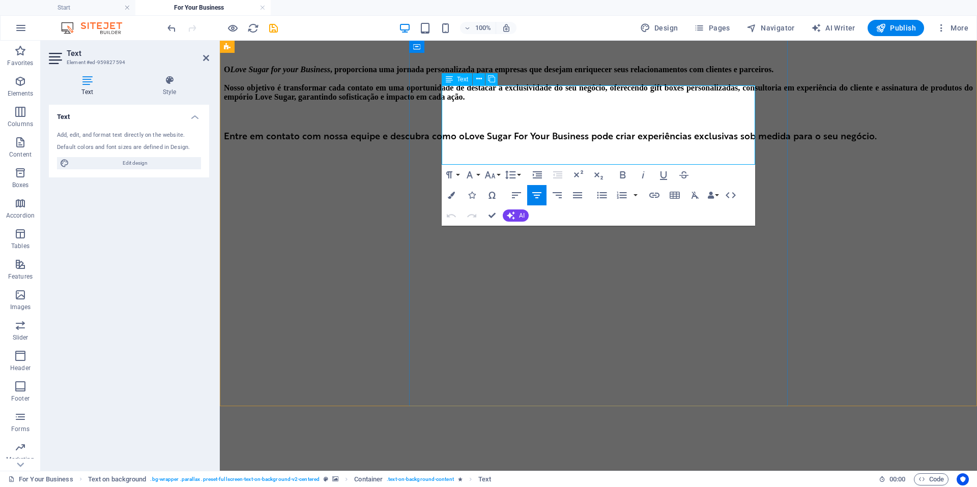
drag, startPoint x: 680, startPoint y: 142, endPoint x: 534, endPoint y: 89, distance: 155.9
click at [457, 193] on button "Colors" at bounding box center [450, 195] width 19 height 20
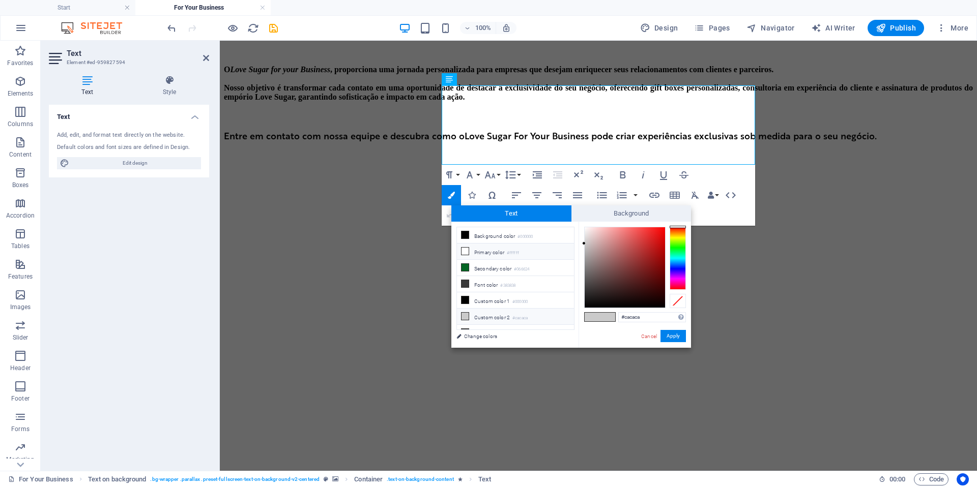
click at [494, 252] on li "Primary color #ffffff" at bounding box center [515, 252] width 117 height 16
type input "#ffffff"
click at [613, 213] on span "Background" at bounding box center [631, 213] width 120 height 16
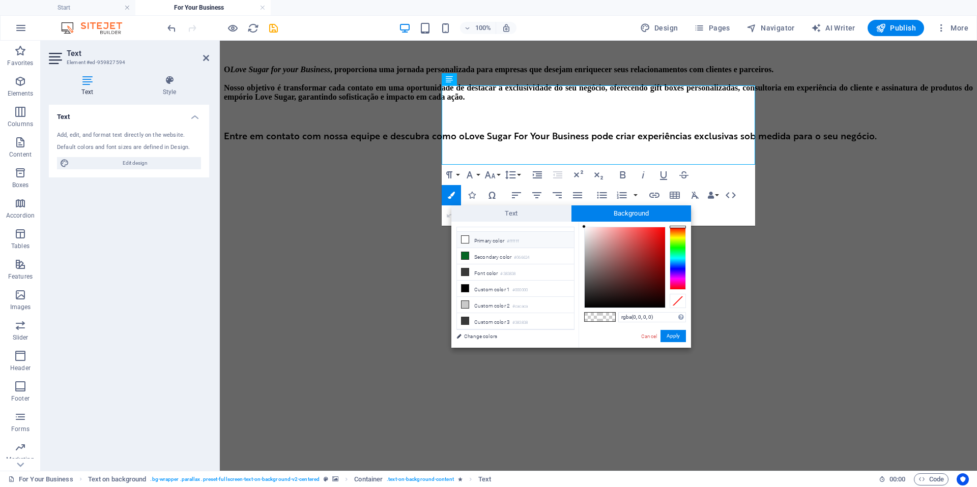
scroll to position [0, 0]
click at [510, 235] on li "Background color #000000" at bounding box center [515, 235] width 117 height 16
click at [480, 237] on li "Background color #000000" at bounding box center [515, 235] width 117 height 16
click at [479, 231] on li "Background color #000000" at bounding box center [515, 235] width 117 height 16
click at [675, 332] on button "Apply" at bounding box center [672, 336] width 25 height 12
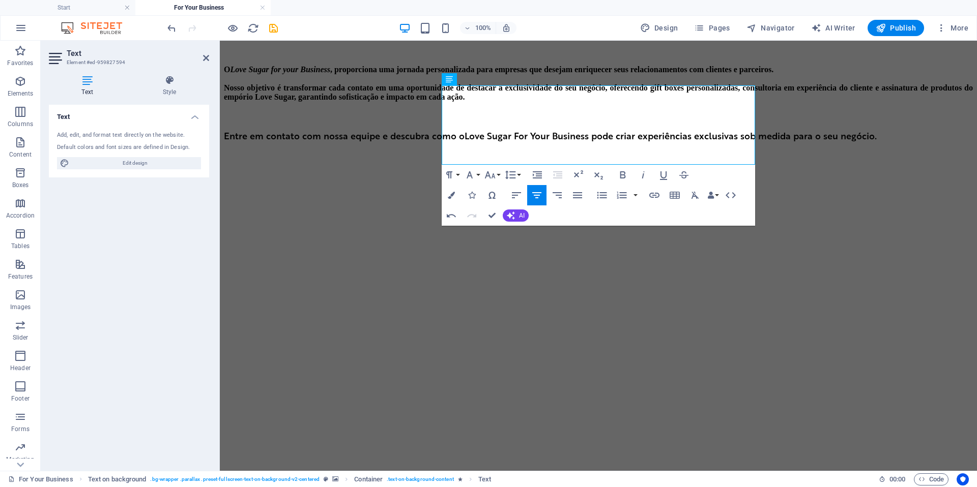
click at [820, 214] on figure at bounding box center [598, 214] width 749 height 0
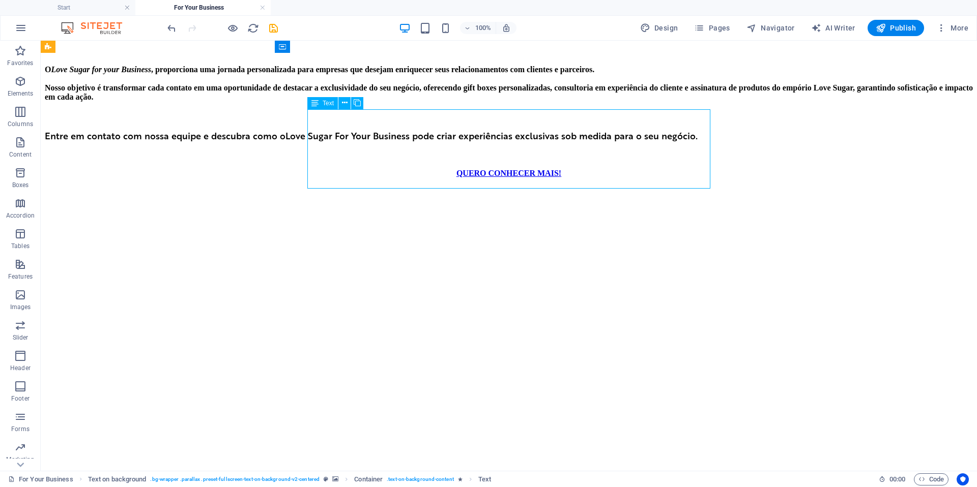
drag, startPoint x: 581, startPoint y: 170, endPoint x: 402, endPoint y: 170, distance: 179.0
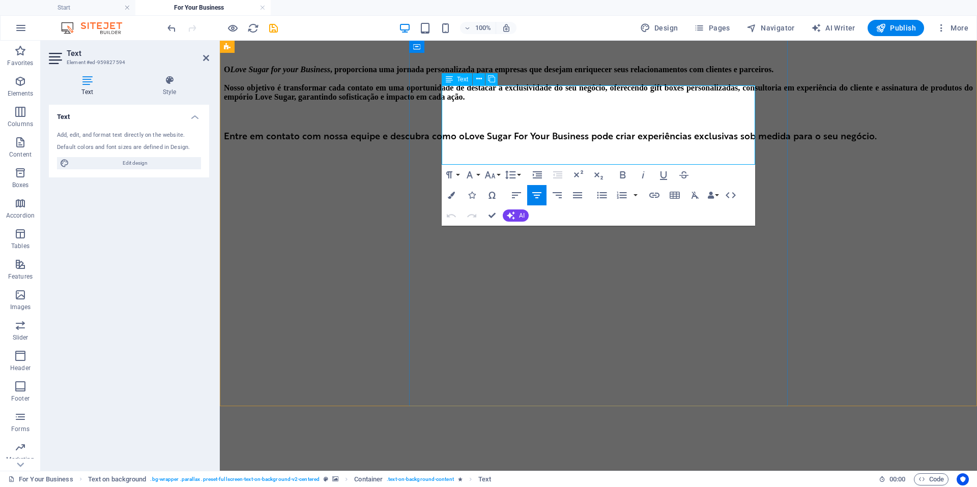
drag, startPoint x: 677, startPoint y: 151, endPoint x: 523, endPoint y: 99, distance: 162.0
click at [451, 196] on icon "button" at bounding box center [451, 195] width 7 height 7
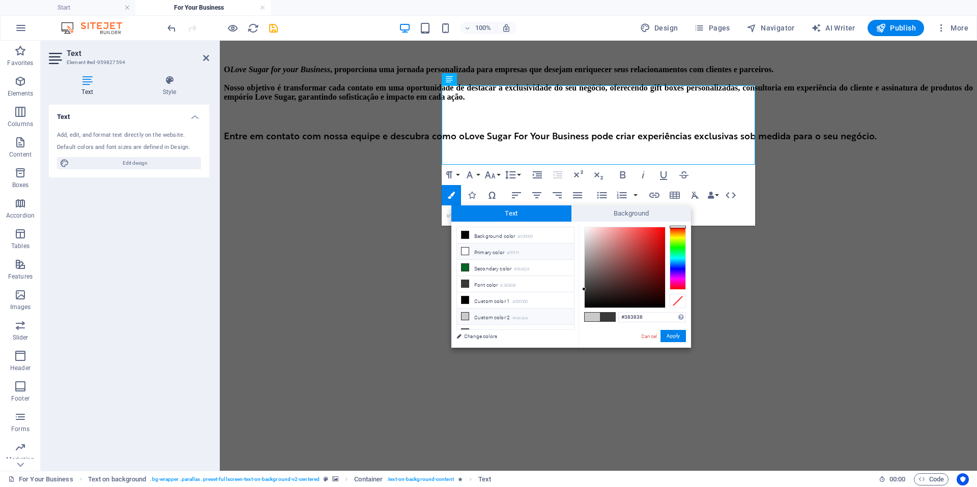
click at [470, 252] on li "Primary color #ffffff" at bounding box center [515, 252] width 117 height 16
type input "#ffffff"
click at [672, 335] on button "Apply" at bounding box center [672, 336] width 25 height 12
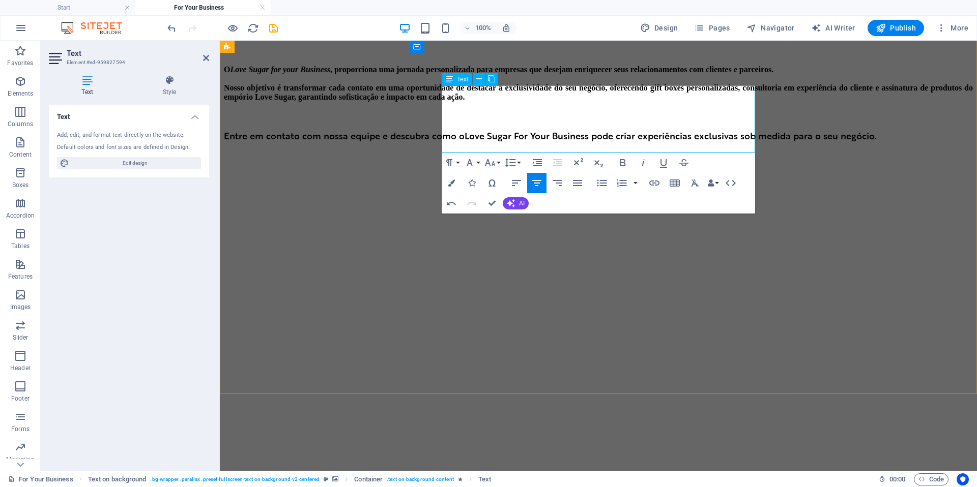
drag, startPoint x: 666, startPoint y: 138, endPoint x: 515, endPoint y: 98, distance: 155.7
click at [451, 184] on icon "button" at bounding box center [451, 183] width 7 height 7
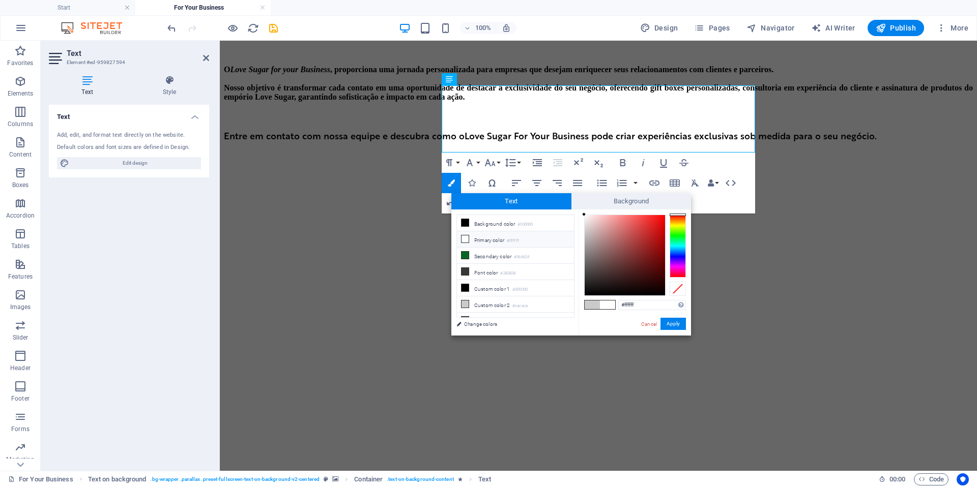
click at [466, 241] on icon at bounding box center [464, 238] width 7 height 7
click at [681, 321] on button "Apply" at bounding box center [672, 324] width 25 height 12
click at [674, 329] on button "Apply" at bounding box center [672, 324] width 25 height 12
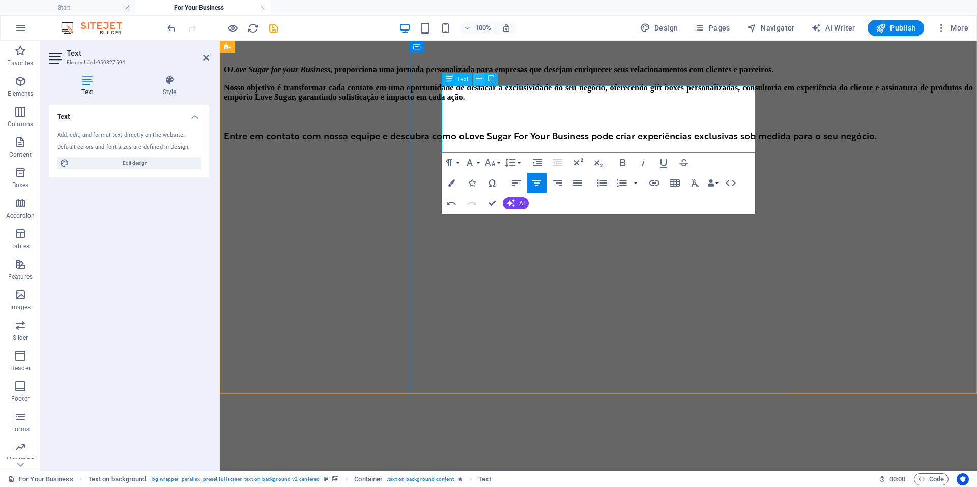
click at [476, 78] on icon at bounding box center [479, 79] width 6 height 11
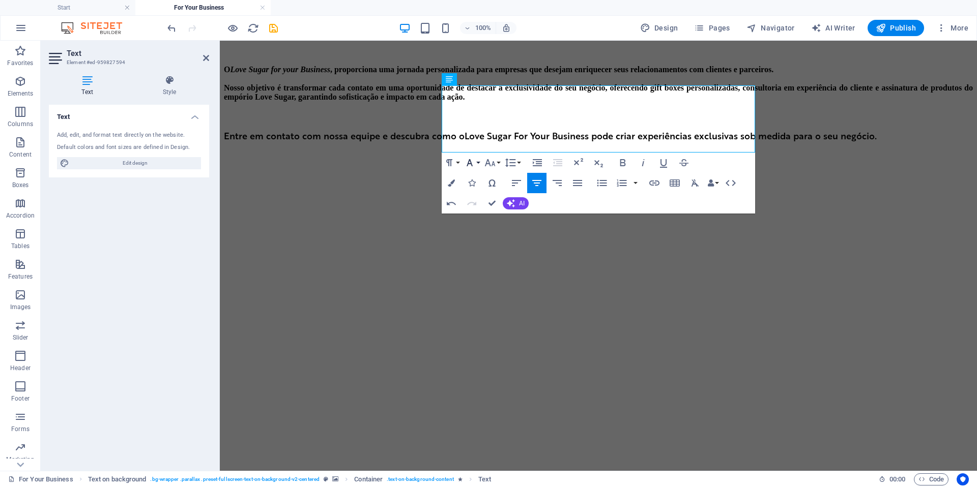
click at [479, 165] on button "Font Family" at bounding box center [471, 163] width 19 height 20
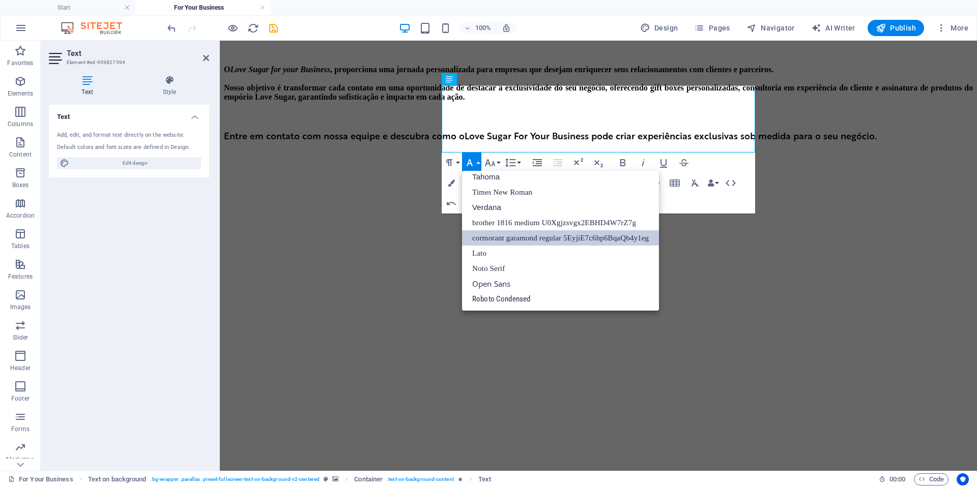
scroll to position [51, 0]
click at [507, 238] on link "cormorant garamond regular 5EyjiE7c6hp6BqaQb4y1eg" at bounding box center [560, 237] width 197 height 15
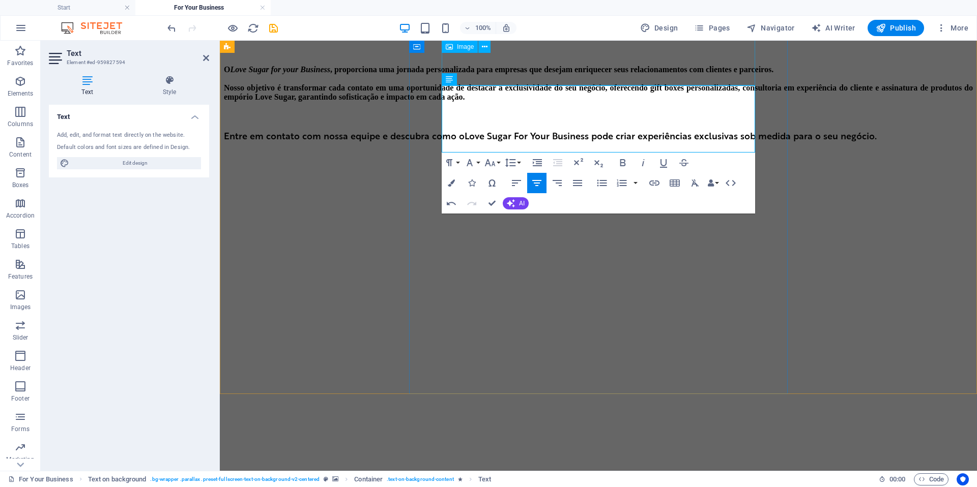
drag, startPoint x: 671, startPoint y: 135, endPoint x: 512, endPoint y: 81, distance: 168.1
click at [471, 162] on icon "button" at bounding box center [469, 163] width 12 height 12
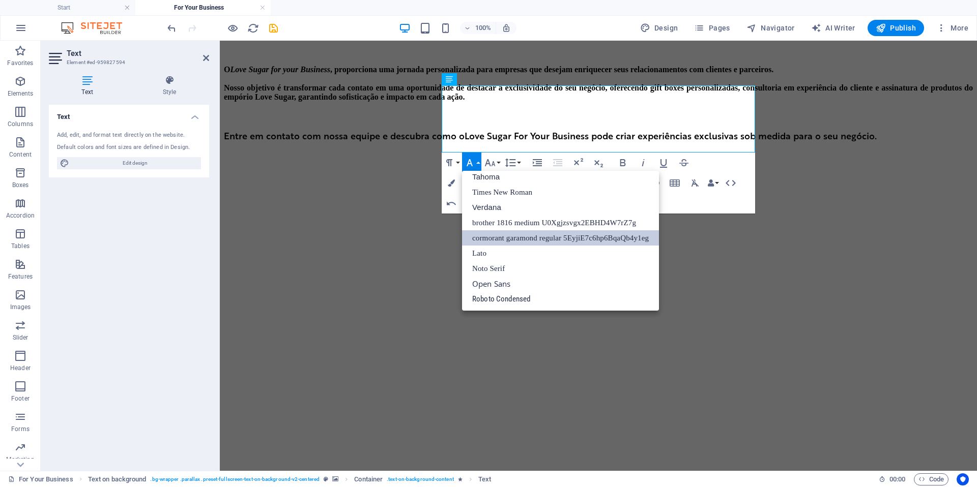
click at [494, 241] on link "cormorant garamond regular 5EyjiE7c6hp6BqaQb4y1eg" at bounding box center [560, 237] width 197 height 15
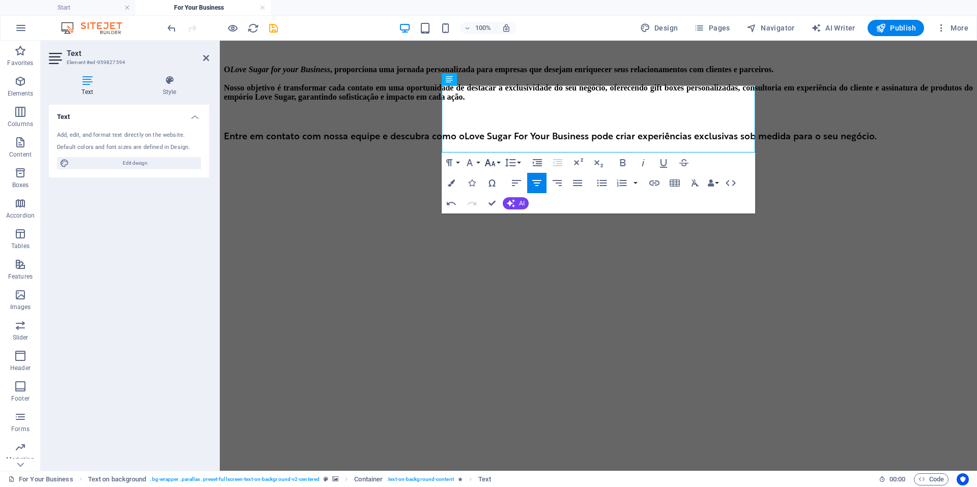
click at [498, 163] on button "Font Size" at bounding box center [491, 163] width 19 height 20
click at [498, 284] on link "30" at bounding box center [500, 283] width 37 height 15
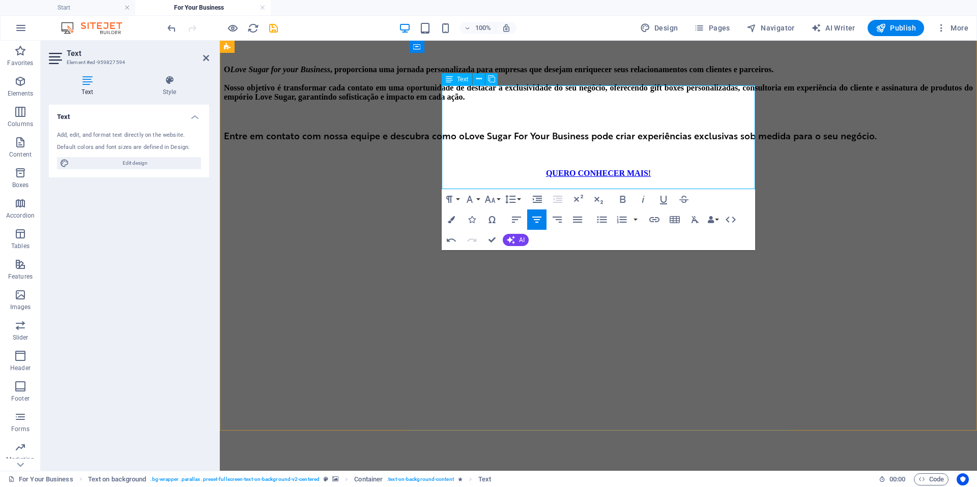
drag, startPoint x: 687, startPoint y: 172, endPoint x: 519, endPoint y: 127, distance: 173.7
click at [621, 200] on icon "button" at bounding box center [623, 199] width 6 height 7
click at [624, 202] on icon "button" at bounding box center [623, 199] width 6 height 7
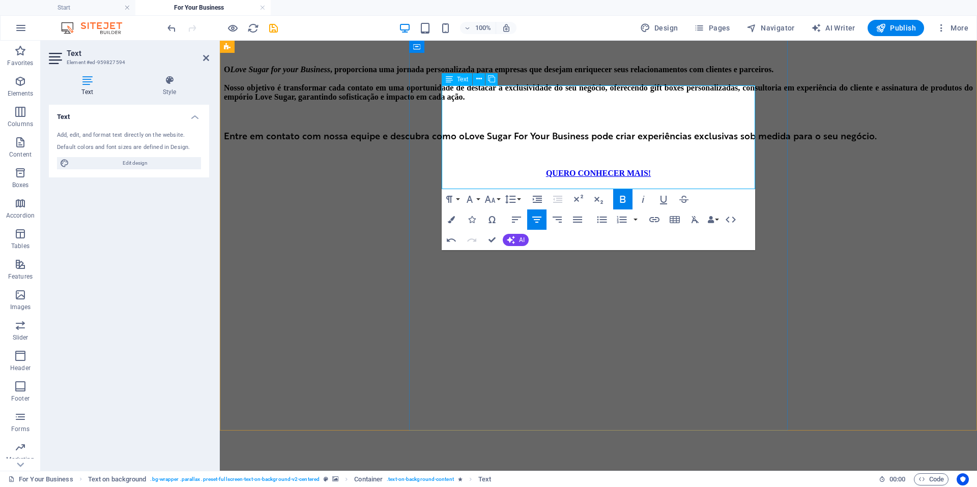
drag, startPoint x: 676, startPoint y: 168, endPoint x: 512, endPoint y: 109, distance: 174.6
click at [669, 201] on button "Underline" at bounding box center [663, 199] width 19 height 20
click at [669, 202] on icon "button" at bounding box center [663, 199] width 12 height 12
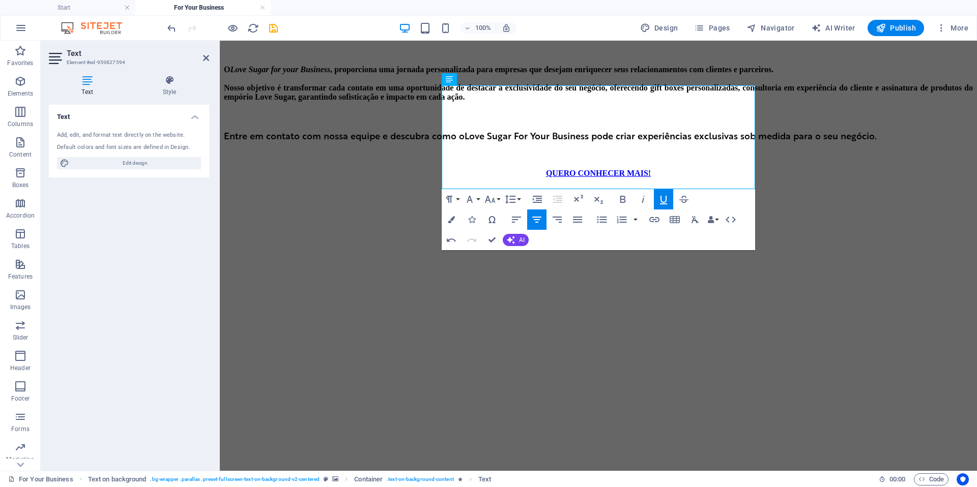
click at [666, 202] on icon "button" at bounding box center [663, 199] width 12 height 12
drag, startPoint x: 676, startPoint y: 166, endPoint x: 537, endPoint y: 171, distance: 139.5
click at [659, 202] on icon "button" at bounding box center [663, 199] width 12 height 12
click at [663, 204] on icon "button" at bounding box center [663, 200] width 7 height 9
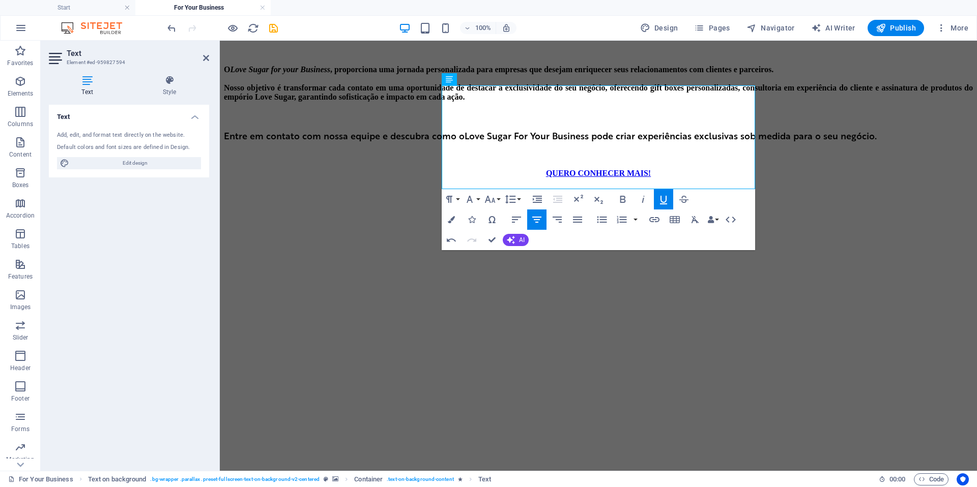
click at [663, 204] on icon "button" at bounding box center [663, 200] width 7 height 9
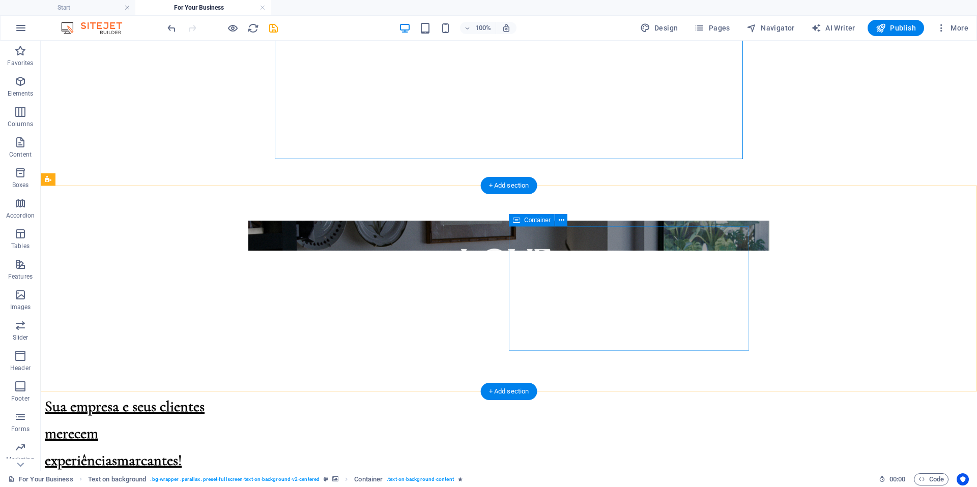
scroll to position [1005, 0]
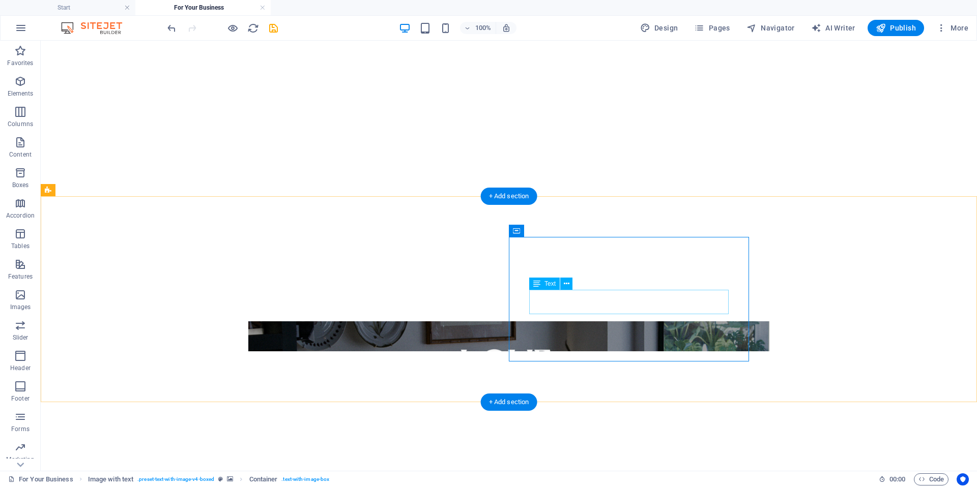
click at [565, 283] on icon at bounding box center [567, 284] width 6 height 11
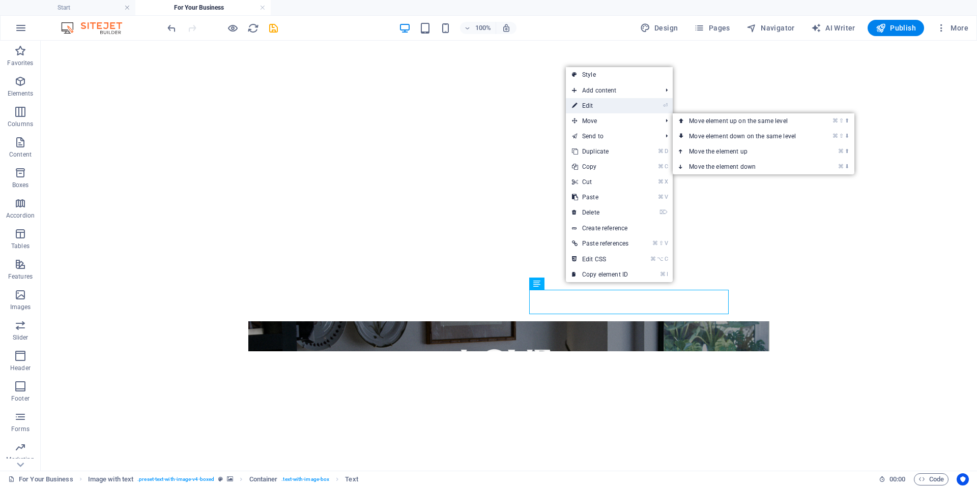
click at [607, 108] on link "⏎ Edit" at bounding box center [600, 105] width 69 height 15
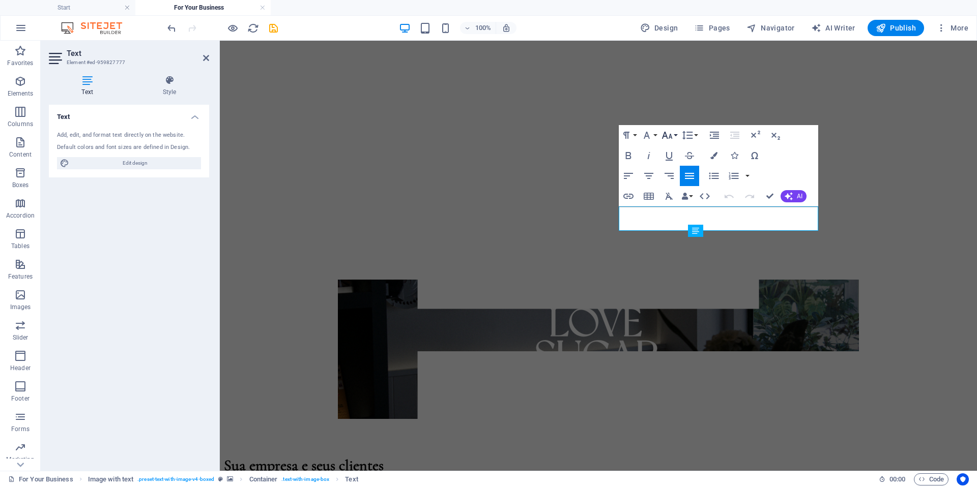
click at [671, 134] on icon "button" at bounding box center [667, 135] width 12 height 12
click at [682, 248] on link "18" at bounding box center [677, 246] width 37 height 15
click at [666, 136] on icon "button" at bounding box center [667, 135] width 11 height 7
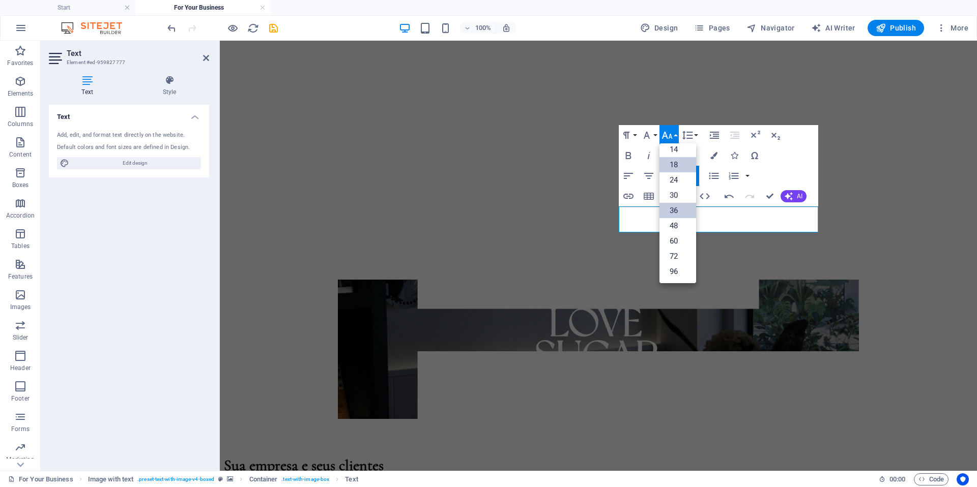
scroll to position [82, 0]
click at [678, 178] on link "24" at bounding box center [677, 179] width 37 height 15
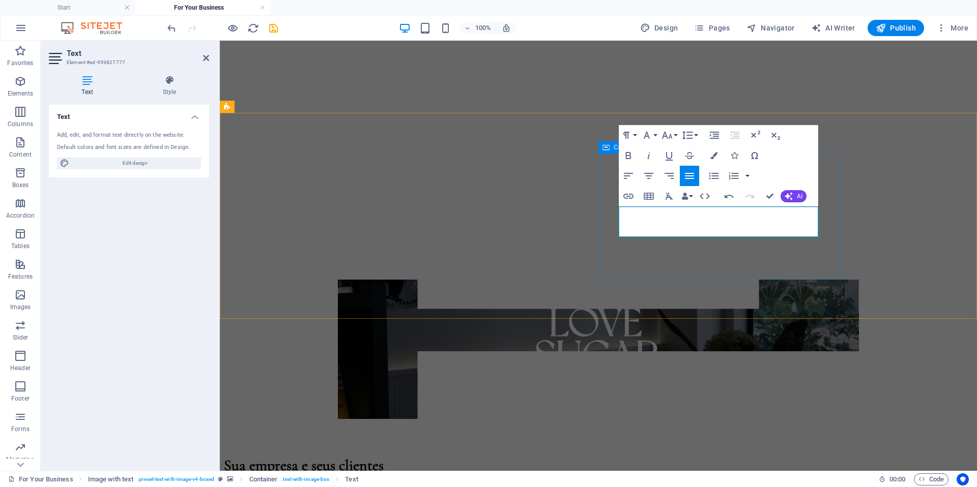
drag, startPoint x: 764, startPoint y: 234, endPoint x: 609, endPoint y: 204, distance: 158.1
click at [666, 132] on icon "button" at bounding box center [667, 135] width 12 height 12
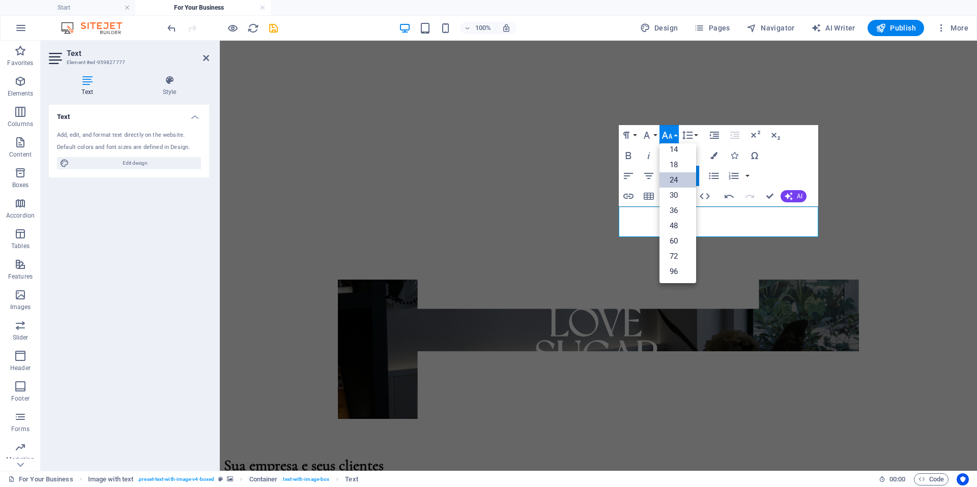
click at [678, 184] on link "24" at bounding box center [677, 179] width 37 height 15
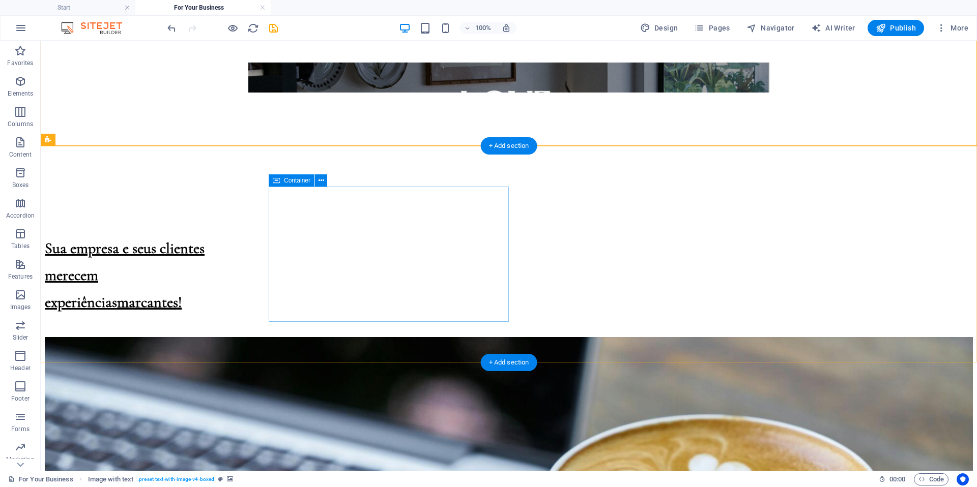
scroll to position [1265, 0]
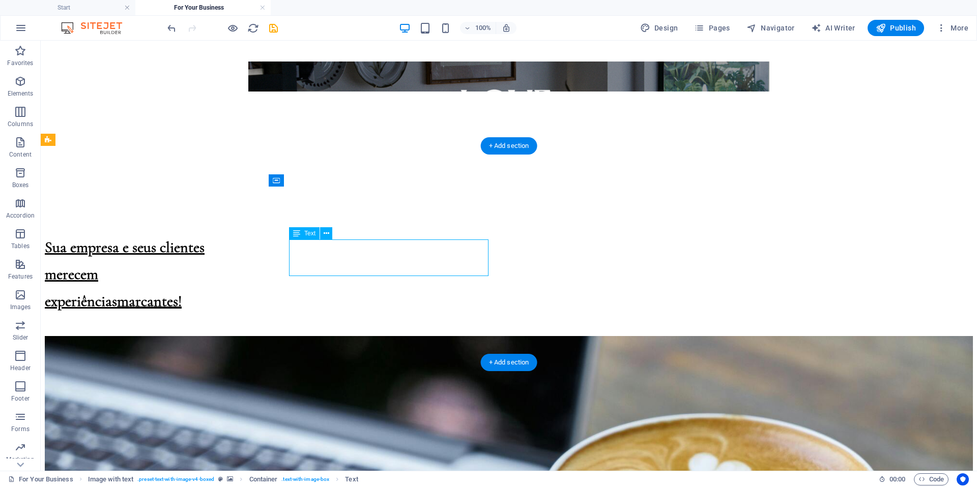
drag, startPoint x: 346, startPoint y: 271, endPoint x: 173, endPoint y: 271, distance: 172.9
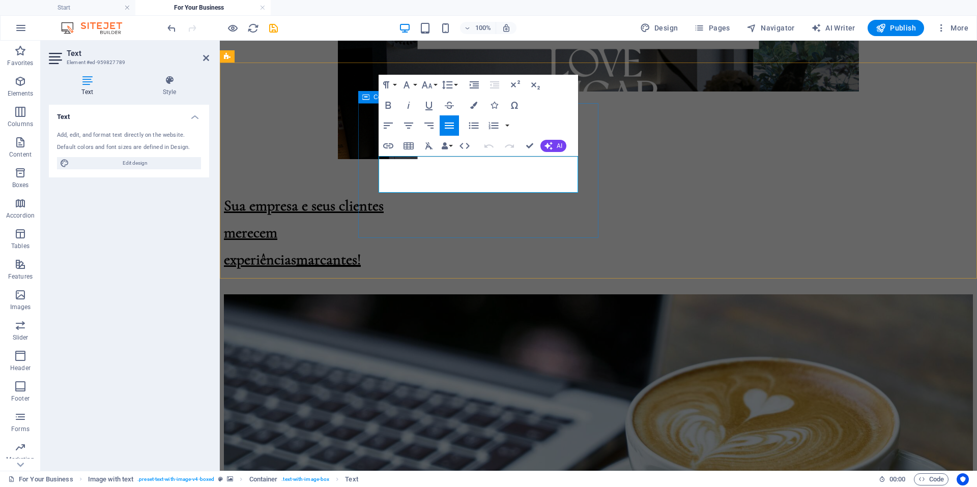
drag, startPoint x: 459, startPoint y: 188, endPoint x: 363, endPoint y: 159, distance: 100.4
click at [427, 86] on icon "button" at bounding box center [427, 85] width 12 height 12
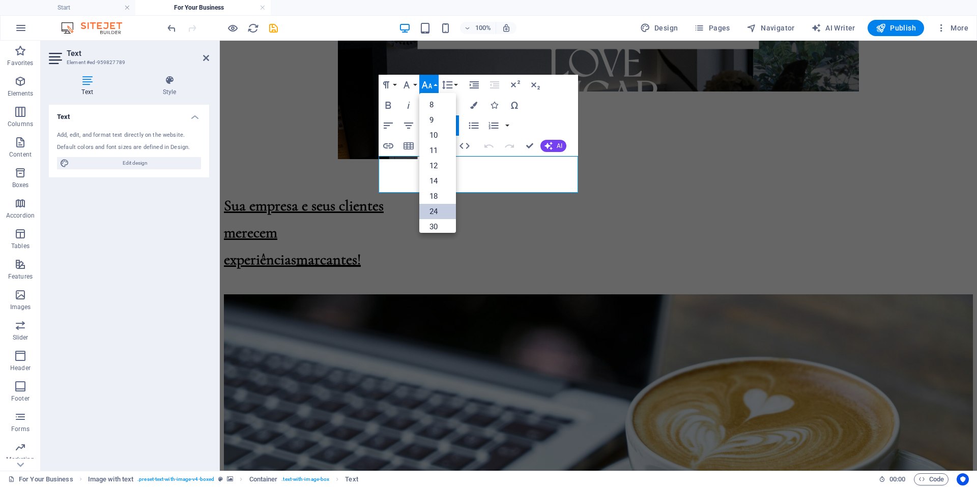
click at [432, 209] on link "24" at bounding box center [437, 211] width 37 height 15
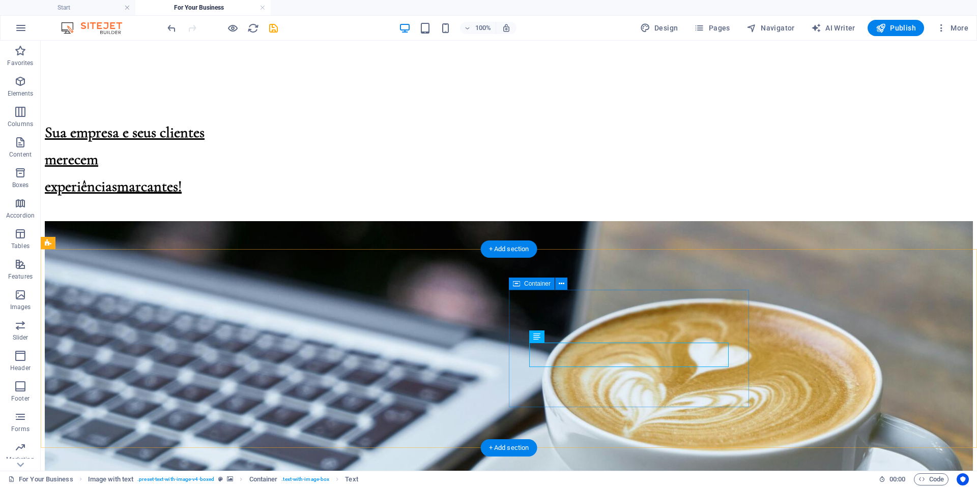
scroll to position [1390, 0]
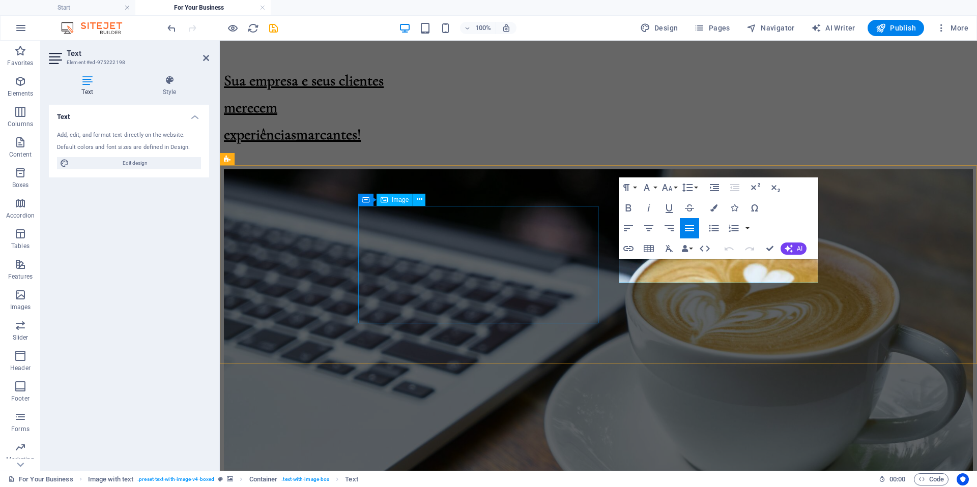
drag, startPoint x: 810, startPoint y: 279, endPoint x: 562, endPoint y: 258, distance: 248.5
click at [668, 190] on icon "button" at bounding box center [667, 188] width 12 height 12
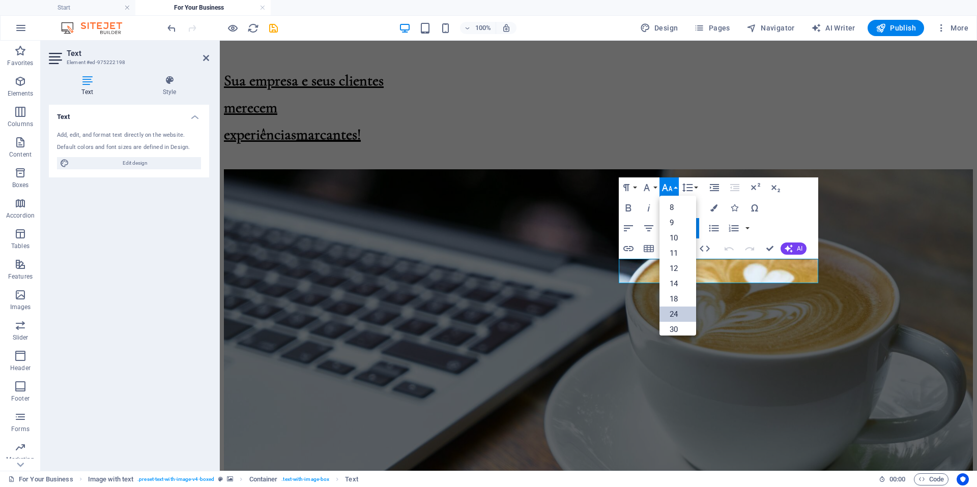
click at [674, 314] on link "24" at bounding box center [677, 314] width 37 height 15
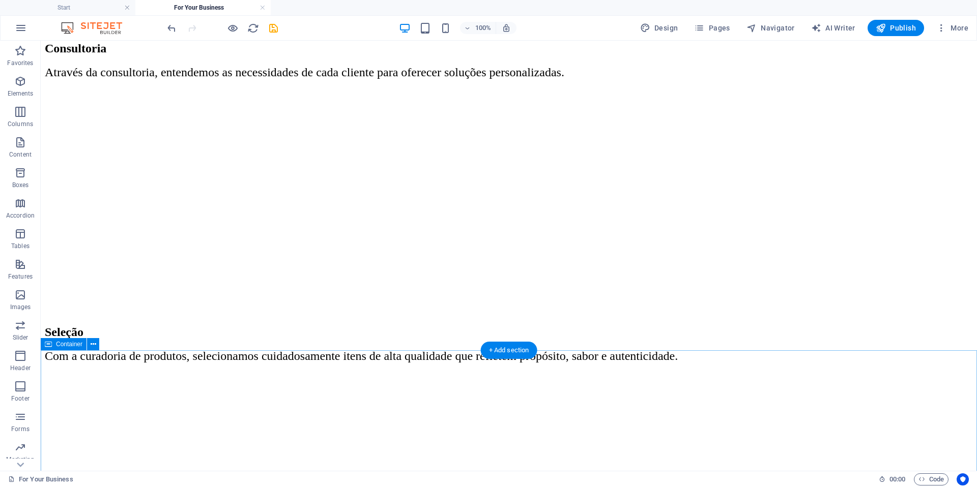
scroll to position [2690, 0]
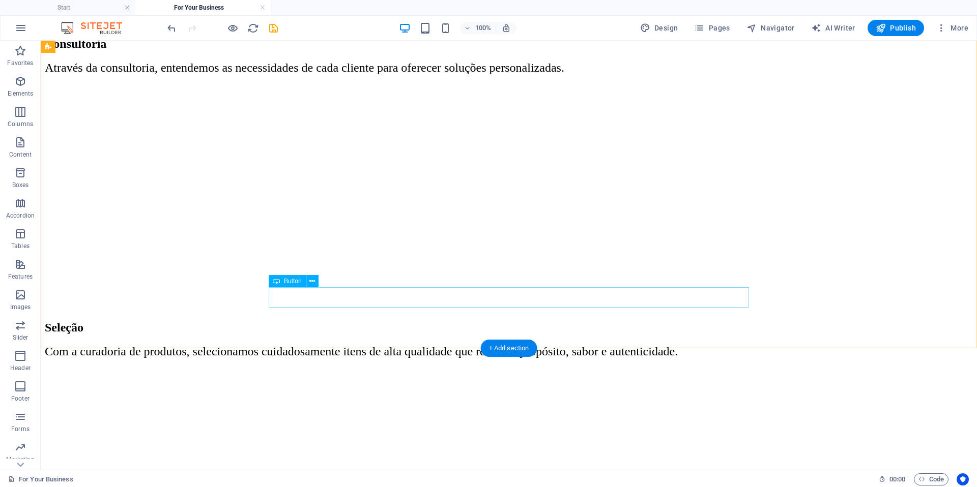
click at [307, 282] on button at bounding box center [312, 281] width 12 height 12
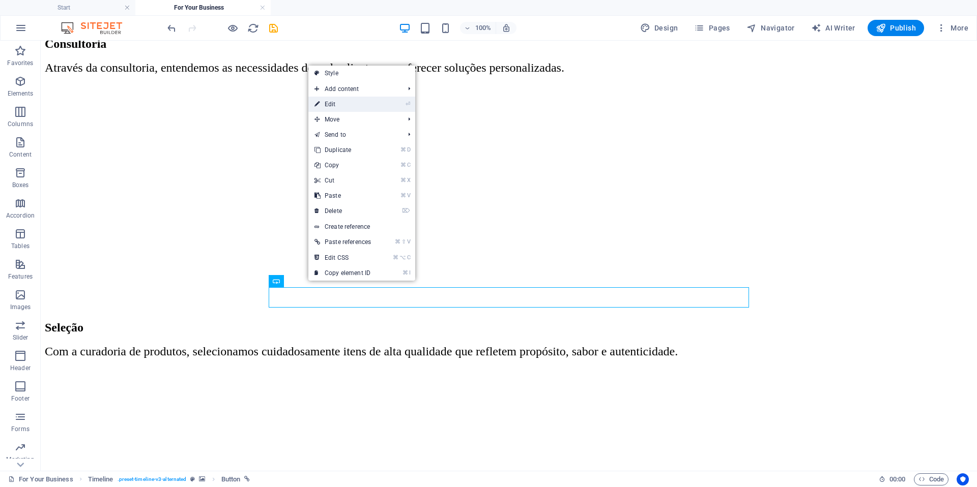
click at [348, 104] on link "⏎ Edit" at bounding box center [342, 104] width 69 height 15
select select "px"
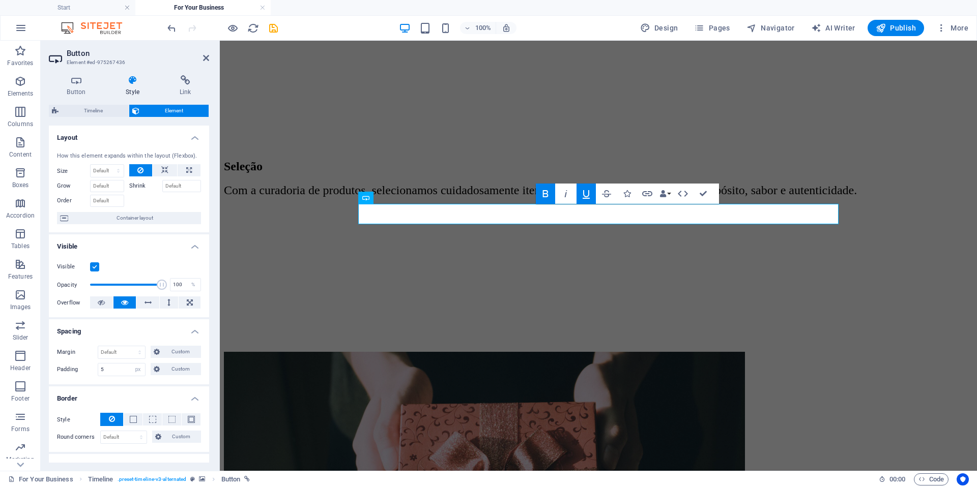
click at [194, 336] on h4 "Spacing" at bounding box center [129, 328] width 160 height 18
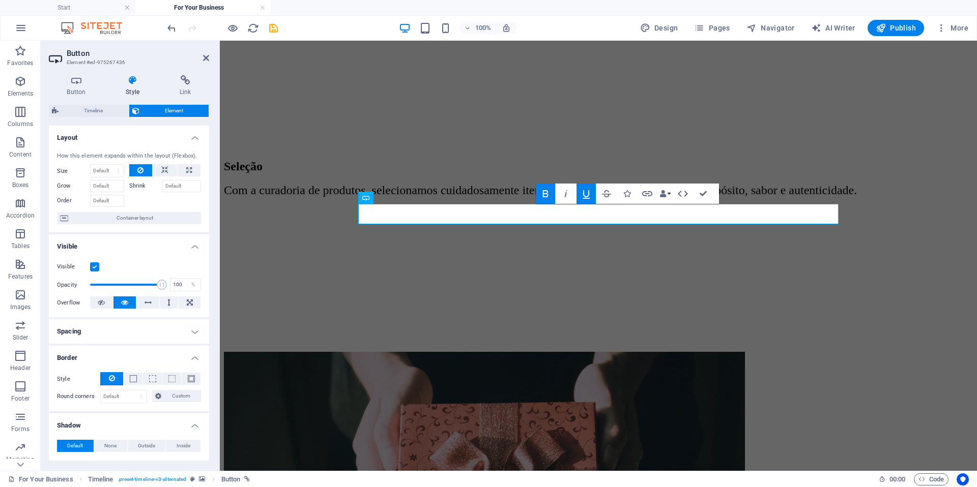
click at [192, 248] on h4 "Visible" at bounding box center [129, 243] width 160 height 18
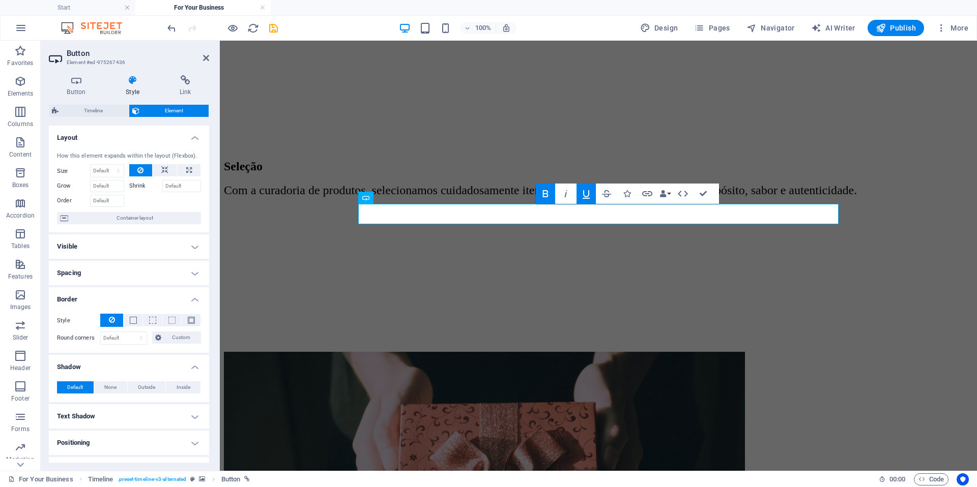
click at [191, 137] on h4 "Layout" at bounding box center [129, 135] width 160 height 18
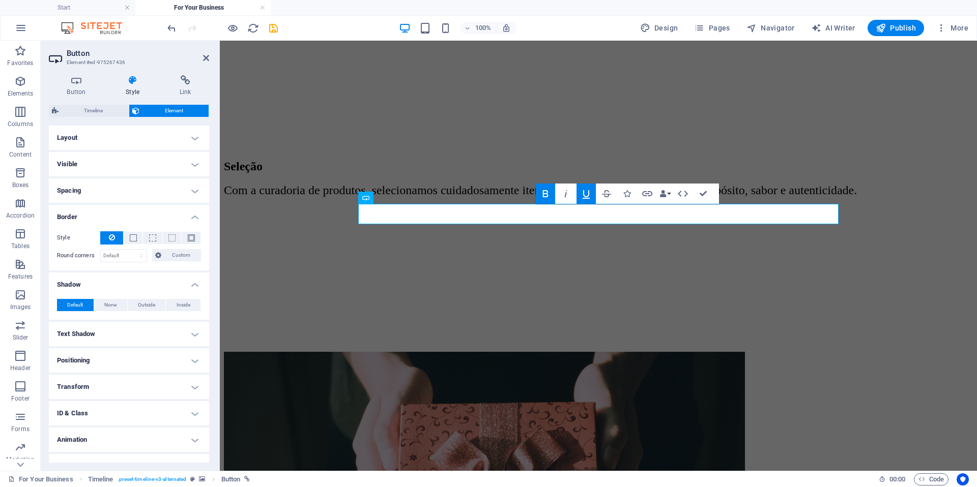
click at [191, 221] on h4 "Border" at bounding box center [129, 214] width 160 height 18
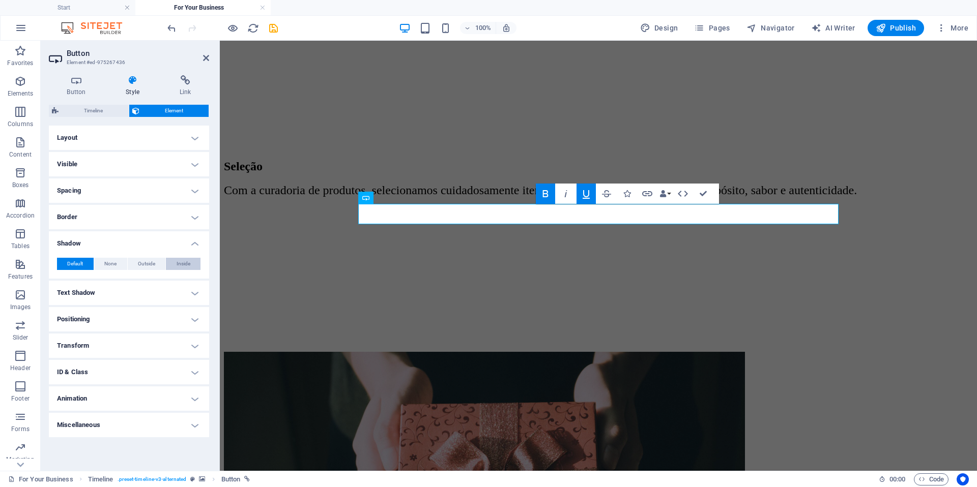
click at [193, 263] on button "Inside" at bounding box center [183, 264] width 35 height 12
type input "2"
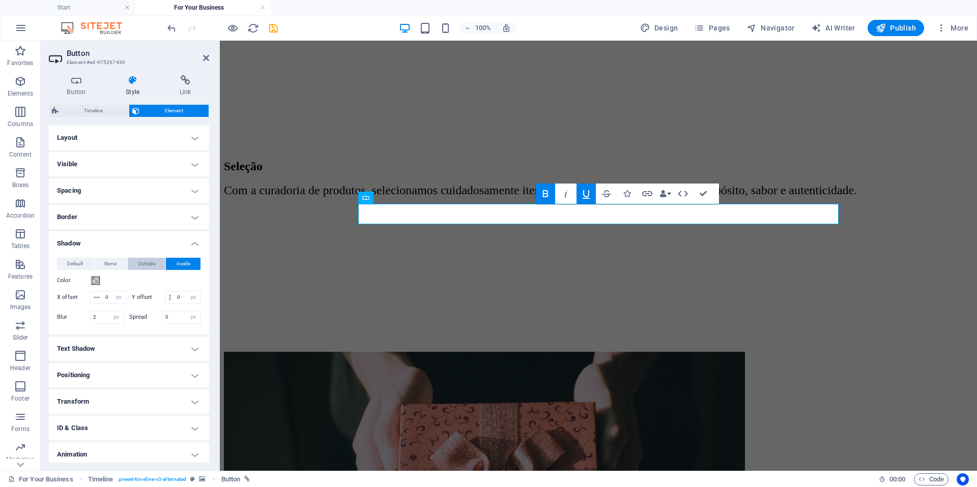
click at [153, 264] on span "Outside" at bounding box center [146, 264] width 17 height 12
click at [185, 265] on span "Inside" at bounding box center [183, 264] width 14 height 12
click at [98, 285] on button "Color" at bounding box center [95, 280] width 11 height 11
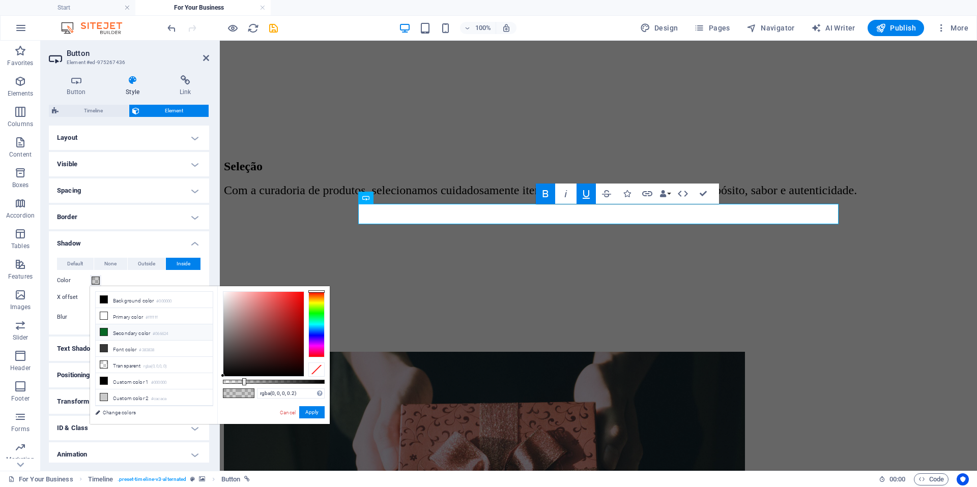
click at [115, 334] on li "Secondary color #066624" at bounding box center [154, 332] width 117 height 16
type input "#066624"
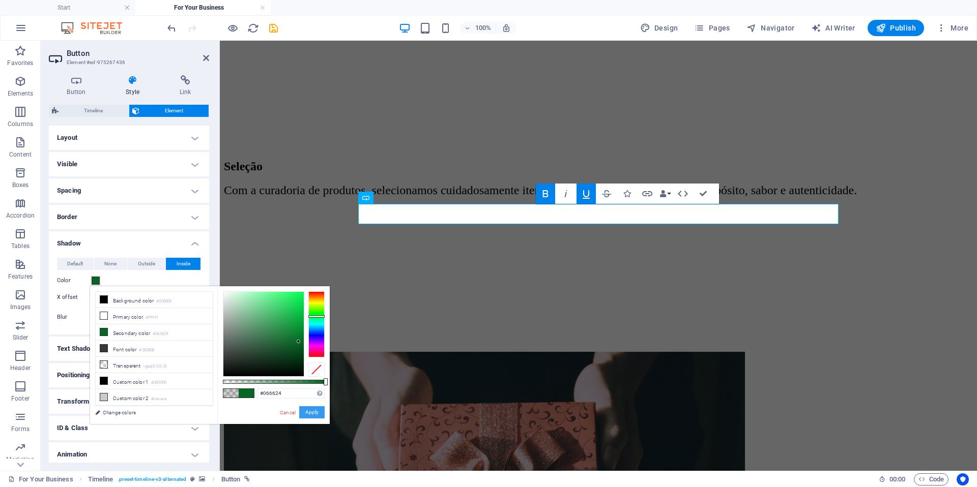
click at [314, 415] on button "Apply" at bounding box center [311, 412] width 25 height 12
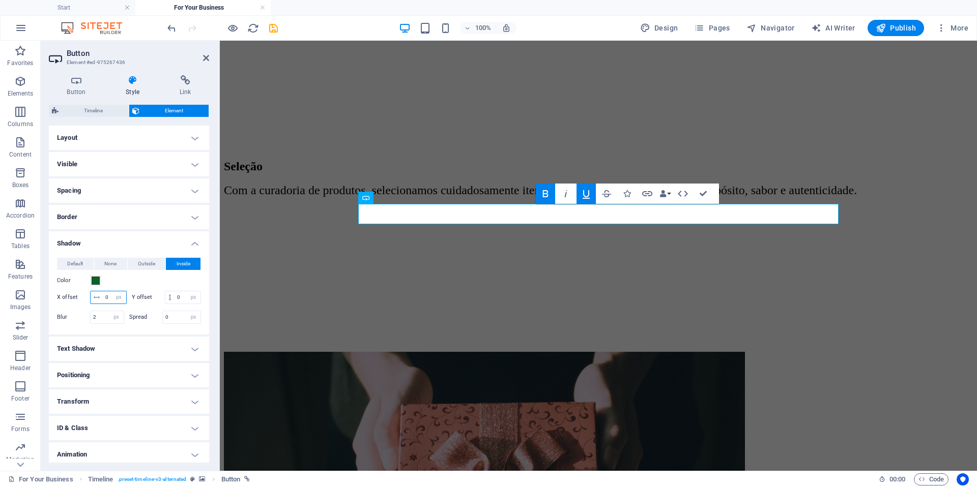
click at [126, 302] on input "0" at bounding box center [114, 297] width 23 height 12
type input "2"
drag, startPoint x: 174, startPoint y: 329, endPoint x: 115, endPoint y: 331, distance: 58.5
click at [115, 324] on div "Blur 2 px rem % vh vw Spread 2 px rem vh vw" at bounding box center [129, 317] width 144 height 13
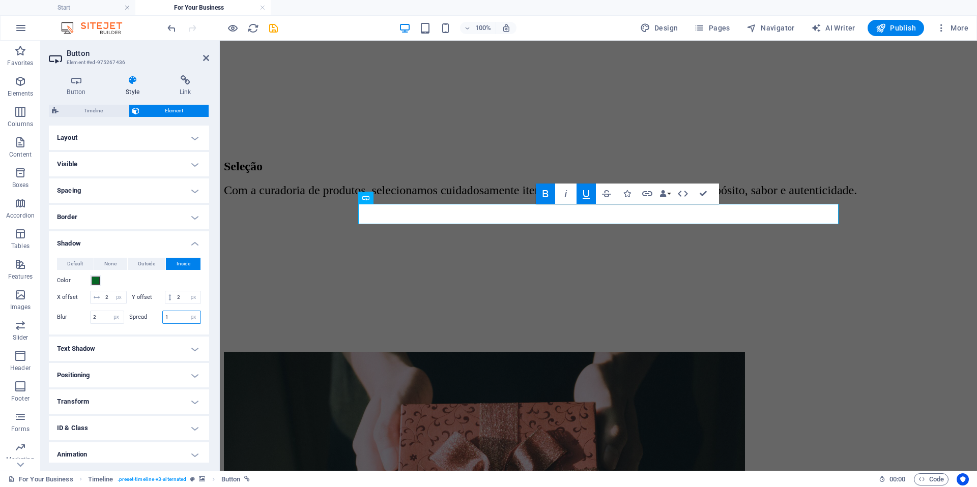
type input "1"
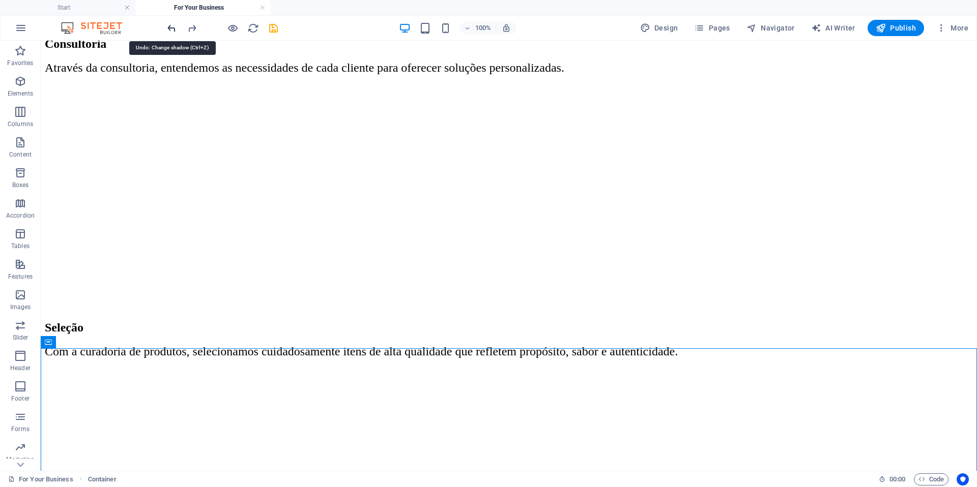
click at [173, 28] on icon "undo" at bounding box center [172, 28] width 12 height 12
click at [189, 26] on icon "redo" at bounding box center [192, 28] width 12 height 12
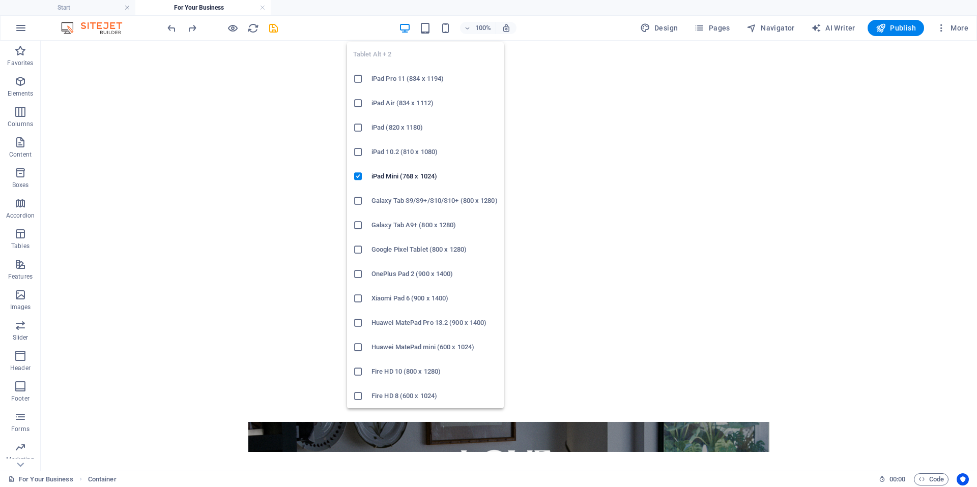
scroll to position [901, 0]
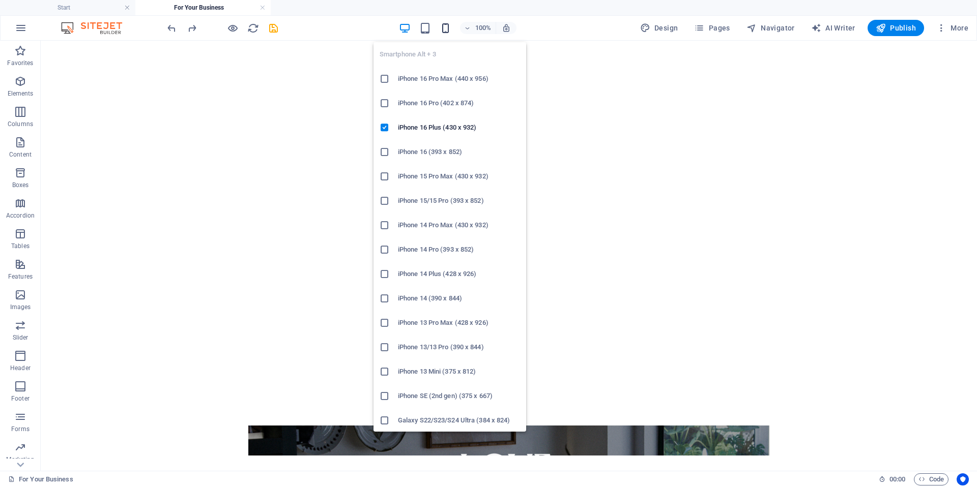
click at [443, 26] on icon "button" at bounding box center [445, 28] width 12 height 12
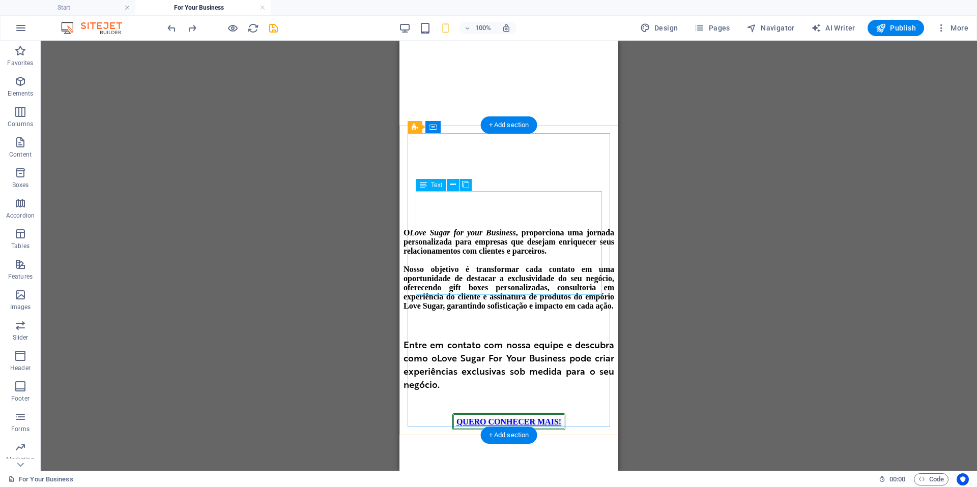
scroll to position [509, 0]
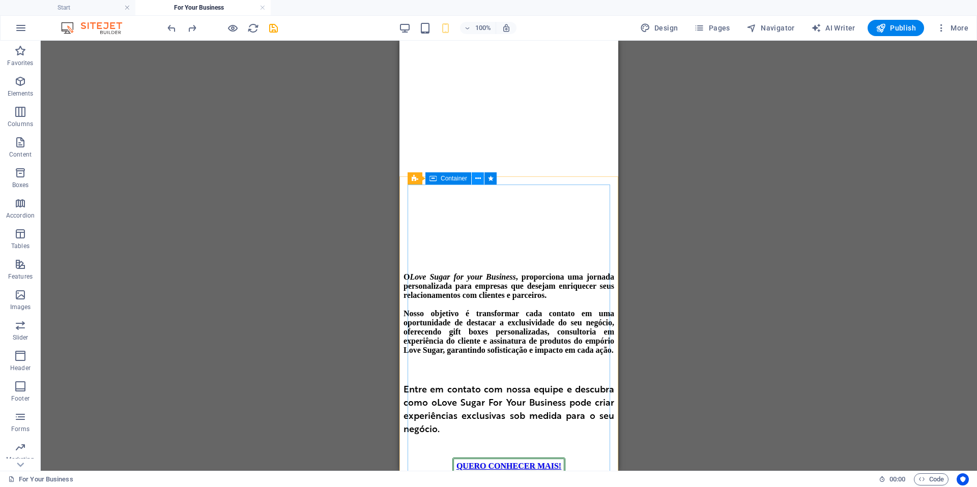
click at [481, 180] on button at bounding box center [477, 178] width 12 height 12
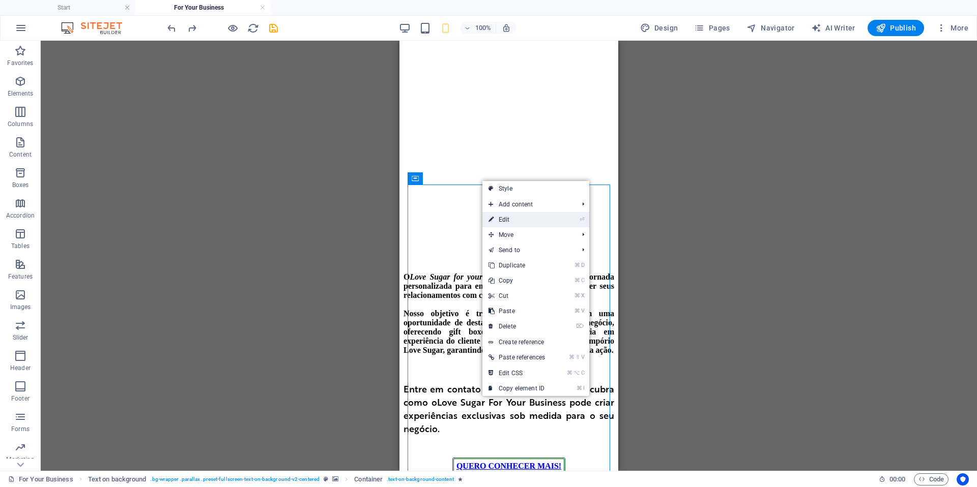
click at [501, 221] on link "⏎ Edit" at bounding box center [516, 219] width 69 height 15
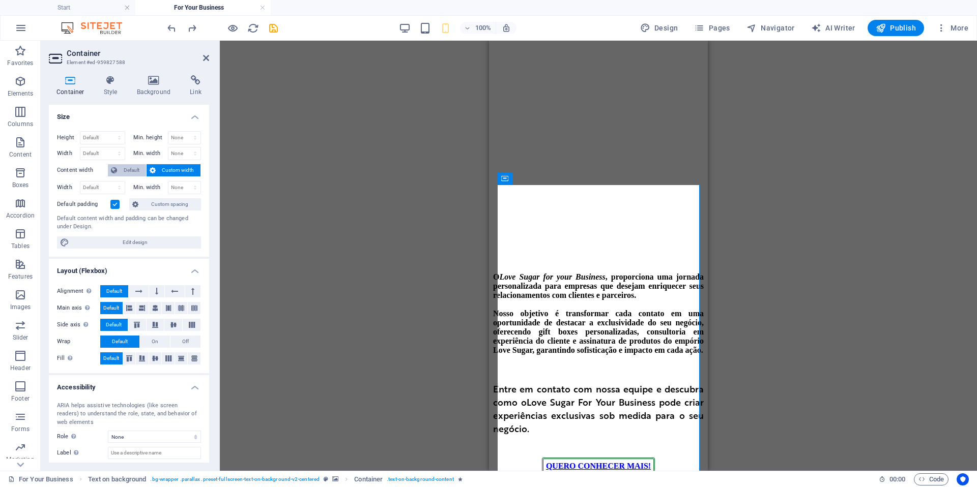
click at [126, 169] on span "Default" at bounding box center [131, 170] width 23 height 12
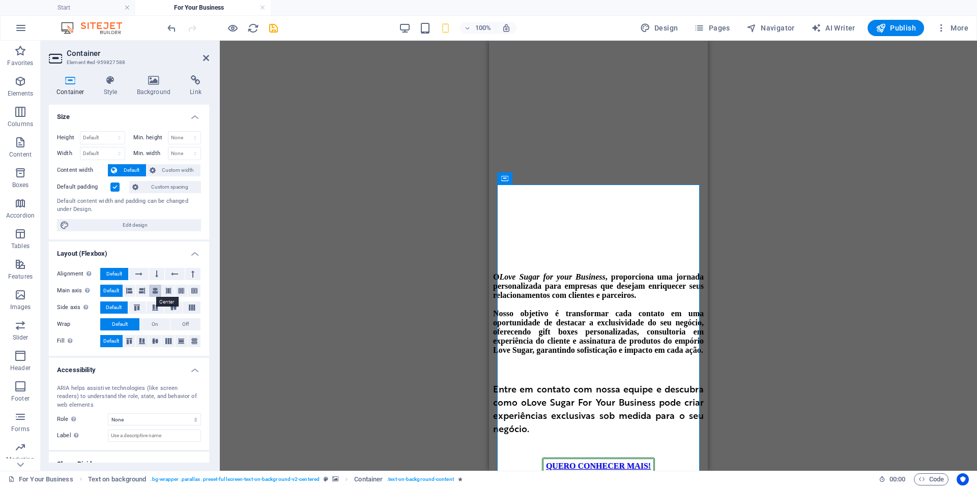
click at [154, 290] on icon at bounding box center [155, 291] width 6 height 12
click at [450, 293] on div "Drag here to replace the existing content. Press “Ctrl” if you want to create a…" at bounding box center [598, 256] width 757 height 430
click at [209, 58] on icon at bounding box center [206, 58] width 6 height 8
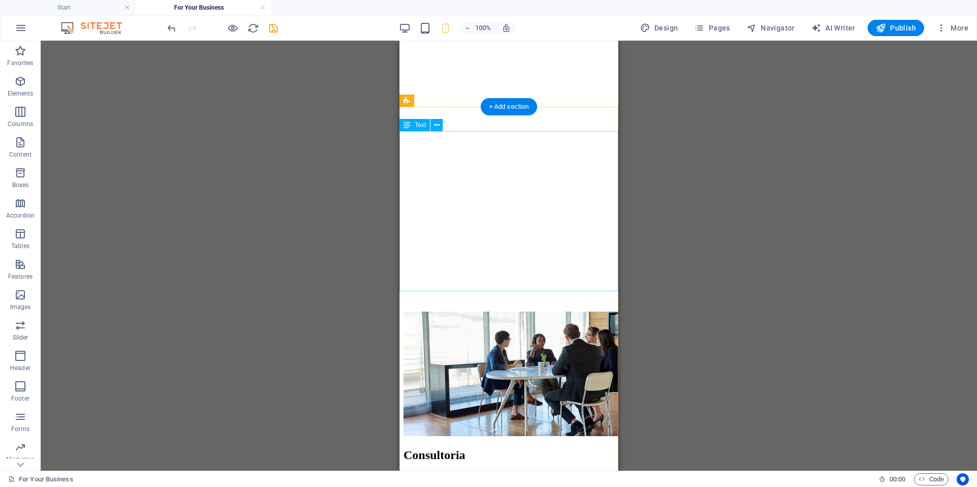
scroll to position [1884, 0]
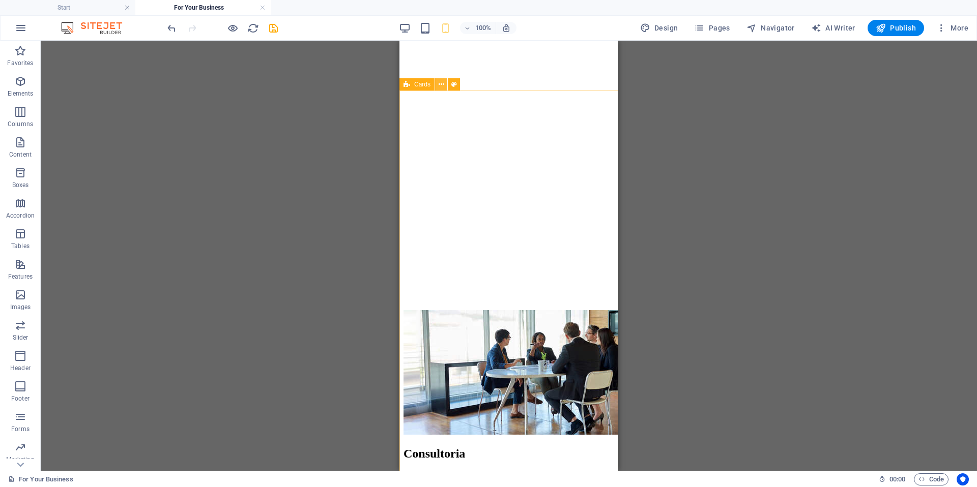
click at [444, 84] on button at bounding box center [441, 84] width 12 height 12
click at [632, 101] on div "Drag here to replace the existing content. Press “Ctrl” if you want to create a…" at bounding box center [509, 256] width 936 height 430
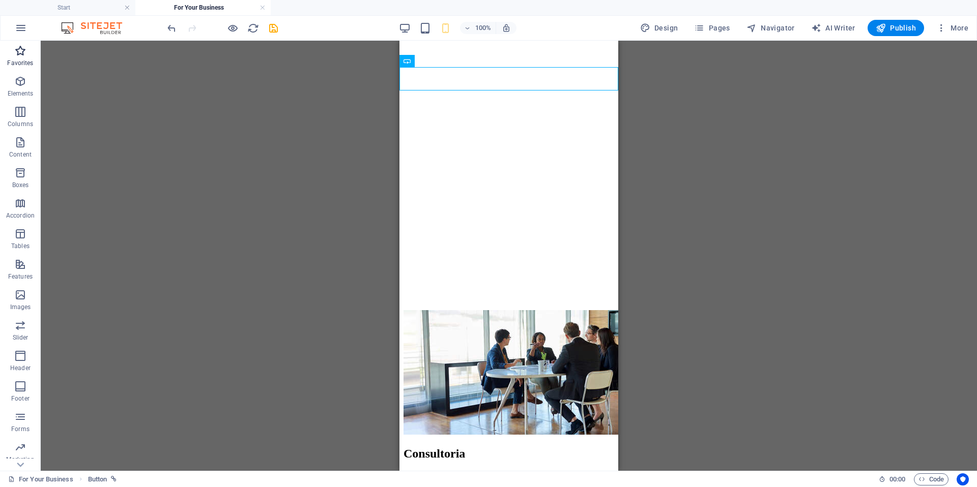
click at [19, 56] on icon "button" at bounding box center [20, 51] width 12 height 12
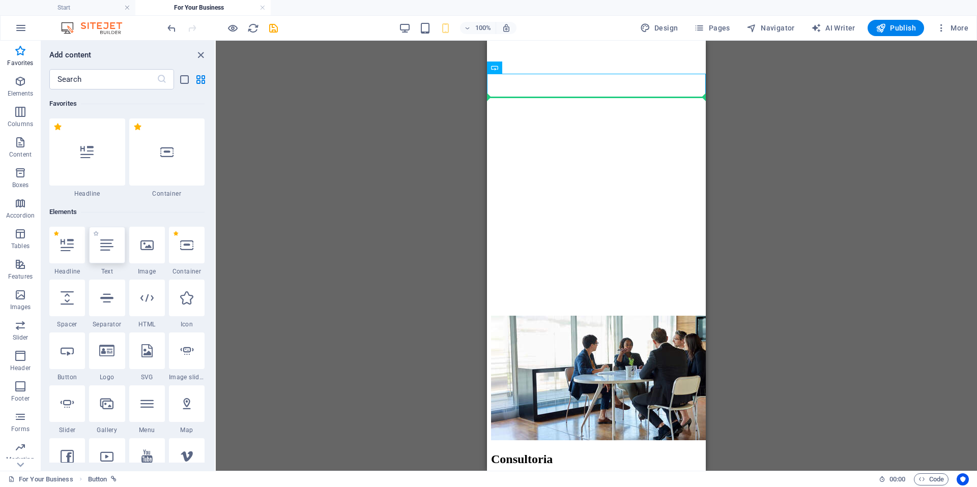
scroll to position [1873, 0]
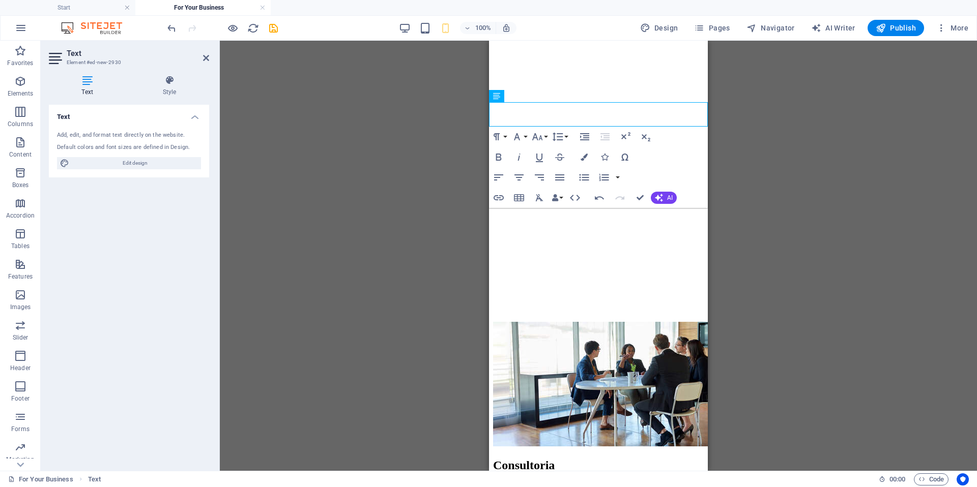
click at [829, 130] on div "H4 Container Placeholder Container Text Container Button Text Image Text Image …" at bounding box center [598, 256] width 757 height 430
click at [452, 136] on div "H4 Container Placeholder Container Text Container Button Text Image Text Image …" at bounding box center [598, 256] width 757 height 430
click at [436, 146] on div "H4 Container Placeholder Container Text Container Button Text Image Text Image …" at bounding box center [598, 256] width 757 height 430
click at [205, 57] on icon at bounding box center [206, 58] width 6 height 8
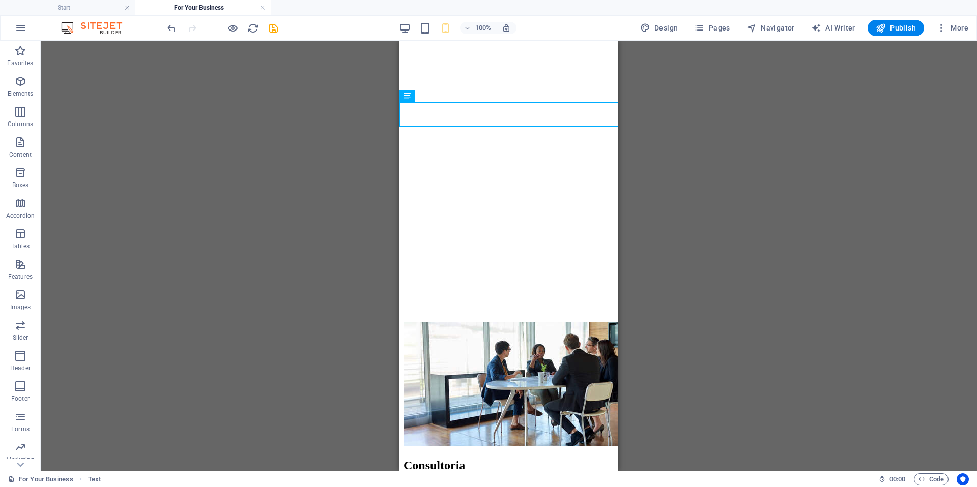
click at [262, 105] on div "H4 Container Placeholder Container Text Container Button Text Image Text Image …" at bounding box center [509, 256] width 936 height 430
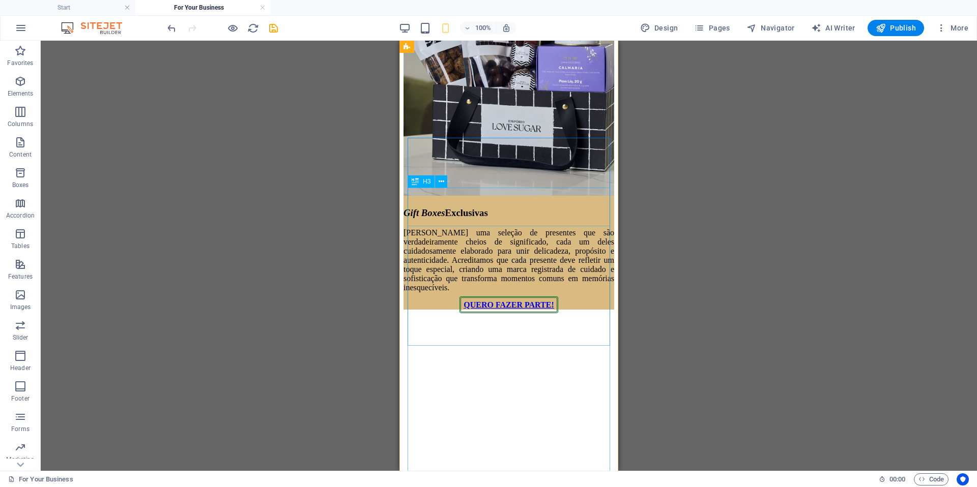
scroll to position [5006, 0]
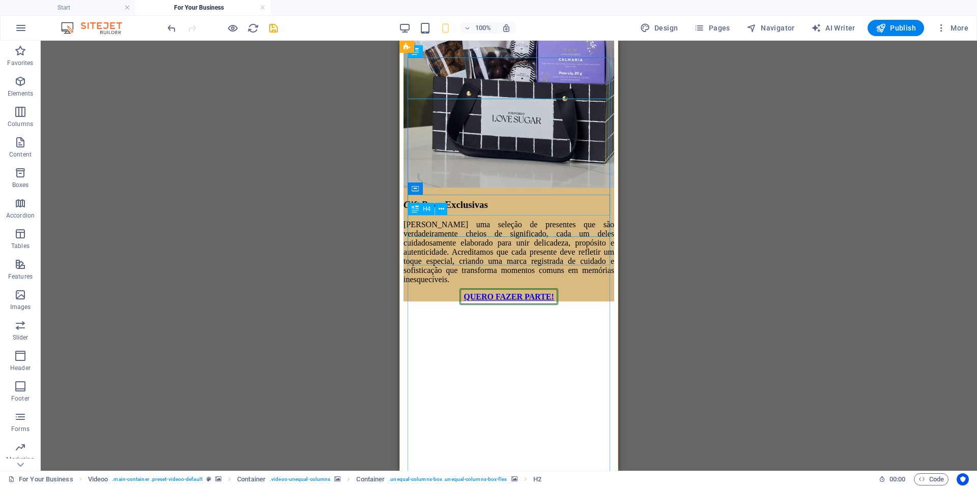
scroll to position [5234, 0]
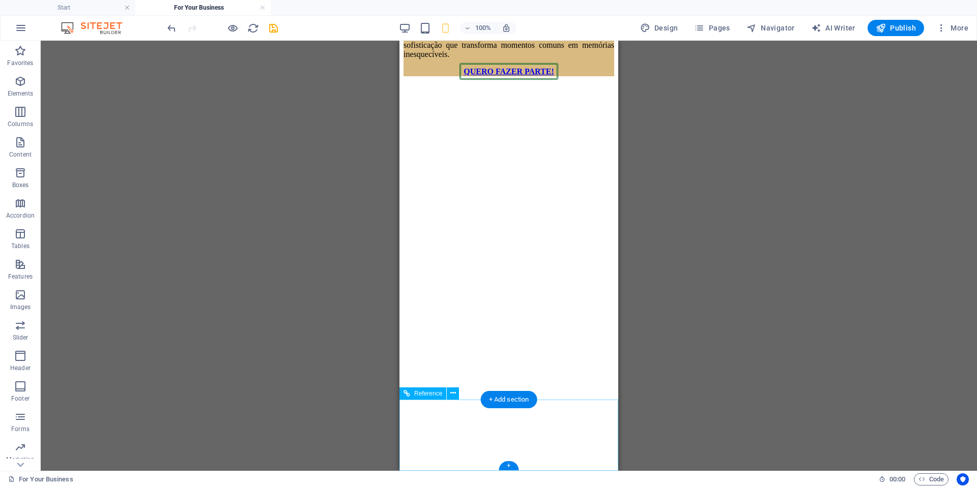
click at [451, 394] on icon at bounding box center [453, 393] width 6 height 11
click at [458, 396] on button at bounding box center [453, 394] width 12 height 12
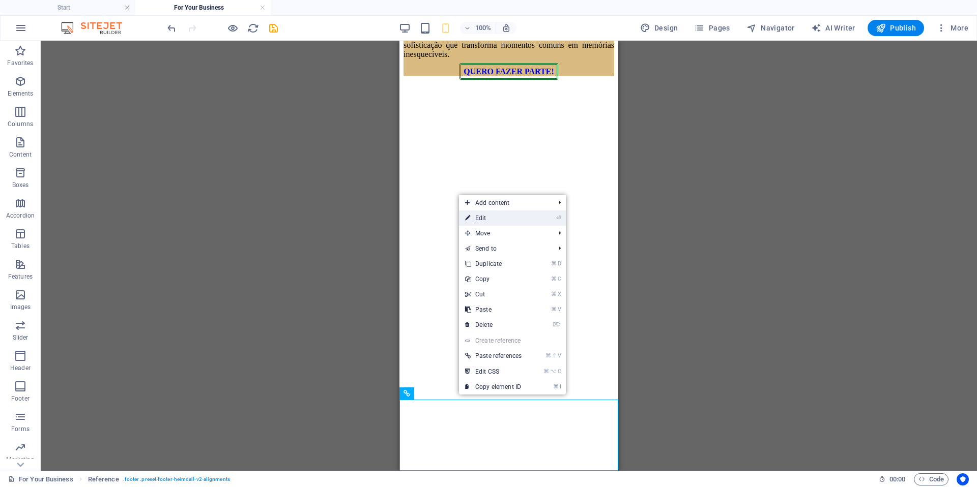
click at [532, 219] on li "⏎ Edit" at bounding box center [512, 218] width 107 height 15
click at [476, 220] on link "⏎ Edit" at bounding box center [493, 218] width 69 height 15
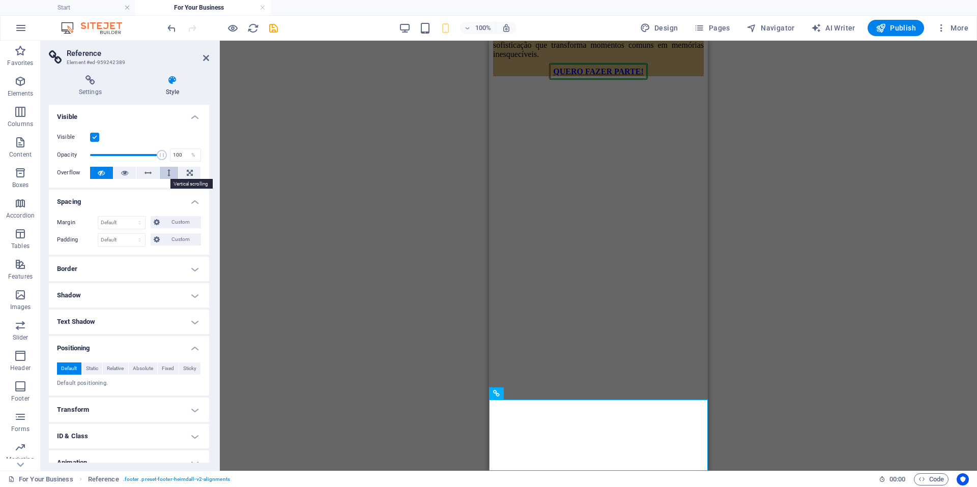
click at [164, 173] on button at bounding box center [169, 173] width 19 height 12
click at [150, 368] on span "Absolute" at bounding box center [143, 369] width 20 height 12
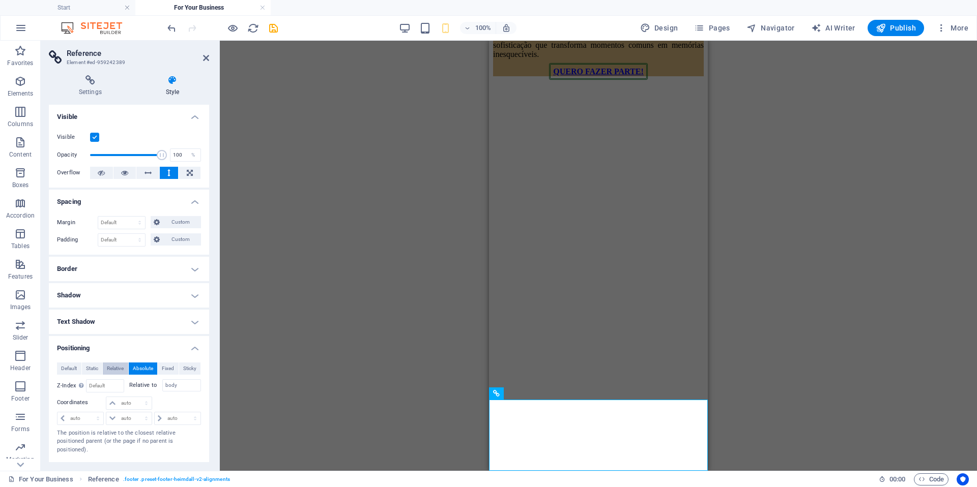
click at [115, 369] on span "Relative" at bounding box center [115, 369] width 17 height 12
click at [88, 370] on span "Static" at bounding box center [92, 369] width 12 height 12
click at [185, 370] on span "Sticky" at bounding box center [189, 369] width 13 height 12
click at [162, 371] on span "Fixed" at bounding box center [168, 369] width 12 height 12
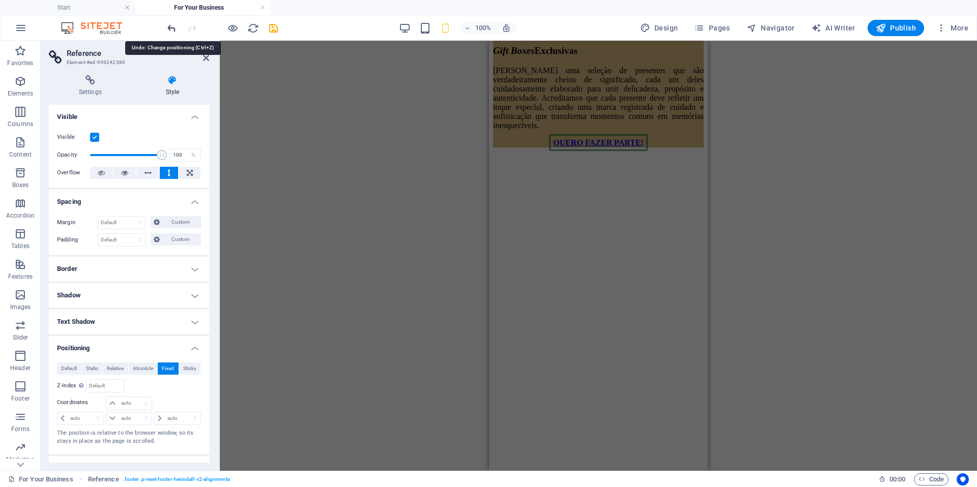
click at [173, 29] on icon "undo" at bounding box center [172, 28] width 12 height 12
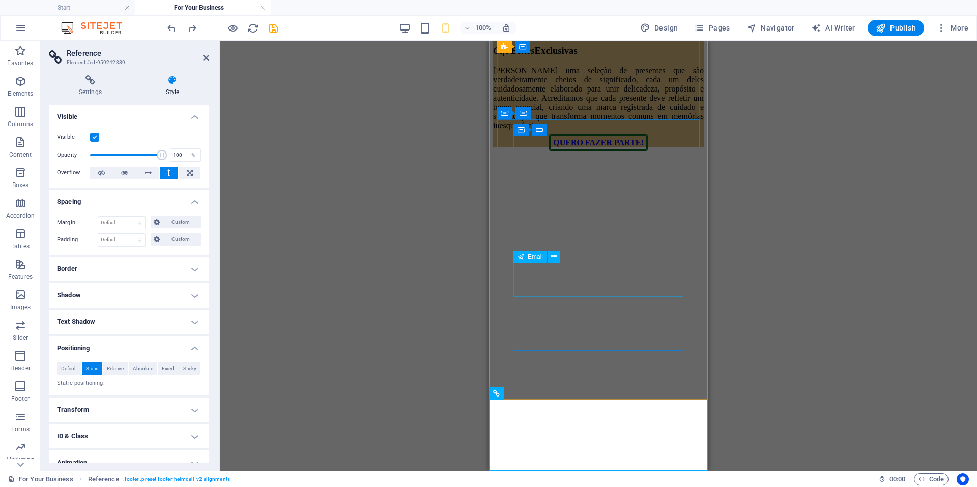
scroll to position [5234, 0]
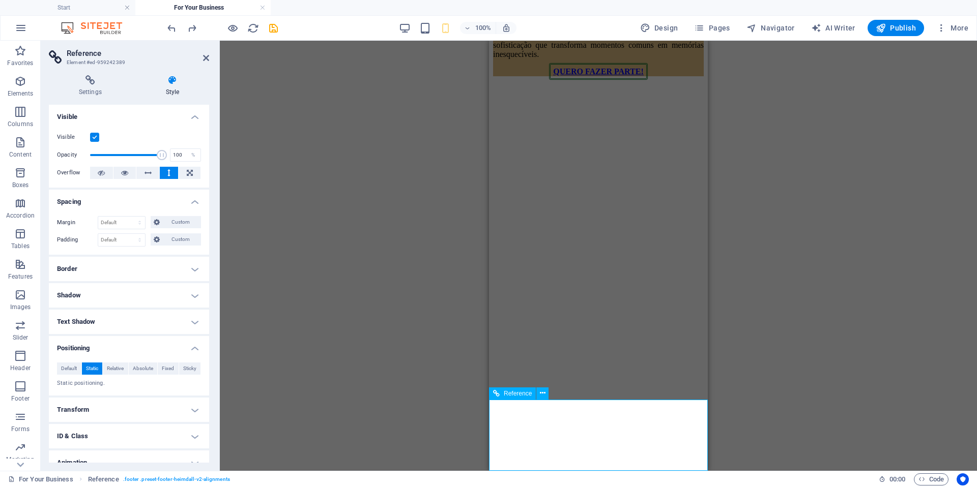
click at [542, 397] on icon at bounding box center [543, 393] width 6 height 11
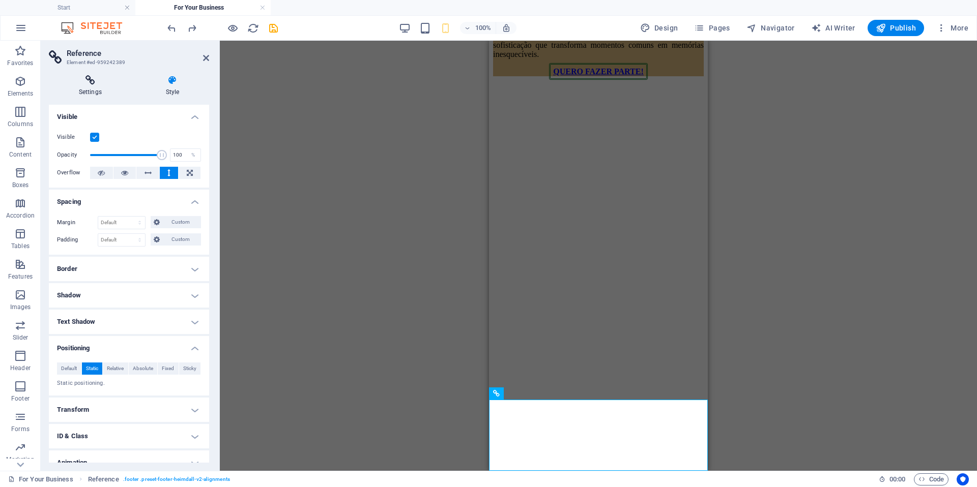
click at [99, 88] on h4 "Settings" at bounding box center [92, 85] width 87 height 21
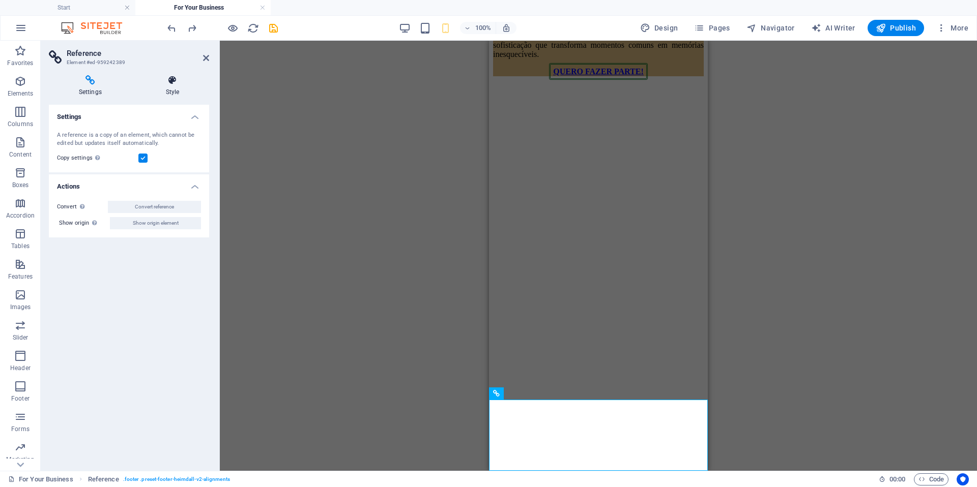
click at [170, 85] on h4 "Style" at bounding box center [172, 85] width 73 height 21
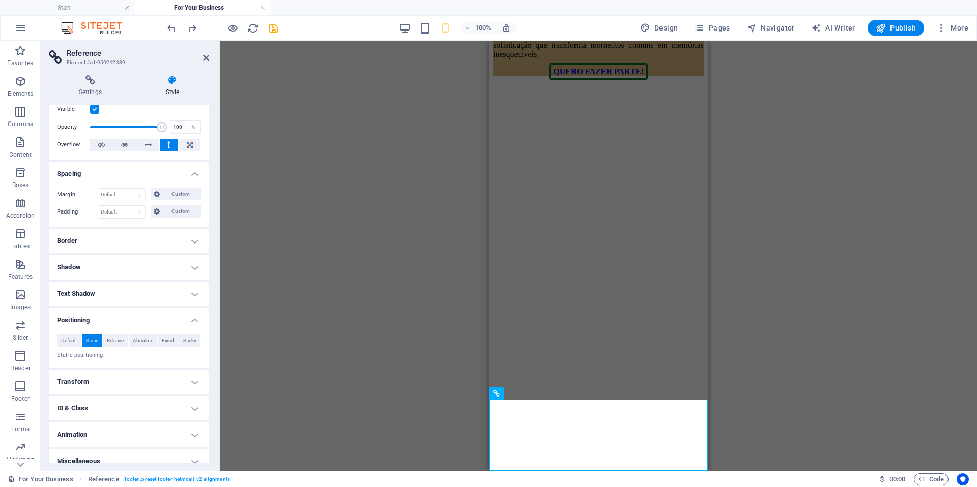
scroll to position [39, 0]
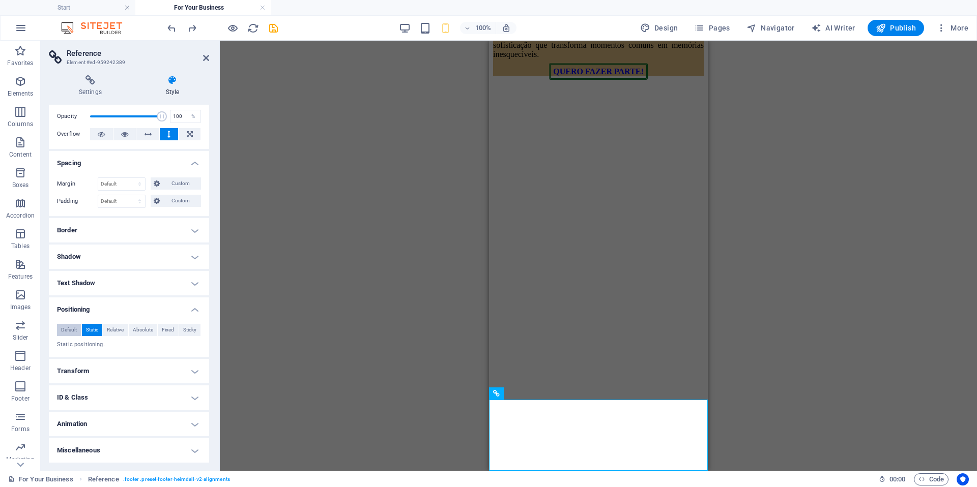
click at [69, 327] on span "Default" at bounding box center [69, 330] width 16 height 12
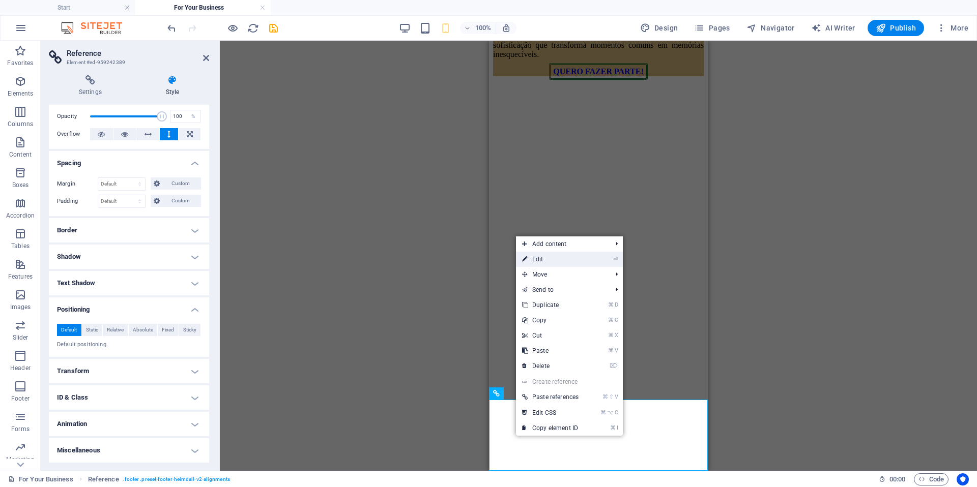
click at [534, 261] on link "⏎ Edit" at bounding box center [550, 259] width 69 height 15
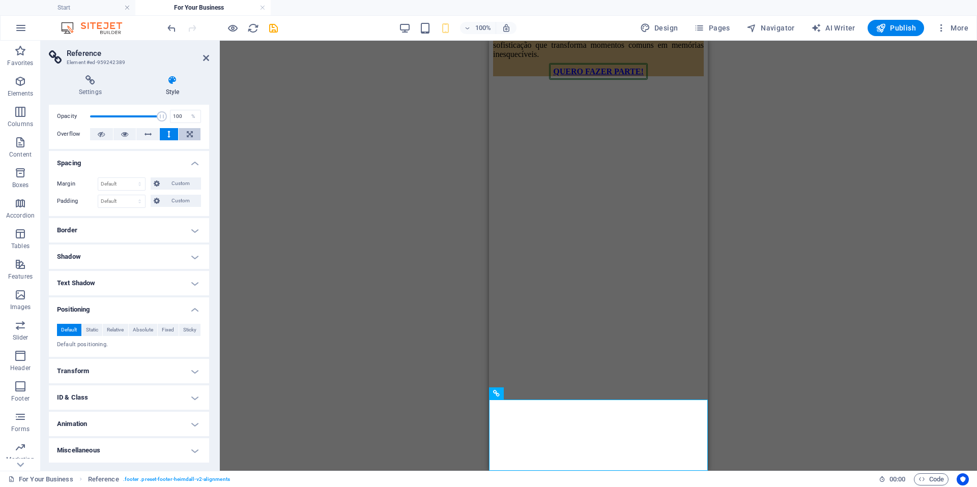
click at [189, 131] on icon at bounding box center [190, 134] width 6 height 12
click at [125, 134] on icon at bounding box center [124, 134] width 7 height 12
click at [134, 189] on select "Default auto px % rem vw vh Custom" at bounding box center [121, 184] width 47 height 12
select select "px"
click at [130, 178] on select "Default auto px % rem vw vh Custom" at bounding box center [121, 184] width 47 height 12
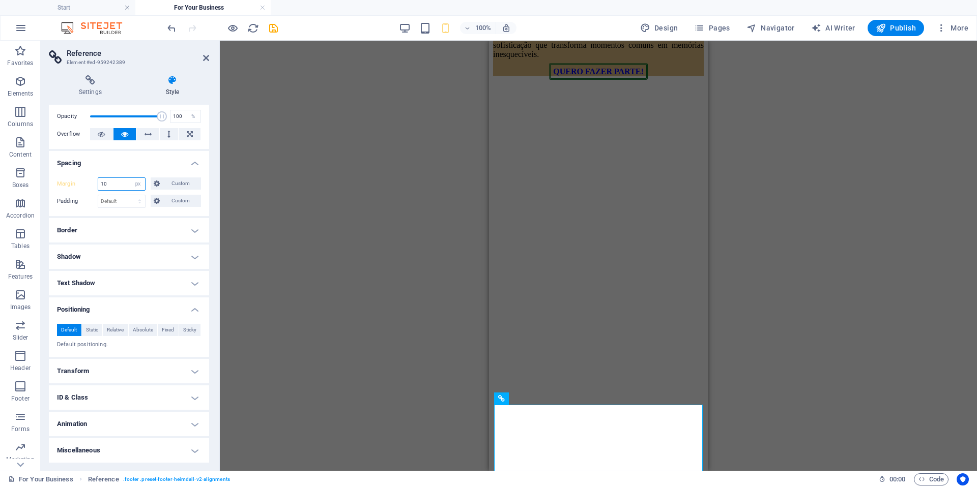
drag, startPoint x: 114, startPoint y: 181, endPoint x: 81, endPoint y: 186, distance: 34.0
click at [81, 186] on div "Margin 10 Default auto px % rem vw vh Custom Custom" at bounding box center [129, 184] width 144 height 13
type input "0"
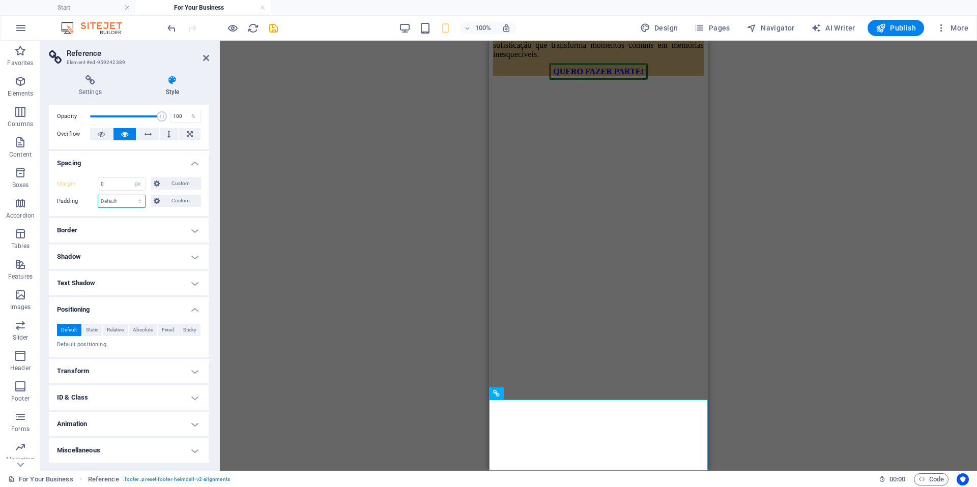
click at [133, 203] on select "Default px rem % vh vw Custom" at bounding box center [121, 201] width 47 height 12
select select "px"
click at [130, 195] on select "Default px rem % vh vw Custom" at bounding box center [121, 201] width 47 height 12
drag, startPoint x: 114, startPoint y: 199, endPoint x: 78, endPoint y: 200, distance: 36.1
click at [78, 200] on div "Padding 10 Default px rem % vh vw Custom Custom" at bounding box center [129, 201] width 144 height 13
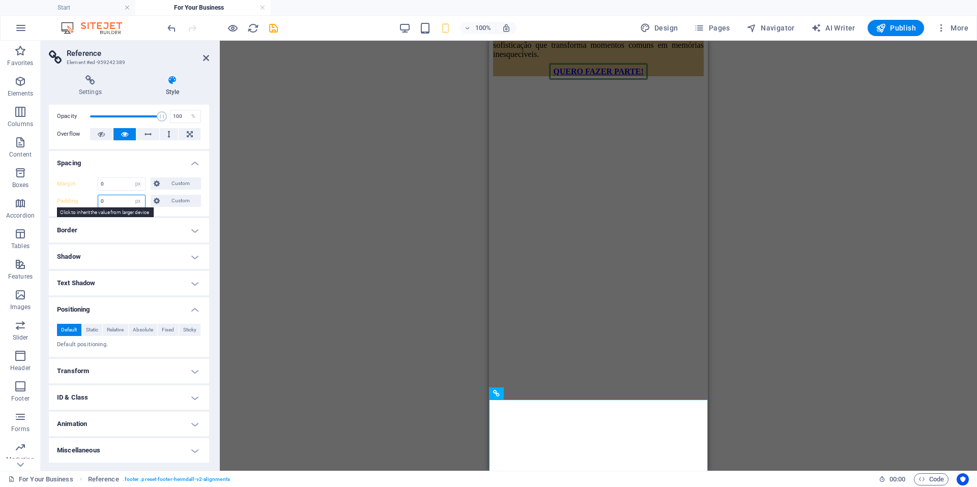
type input "0"
click at [545, 394] on button at bounding box center [542, 394] width 12 height 12
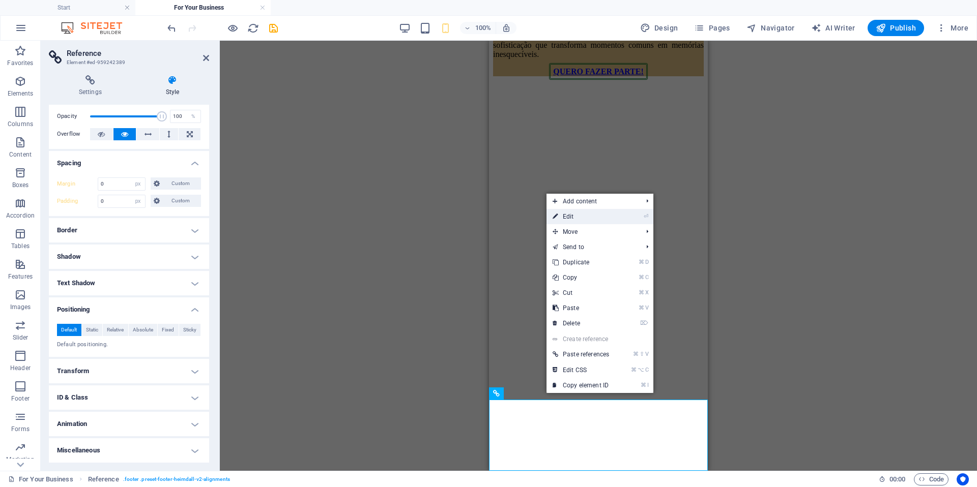
click at [588, 218] on link "⏎ Edit" at bounding box center [580, 216] width 69 height 15
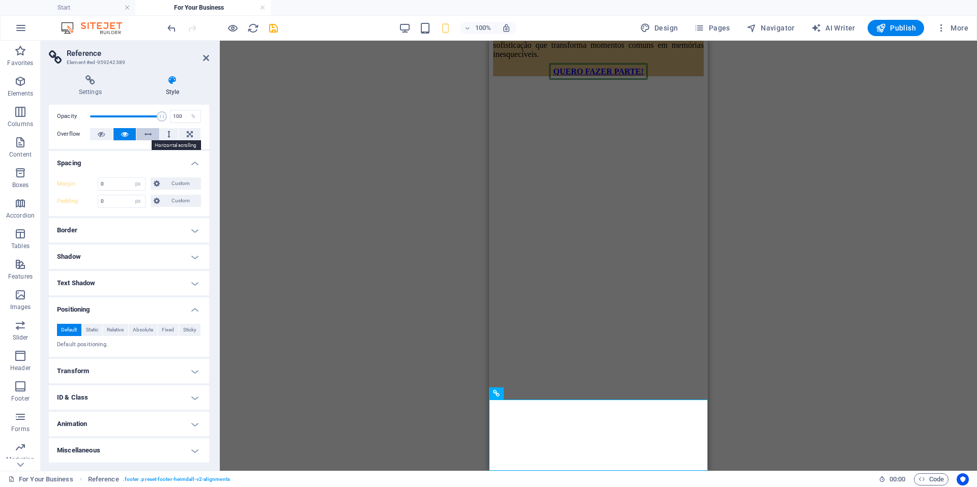
click at [155, 134] on button at bounding box center [147, 134] width 23 height 12
click at [194, 169] on div "Margin 0 Default auto px % rem vw vh Custom Custom 0 auto px % rem vw vh 0 auto…" at bounding box center [129, 192] width 160 height 47
click at [194, 165] on h4 "Spacing" at bounding box center [129, 160] width 160 height 18
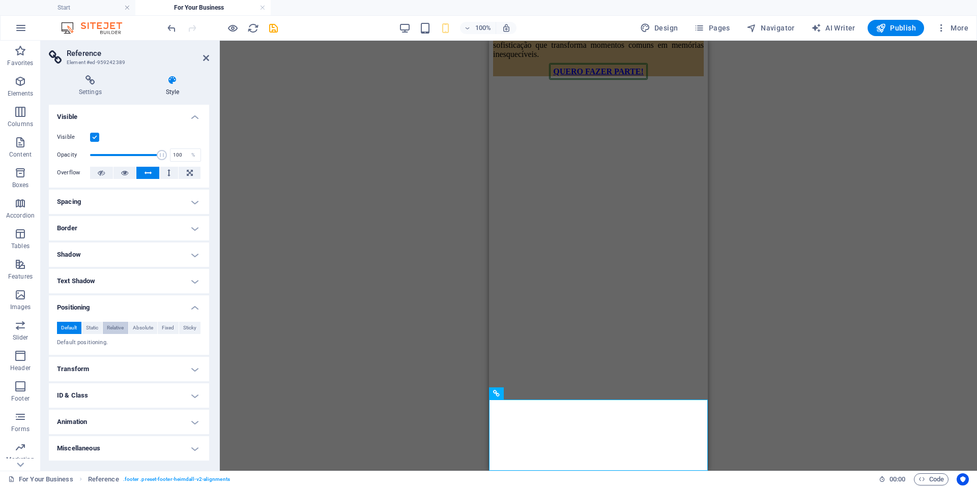
click at [124, 329] on span "Relative" at bounding box center [115, 328] width 17 height 12
click at [116, 360] on select "auto px rem % em" at bounding box center [128, 363] width 45 height 12
select select "px"
click at [136, 357] on select "auto px rem % em" at bounding box center [128, 363] width 45 height 12
type input "0"
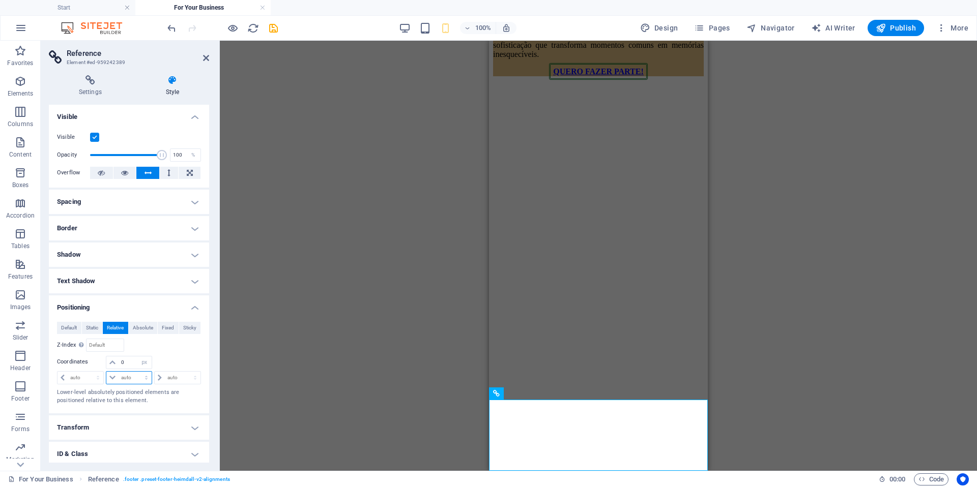
click at [136, 382] on select "auto px rem % em" at bounding box center [128, 378] width 45 height 12
select select "px"
click at [136, 372] on select "auto px rem % em" at bounding box center [128, 378] width 45 height 12
type input "0"
click at [119, 361] on input "0" at bounding box center [135, 363] width 33 height 12
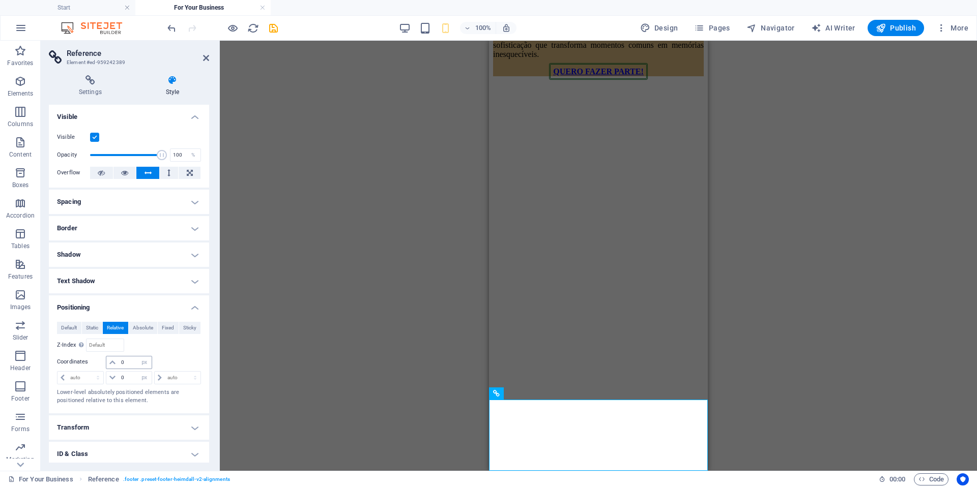
click at [111, 363] on icon at bounding box center [112, 363] width 6 height 6
click at [149, 362] on select "auto px rem % em" at bounding box center [144, 363] width 14 height 12
select select "%"
click at [137, 357] on select "auto px rem % em" at bounding box center [144, 363] width 14 height 12
type input "100"
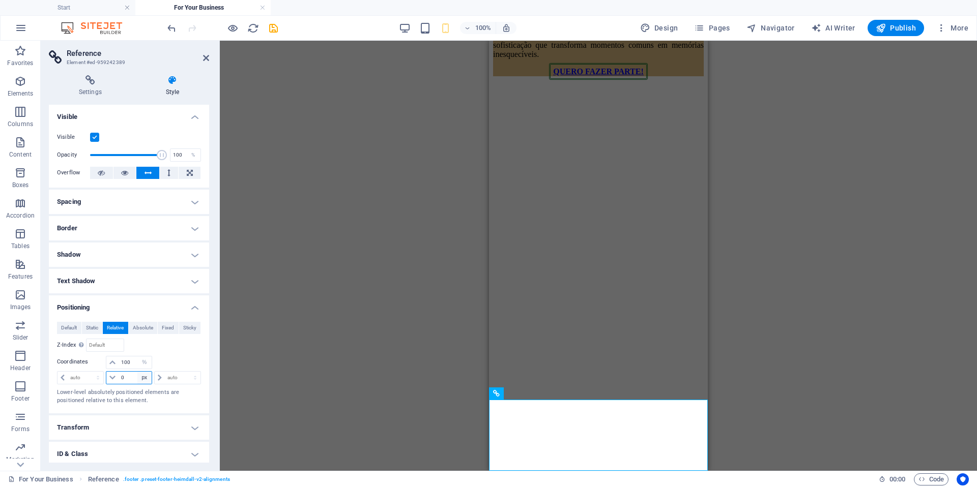
click at [146, 380] on select "auto px rem % em" at bounding box center [144, 378] width 14 height 12
select select "%"
click at [137, 372] on select "auto px rem % em" at bounding box center [144, 378] width 14 height 12
type input "100"
click at [97, 379] on select "auto px rem % em" at bounding box center [80, 378] width 46 height 12
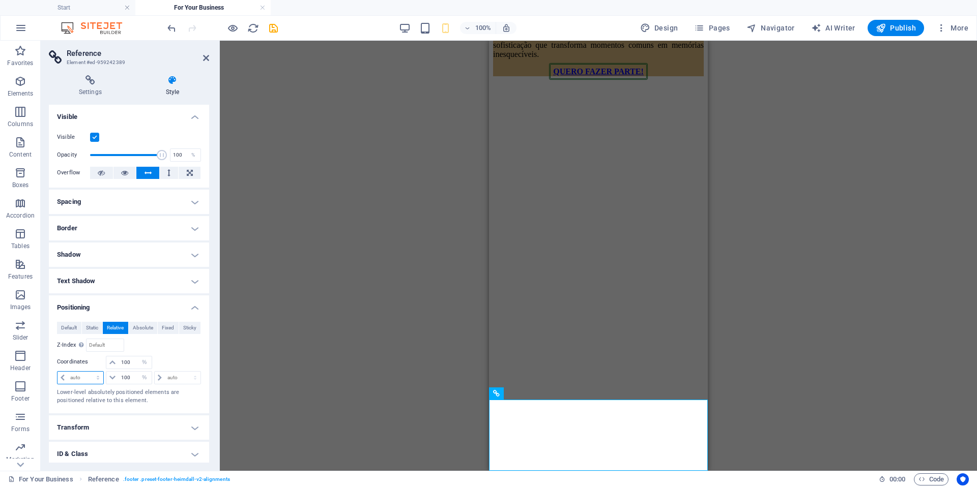
select select "%"
click at [88, 372] on select "auto px rem % em" at bounding box center [80, 378] width 46 height 12
type input "100"
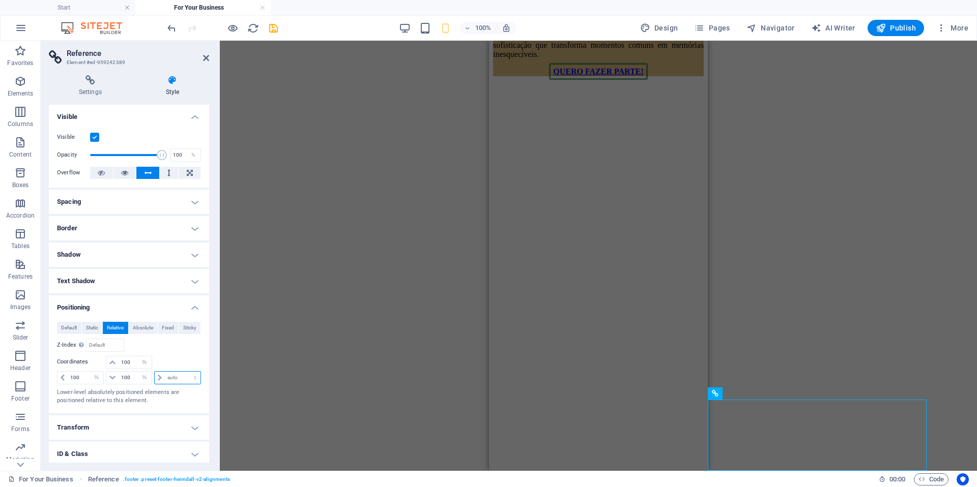
click at [189, 379] on select "auto px rem % em" at bounding box center [178, 378] width 46 height 12
select select "%"
click at [184, 372] on select "auto px rem % em" at bounding box center [178, 378] width 46 height 12
type input "100"
click at [67, 329] on span "Default" at bounding box center [69, 328] width 16 height 12
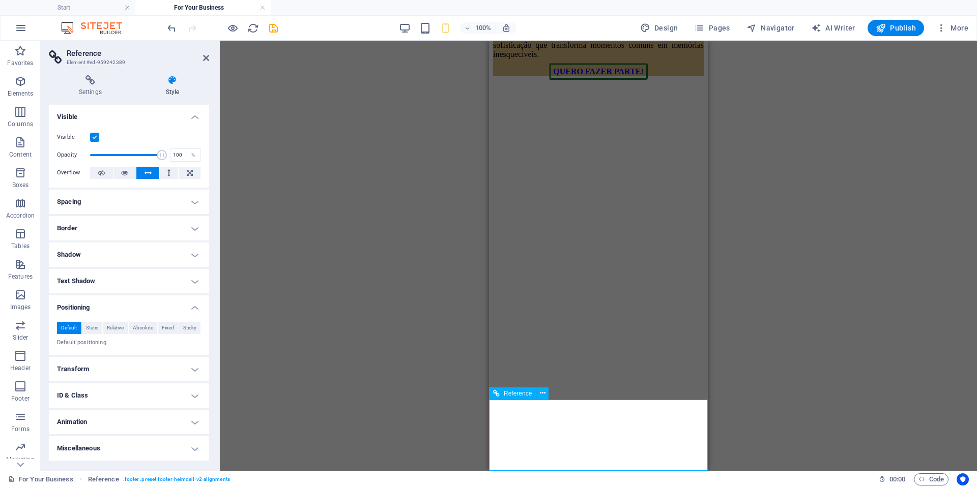
drag, startPoint x: 578, startPoint y: 411, endPoint x: 568, endPoint y: 410, distance: 9.7
click at [541, 394] on icon at bounding box center [543, 393] width 6 height 11
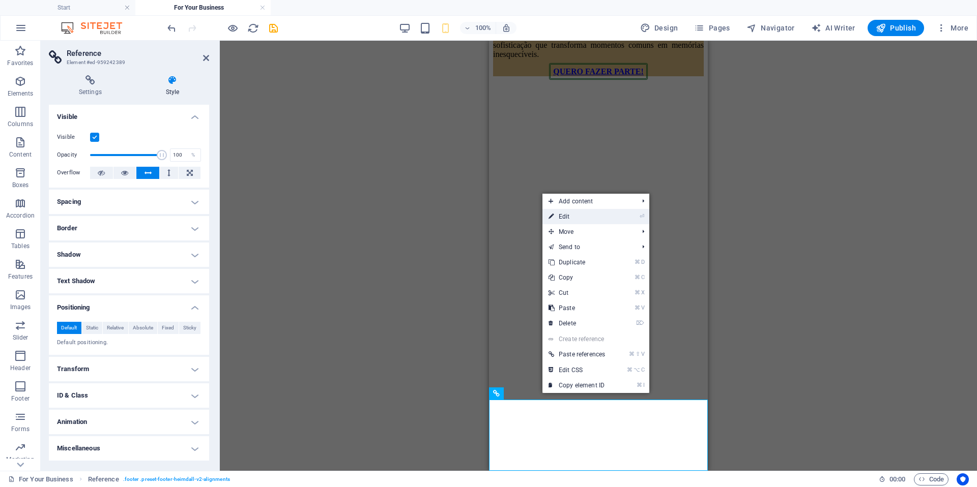
click at [579, 217] on link "⏎ Edit" at bounding box center [576, 216] width 69 height 15
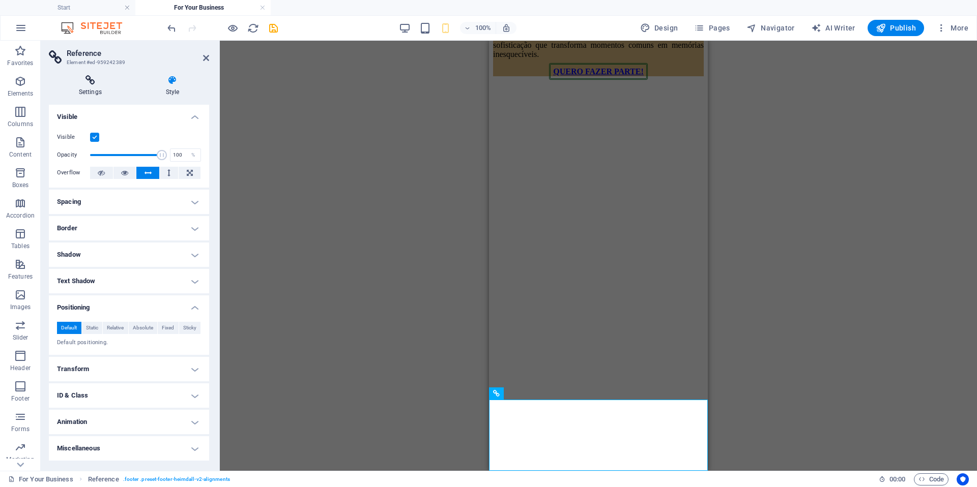
click at [92, 96] on h4 "Settings" at bounding box center [92, 85] width 87 height 21
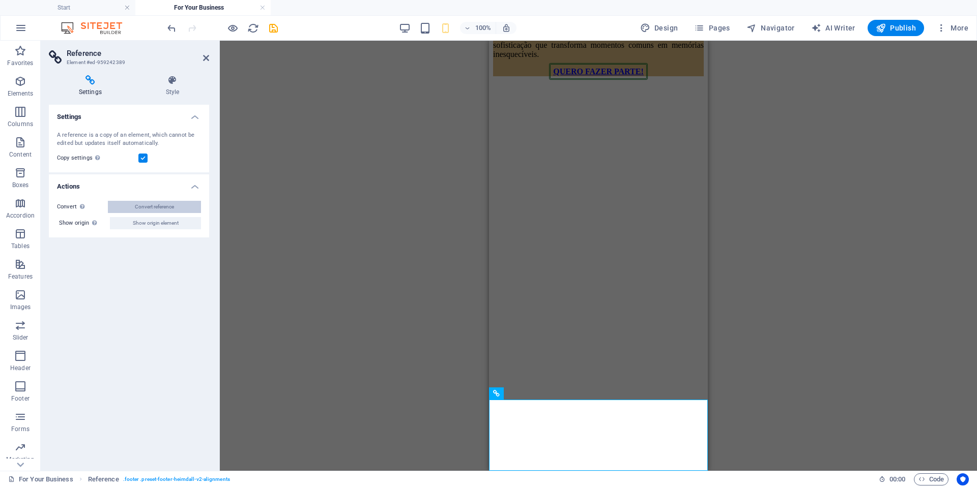
click at [151, 207] on span "Convert reference" at bounding box center [154, 207] width 39 height 12
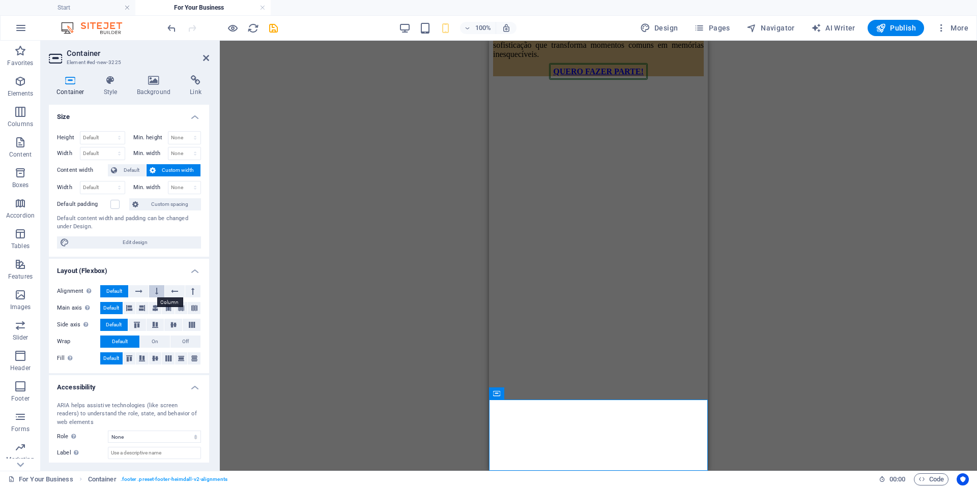
click at [157, 293] on icon at bounding box center [156, 291] width 3 height 12
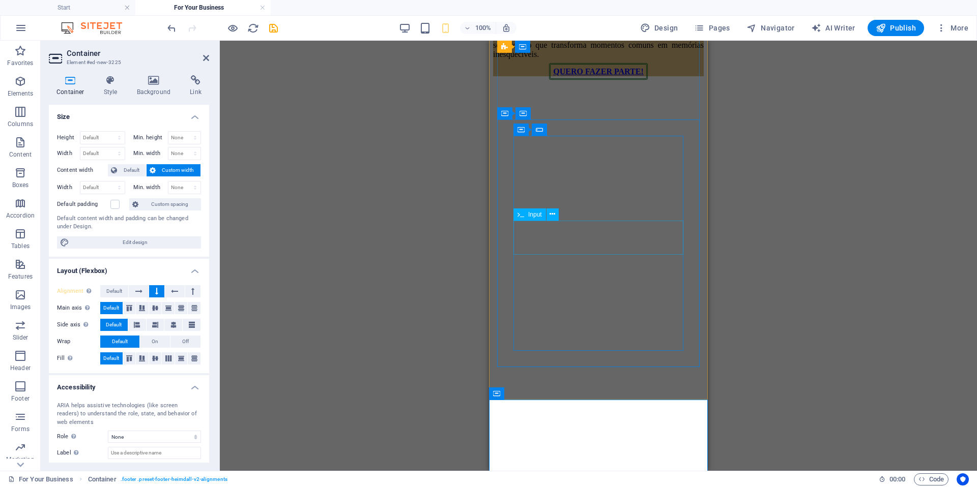
scroll to position [5335, 0]
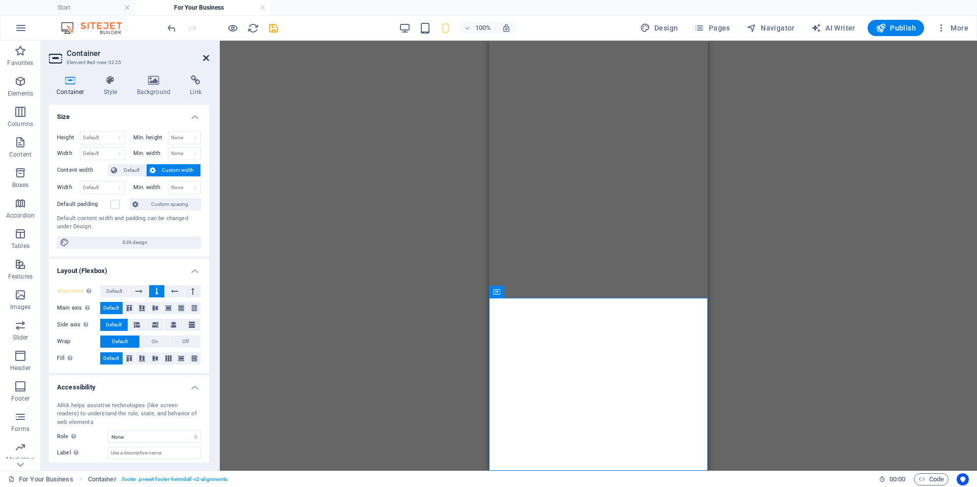
click at [208, 62] on icon at bounding box center [206, 58] width 6 height 8
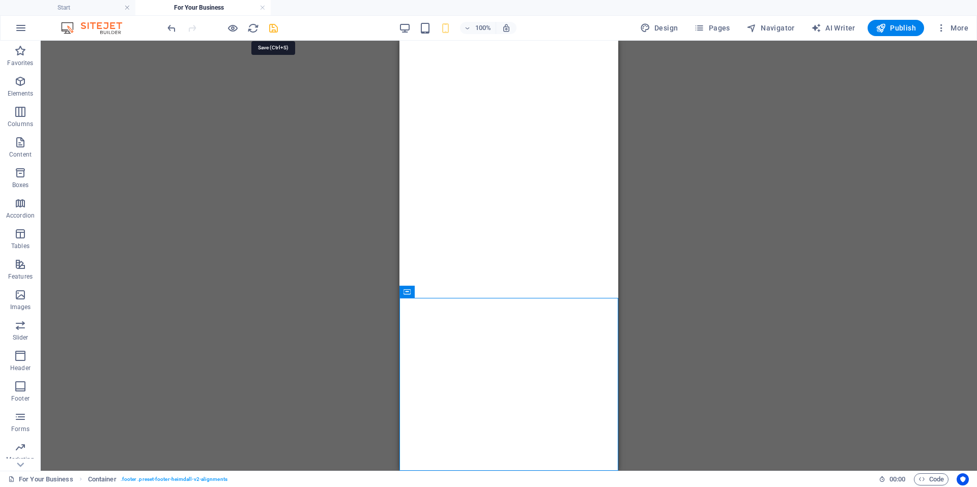
click at [271, 31] on icon "save" at bounding box center [274, 28] width 12 height 12
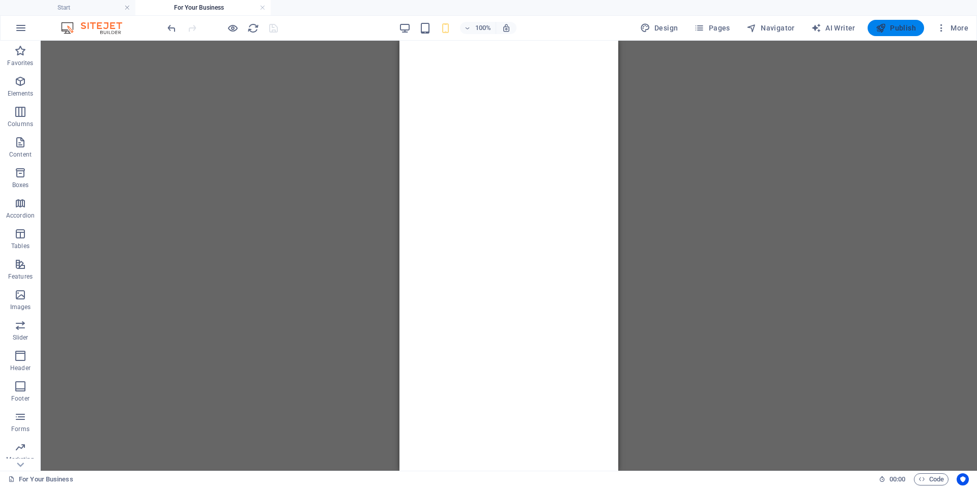
click at [902, 28] on span "Publish" at bounding box center [895, 28] width 40 height 10
